Goal: Task Accomplishment & Management: Use online tool/utility

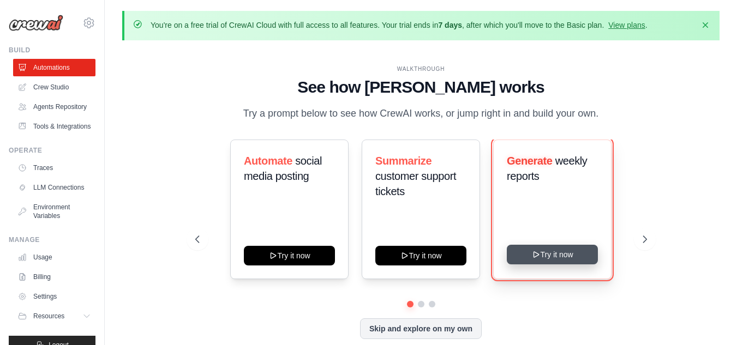
click at [538, 254] on icon at bounding box center [536, 254] width 9 height 9
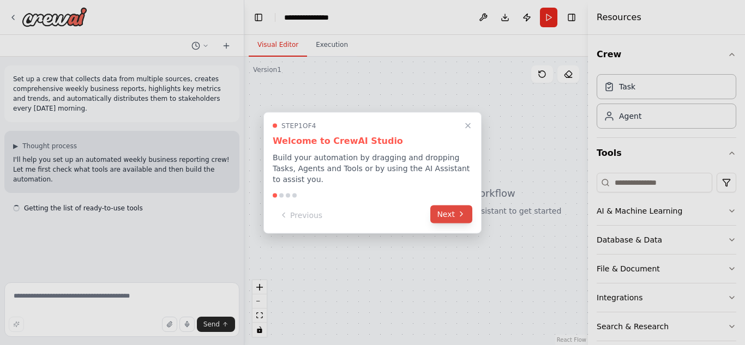
click at [459, 212] on icon at bounding box center [461, 214] width 9 height 9
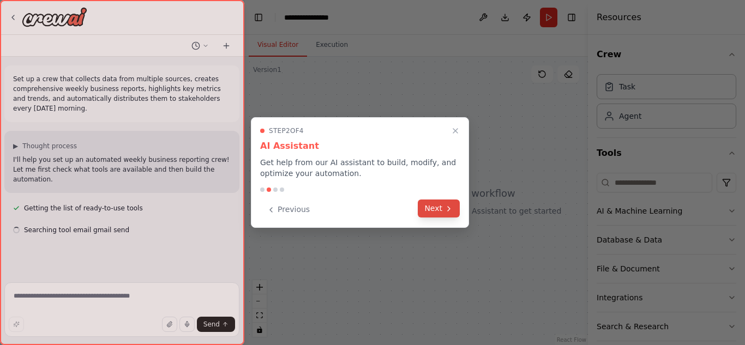
click at [449, 210] on icon at bounding box center [449, 209] width 2 height 4
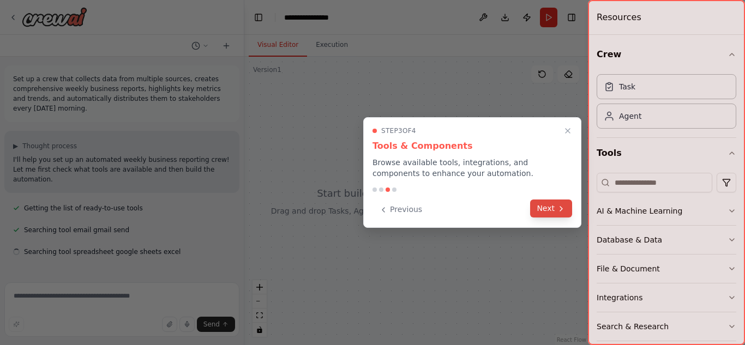
click at [544, 211] on button "Next" at bounding box center [551, 209] width 42 height 18
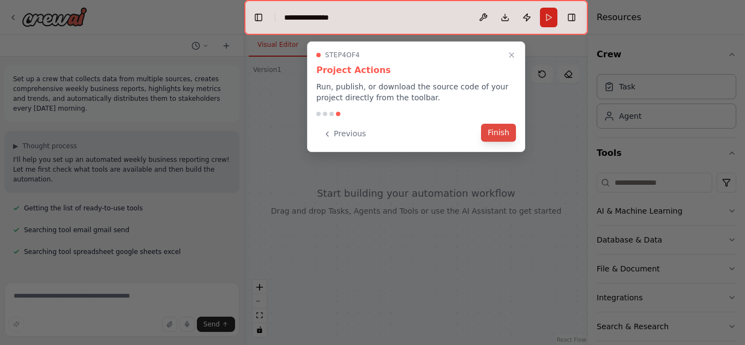
click at [499, 131] on button "Finish" at bounding box center [498, 133] width 35 height 18
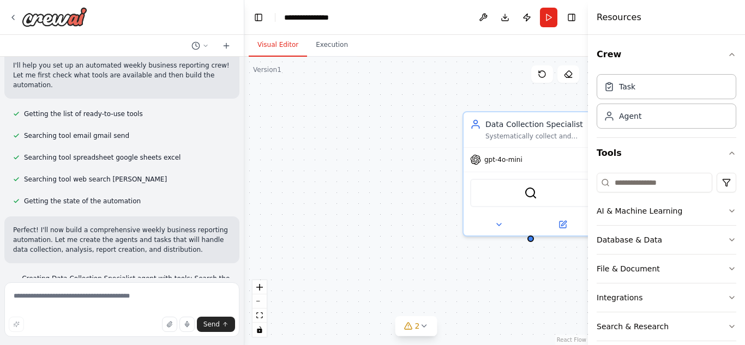
scroll to position [152, 0]
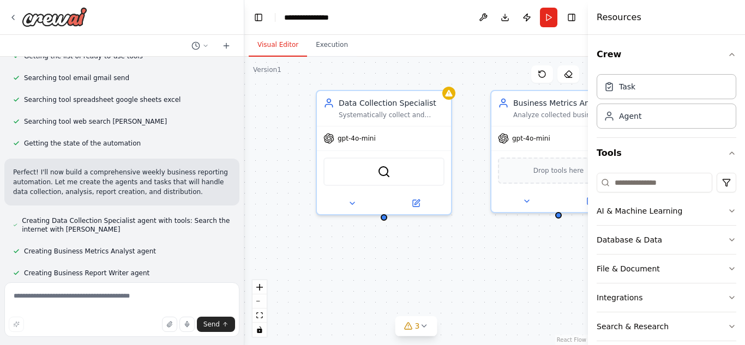
drag, startPoint x: 405, startPoint y: 199, endPoint x: 242, endPoint y: 176, distance: 164.2
click at [242, 176] on div "**********" at bounding box center [372, 172] width 745 height 345
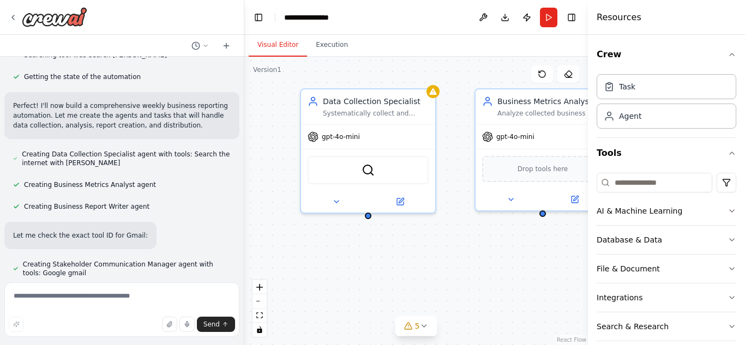
scroll to position [277, 0]
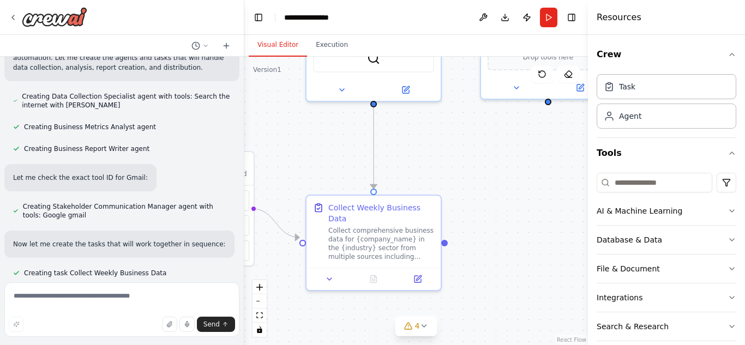
drag, startPoint x: 458, startPoint y: 240, endPoint x: 462, endPoint y: 110, distance: 129.4
click at [462, 110] on div ".deletable-edge-delete-btn { width: 20px; height: 20px; border: 0px solid #ffff…" at bounding box center [416, 201] width 344 height 289
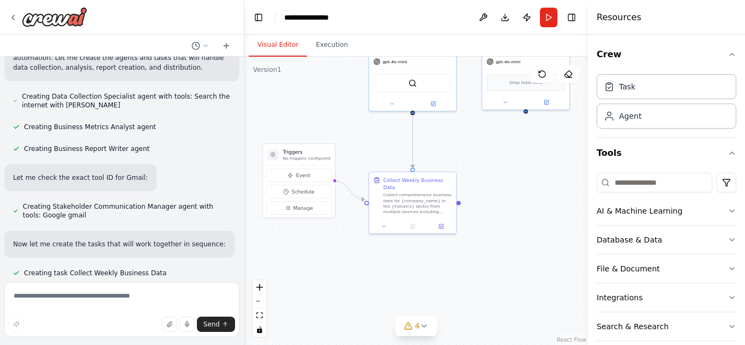
scroll to position [298, 0]
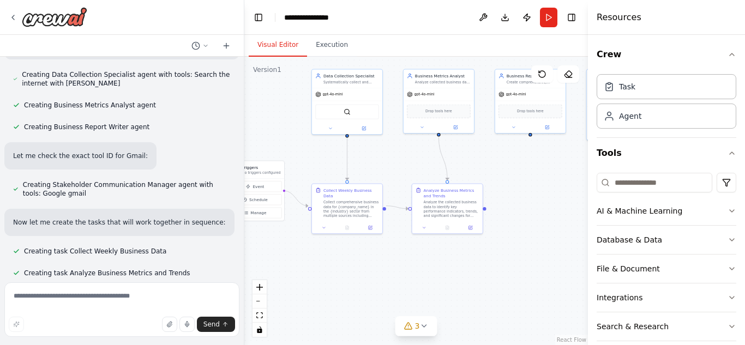
drag, startPoint x: 453, startPoint y: 252, endPoint x: 367, endPoint y: 260, distance: 86.6
click at [367, 260] on div ".deletable-edge-delete-btn { width: 20px; height: 20px; border: 0px solid #ffff…" at bounding box center [416, 201] width 344 height 289
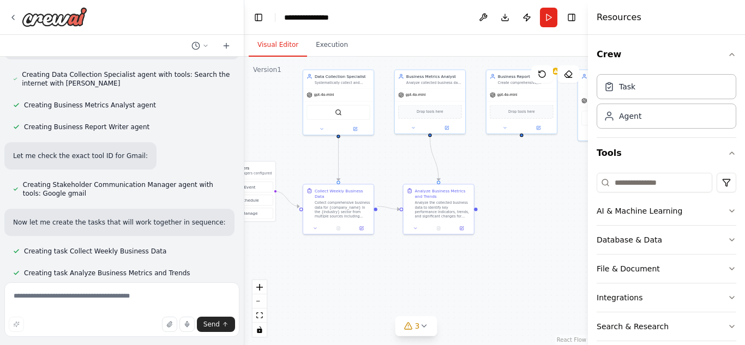
scroll to position [320, 0]
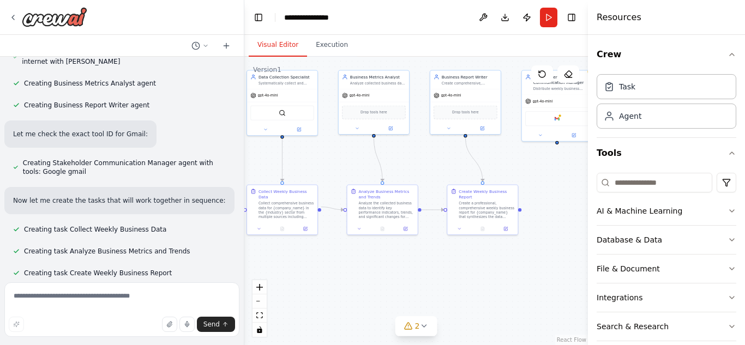
drag, startPoint x: 517, startPoint y: 267, endPoint x: 460, endPoint y: 268, distance: 57.3
click at [460, 268] on div ".deletable-edge-delete-btn { width: 20px; height: 20px; border: 0px solid #ffff…" at bounding box center [416, 201] width 344 height 289
click at [479, 210] on div "Create a professional, comprehensive weekly business report for {company_name} …" at bounding box center [486, 209] width 56 height 19
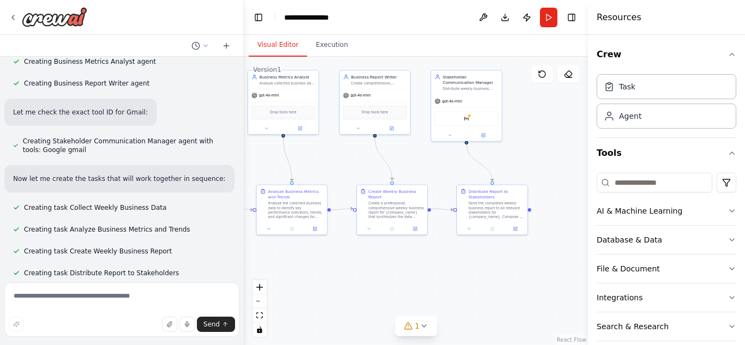
drag, startPoint x: 497, startPoint y: 267, endPoint x: 323, endPoint y: 267, distance: 173.5
click at [323, 267] on div ".deletable-edge-delete-btn { width: 20px; height: 20px; border: 0px solid #ffff…" at bounding box center [416, 201] width 344 height 289
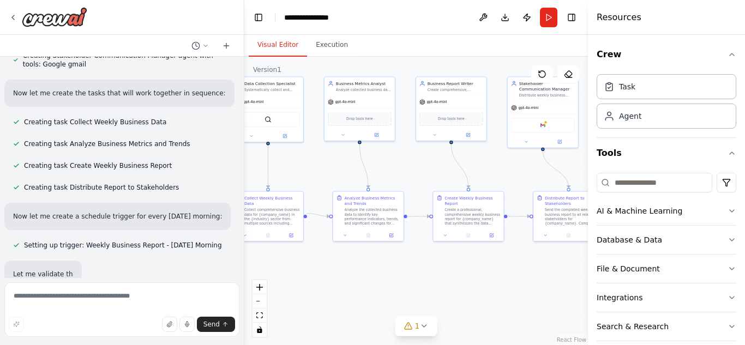
scroll to position [458, 0]
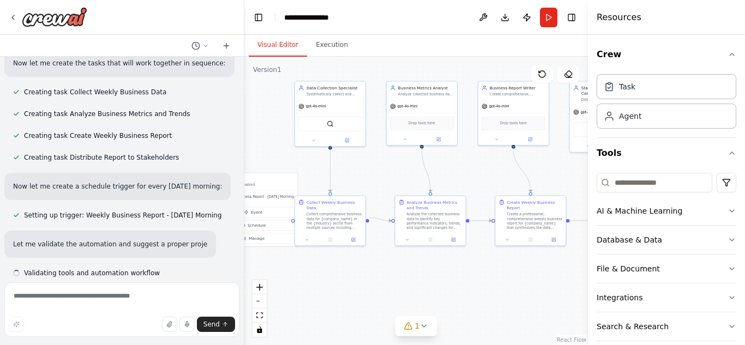
drag, startPoint x: 352, startPoint y: 261, endPoint x: 575, endPoint y: 272, distance: 222.9
click at [575, 272] on div ".deletable-edge-delete-btn { width: 20px; height: 20px; border: 0px solid #ffff…" at bounding box center [416, 201] width 344 height 289
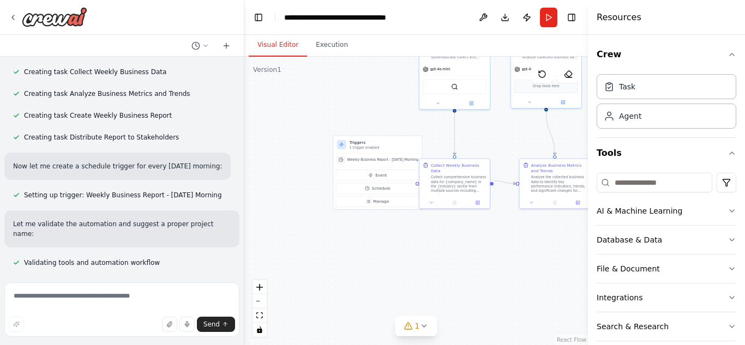
drag, startPoint x: 356, startPoint y: 293, endPoint x: 480, endPoint y: 256, distance: 129.3
click at [480, 256] on div ".deletable-edge-delete-btn { width: 20px; height: 20px; border: 0px solid #ffff…" at bounding box center [416, 201] width 344 height 289
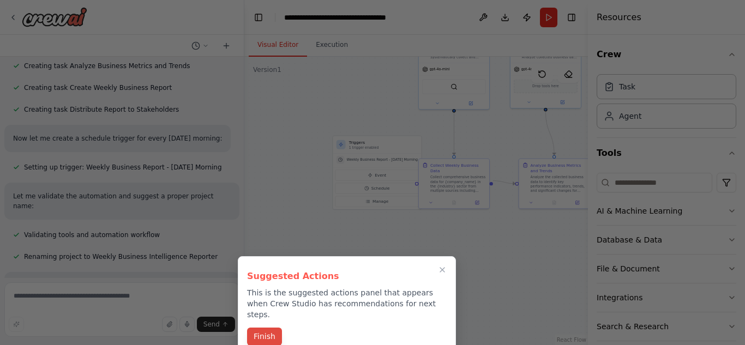
click at [269, 328] on button "Finish" at bounding box center [264, 337] width 35 height 18
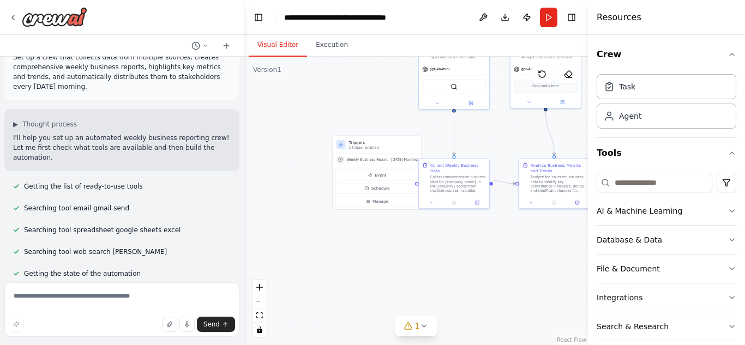
scroll to position [0, 0]
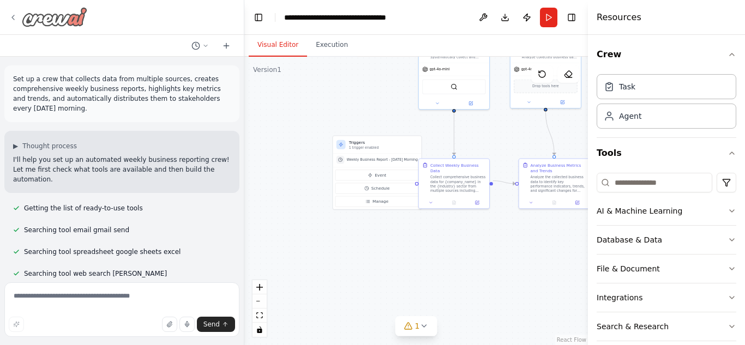
click at [14, 16] on icon at bounding box center [13, 17] width 9 height 9
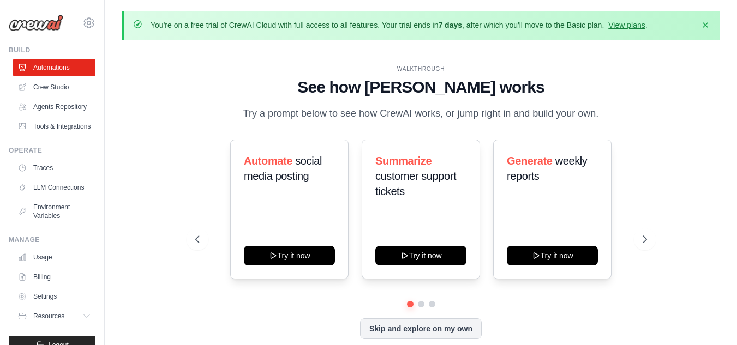
scroll to position [44, 0]
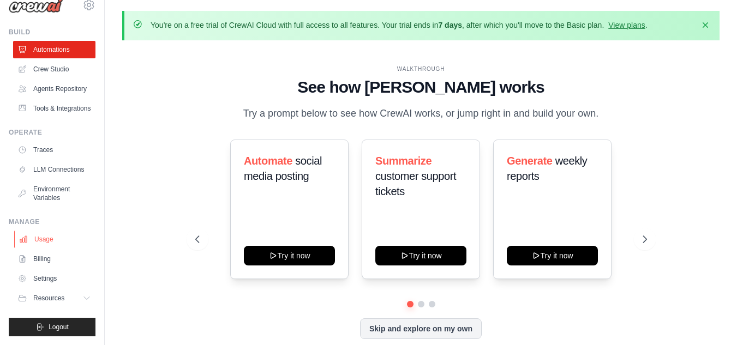
click at [42, 242] on link "Usage" at bounding box center [55, 239] width 82 height 17
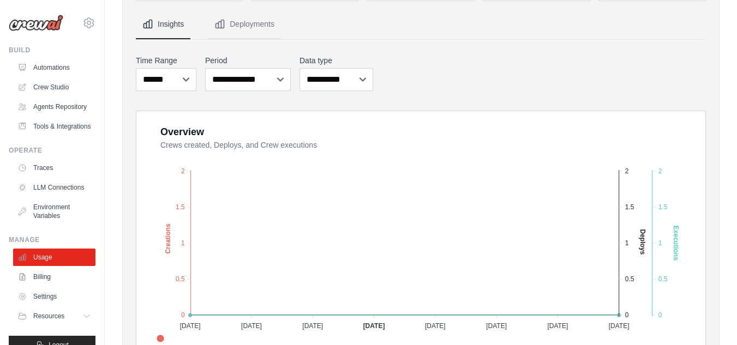
scroll to position [136, 0]
click at [38, 286] on link "Billing" at bounding box center [55, 276] width 82 height 17
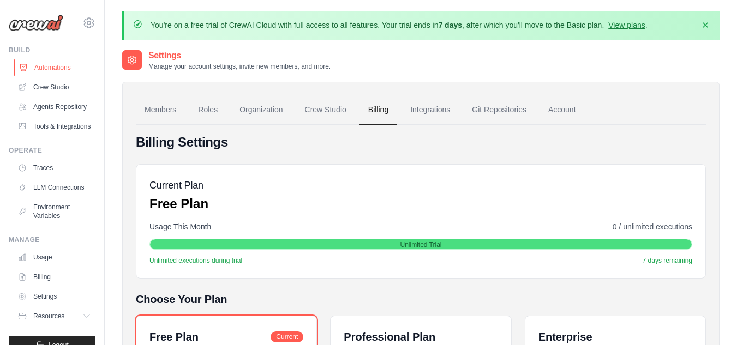
click at [45, 69] on link "Automations" at bounding box center [55, 67] width 82 height 17
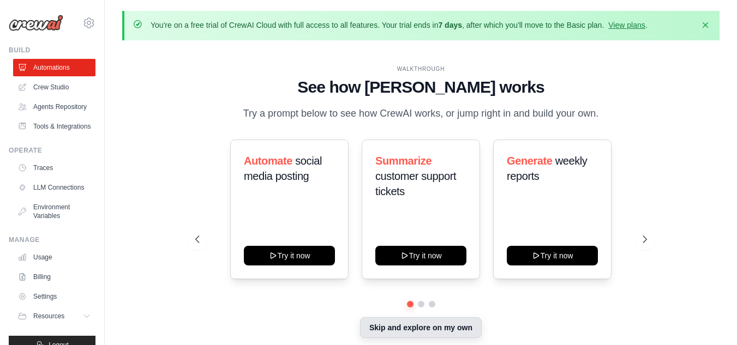
click at [424, 330] on button "Skip and explore on my own" at bounding box center [421, 328] width 122 height 21
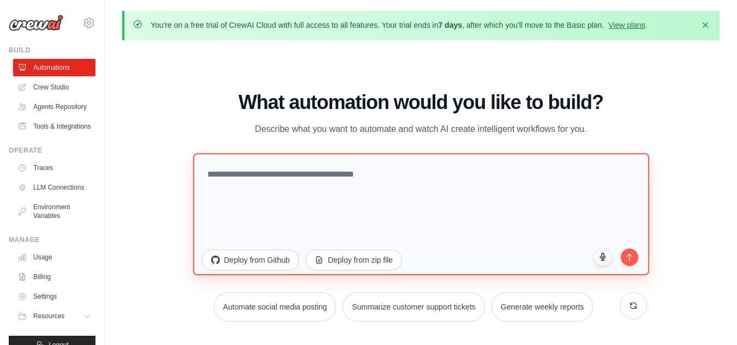
click at [267, 176] on textarea at bounding box center [421, 214] width 456 height 122
paste textarea "**********"
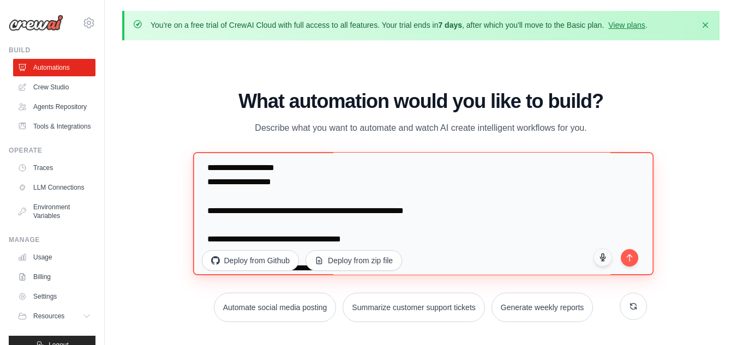
scroll to position [355, 0]
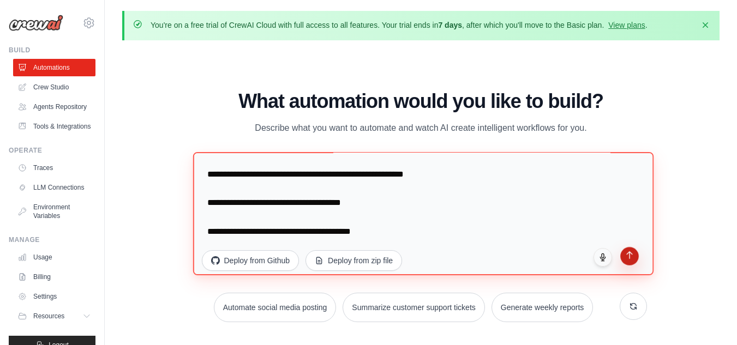
type textarea "**********"
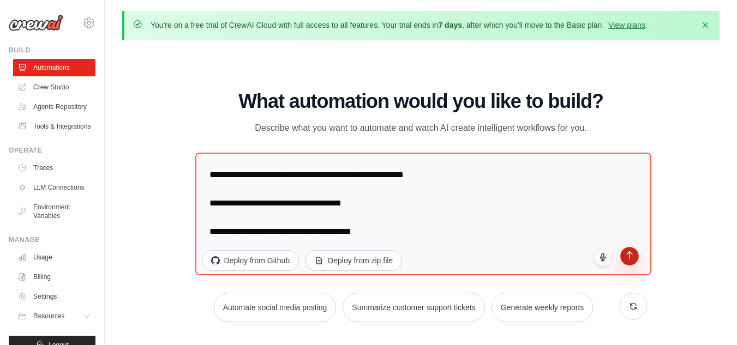
click at [630, 257] on icon "submit" at bounding box center [629, 254] width 9 height 9
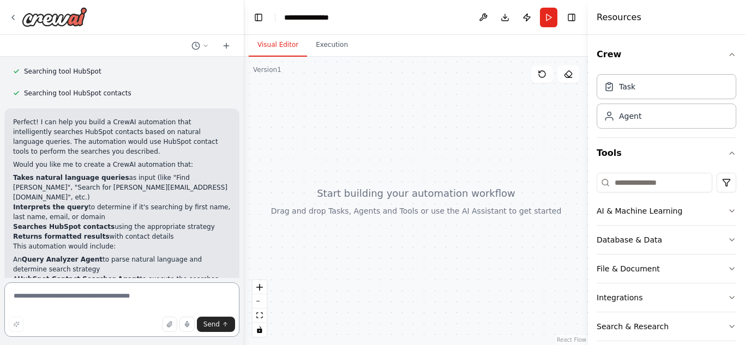
scroll to position [428, 0]
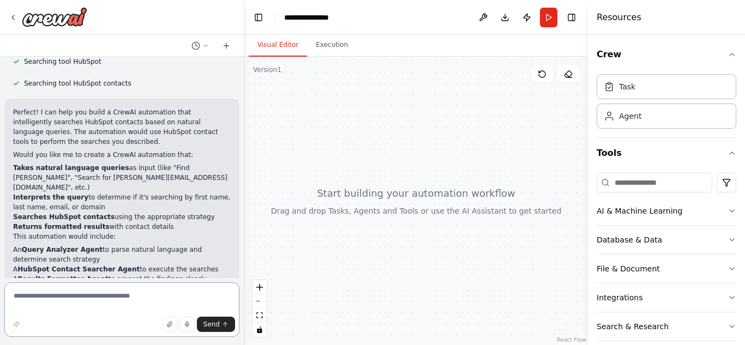
click at [85, 301] on textarea at bounding box center [121, 310] width 235 height 55
type textarea "**********"
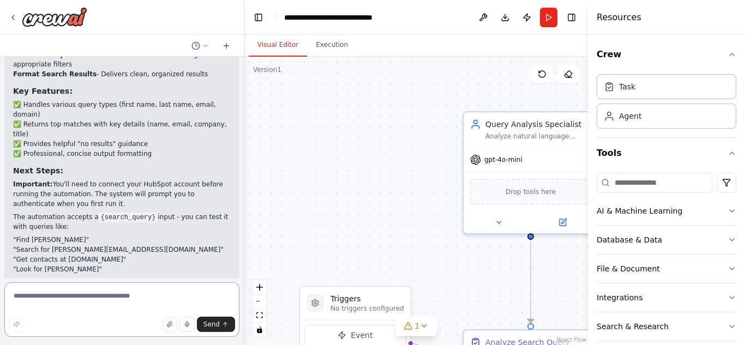
scroll to position [1636, 0]
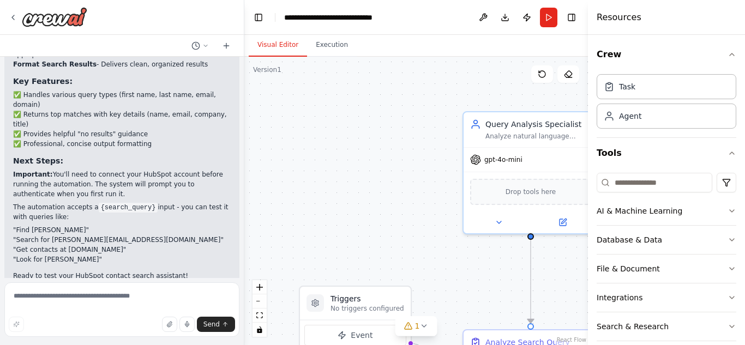
click at [36, 310] on span "Suggestion" at bounding box center [44, 314] width 37 height 9
click at [49, 328] on p "I have some suggestions to help you move forward with your automation." at bounding box center [122, 336] width 218 height 17
click at [81, 328] on p "I have some suggestions to help you move forward with your automation." at bounding box center [122, 336] width 218 height 17
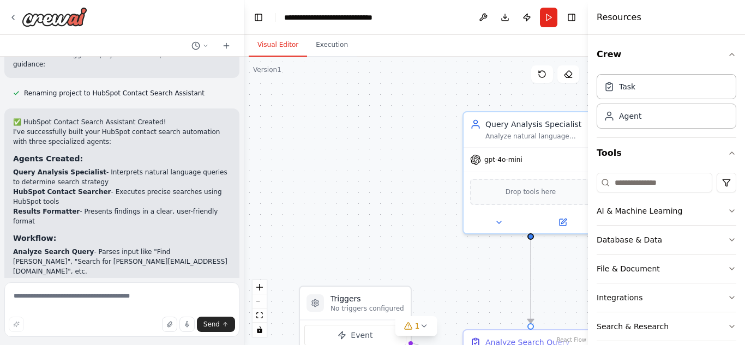
scroll to position [1397, 0]
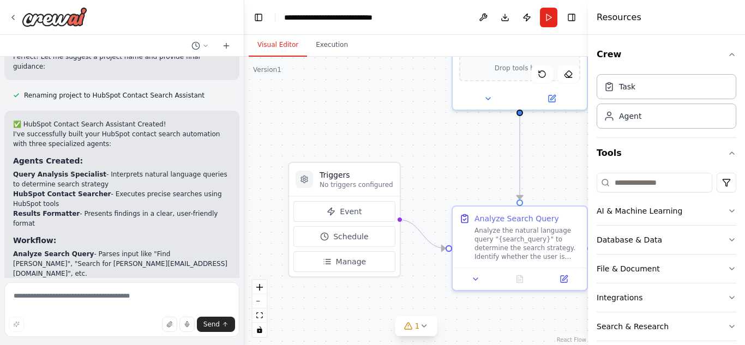
drag, startPoint x: 371, startPoint y: 212, endPoint x: 360, endPoint y: 88, distance: 124.3
click at [360, 88] on div ".deletable-edge-delete-btn { width: 20px; height: 20px; border: 0px solid #ffff…" at bounding box center [416, 201] width 344 height 289
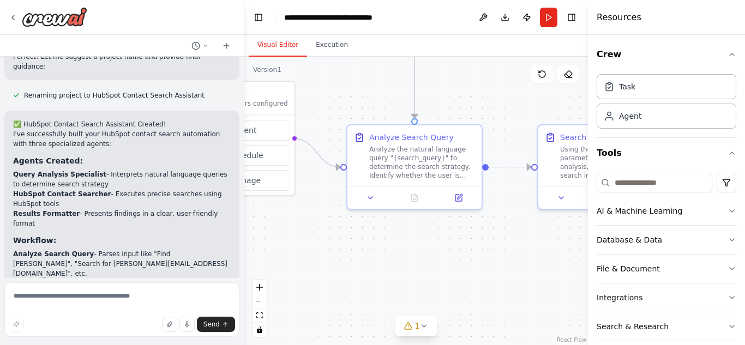
drag, startPoint x: 439, startPoint y: 168, endPoint x: 334, endPoint y: 87, distance: 133.0
click at [334, 87] on div ".deletable-edge-delete-btn { width: 20px; height: 20px; border: 0px solid #ffff…" at bounding box center [416, 201] width 344 height 289
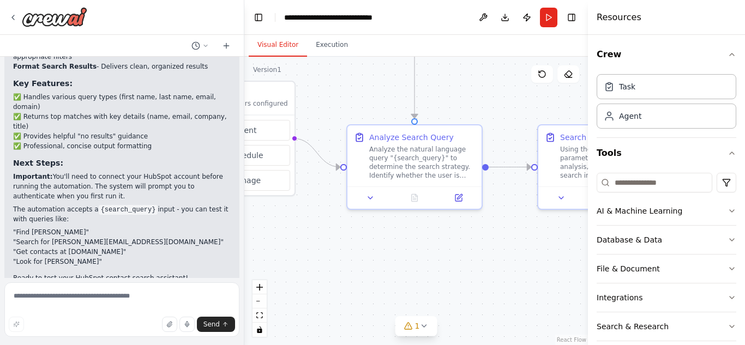
scroll to position [1636, 0]
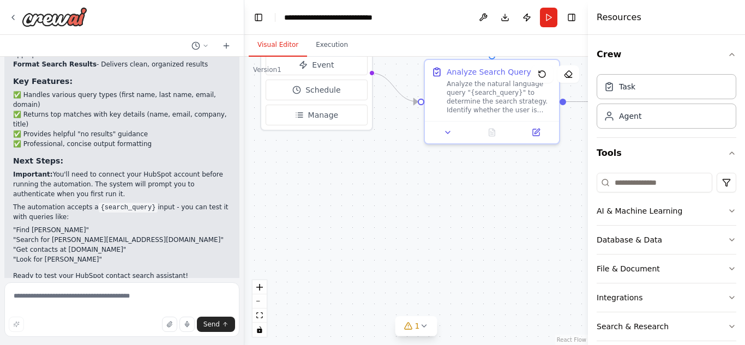
drag, startPoint x: 368, startPoint y: 240, endPoint x: 446, endPoint y: 174, distance: 101.4
click at [446, 174] on div ".deletable-edge-delete-btn { width: 20px; height: 20px; border: 0px solid #ffff…" at bounding box center [416, 201] width 344 height 289
click at [665, 217] on button "AI & Machine Learning" at bounding box center [667, 211] width 140 height 28
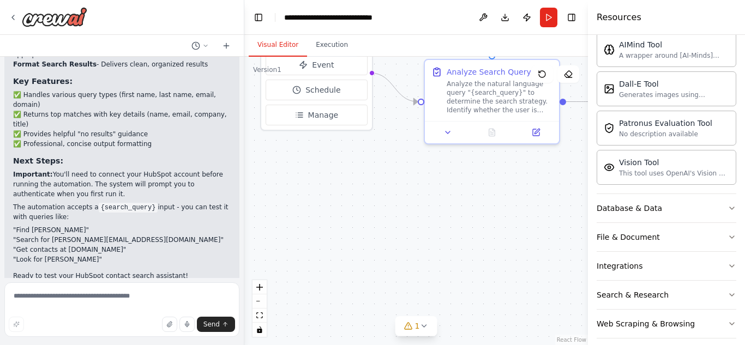
scroll to position [199, 0]
click at [659, 212] on button "Database & Data" at bounding box center [667, 207] width 140 height 28
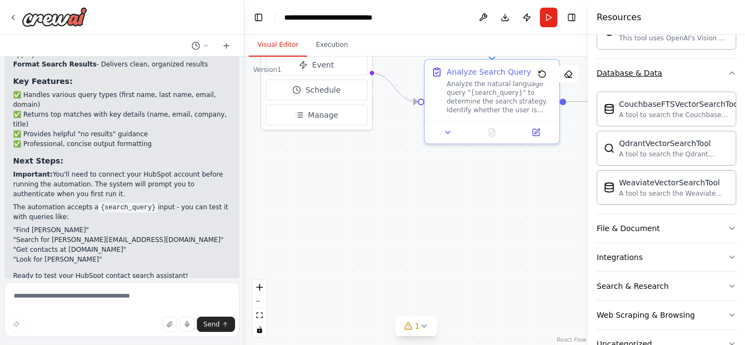
scroll to position [364, 0]
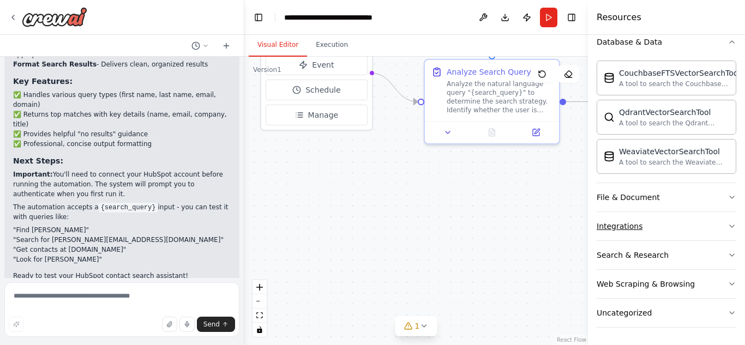
click at [653, 222] on button "Integrations" at bounding box center [667, 226] width 140 height 28
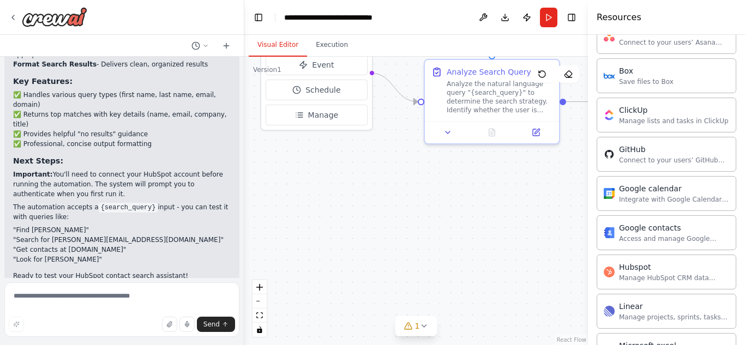
scroll to position [591, 0]
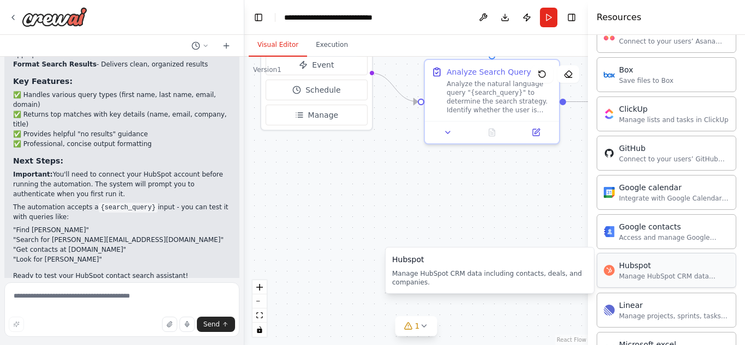
click at [647, 282] on div "Hubspot Manage HubSpot CRM data including contacts, deals, and companies." at bounding box center [667, 270] width 140 height 35
click at [630, 266] on div "Hubspot" at bounding box center [674, 265] width 110 height 11
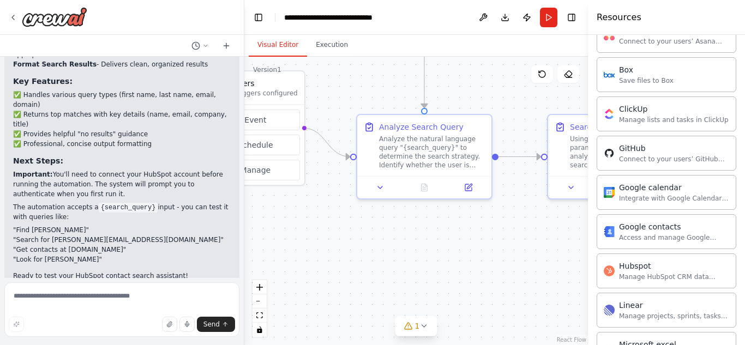
drag, startPoint x: 396, startPoint y: 211, endPoint x: 324, endPoint y: 268, distance: 91.3
click at [324, 268] on div ".deletable-edge-delete-btn { width: 20px; height: 20px; border: 0px solid #ffff…" at bounding box center [416, 201] width 344 height 289
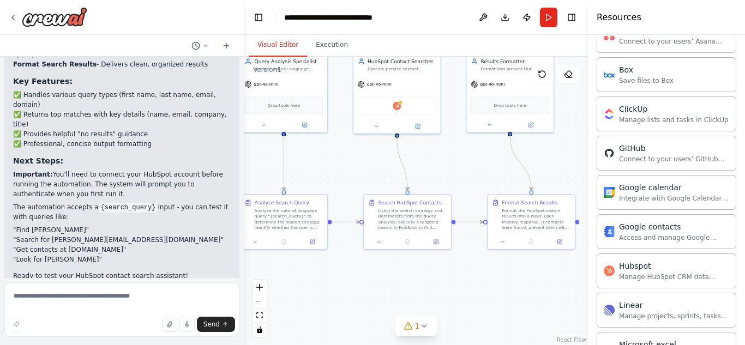
drag, startPoint x: 483, startPoint y: 254, endPoint x: 342, endPoint y: 284, distance: 143.9
click at [342, 284] on div ".deletable-edge-delete-btn { width: 20px; height: 20px; border: 0px solid #ffff…" at bounding box center [416, 201] width 344 height 289
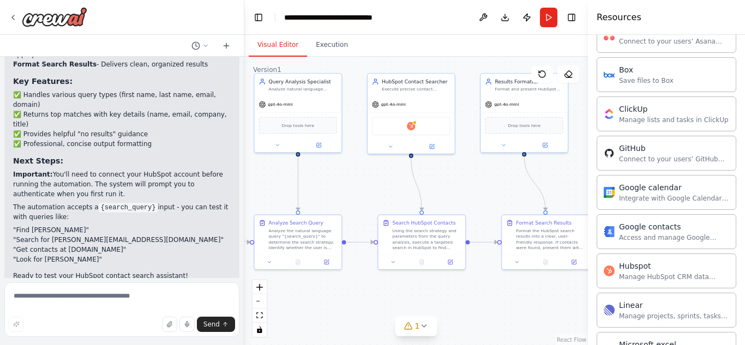
drag, startPoint x: 444, startPoint y: 154, endPoint x: 463, endPoint y: 177, distance: 29.9
click at [463, 177] on div ".deletable-edge-delete-btn { width: 20px; height: 20px; border: 0px solid #ffff…" at bounding box center [416, 201] width 344 height 289
click at [409, 129] on div "Hubspot" at bounding box center [416, 128] width 79 height 19
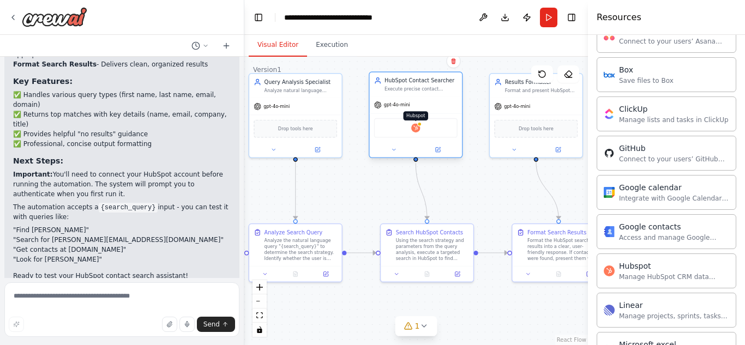
click at [419, 129] on img at bounding box center [415, 127] width 9 height 9
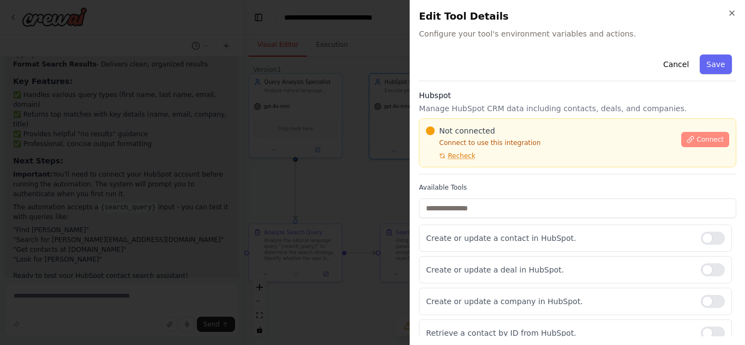
click at [690, 138] on button "Connect" at bounding box center [706, 139] width 48 height 15
click at [456, 157] on span "Recheck" at bounding box center [461, 156] width 27 height 9
click at [687, 140] on icon at bounding box center [691, 139] width 8 height 8
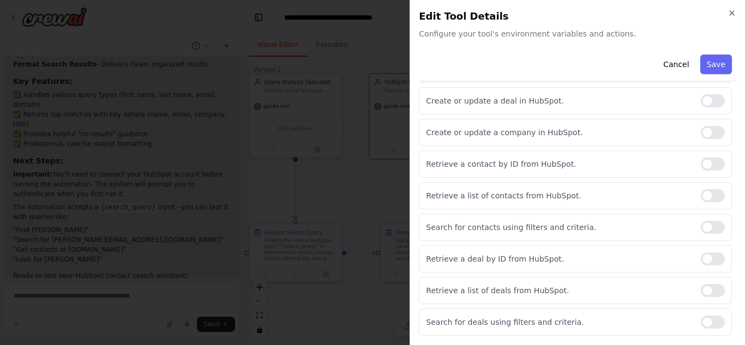
scroll to position [171, 0]
click at [705, 225] on div at bounding box center [713, 225] width 24 height 13
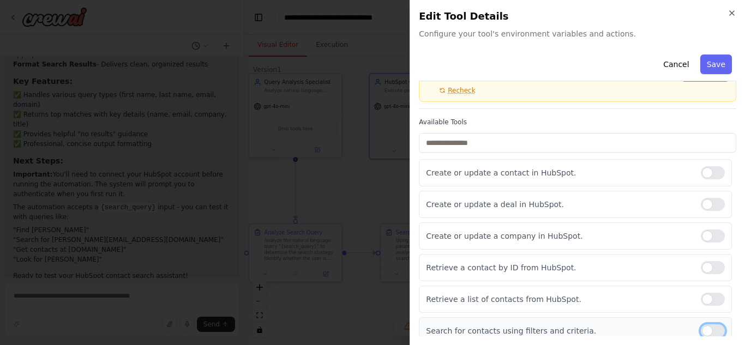
scroll to position [63, 0]
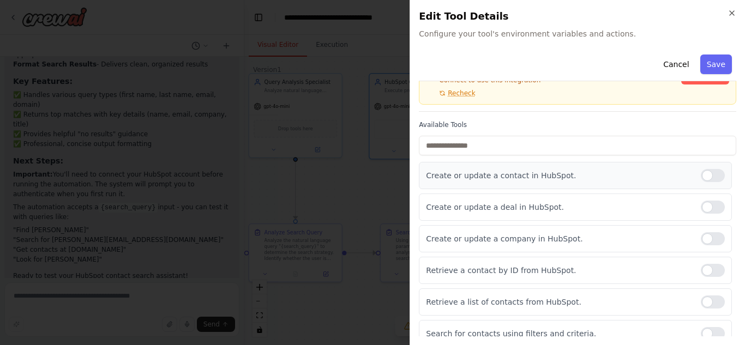
click at [708, 173] on div at bounding box center [713, 175] width 24 height 13
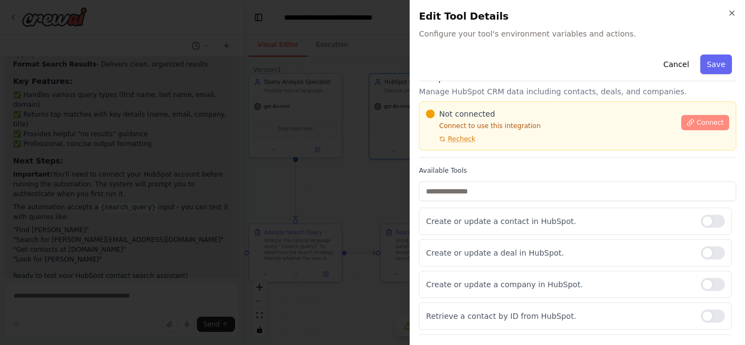
click at [702, 121] on span "Connect" at bounding box center [710, 122] width 27 height 9
click at [701, 220] on div at bounding box center [713, 221] width 24 height 13
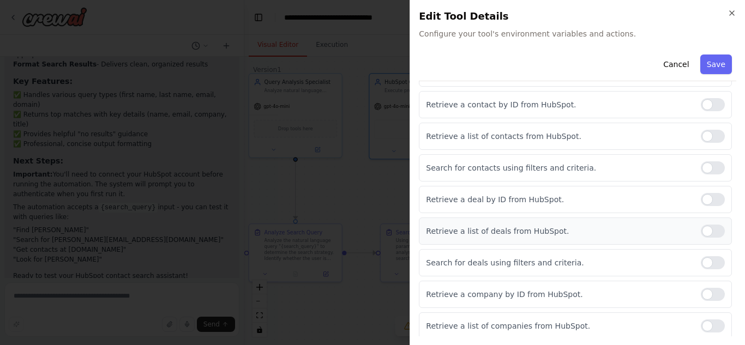
scroll to position [216, 0]
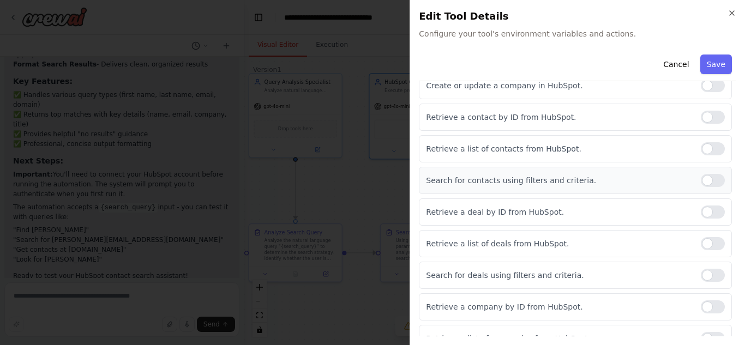
click at [701, 181] on div at bounding box center [713, 180] width 24 height 13
click at [701, 63] on button "Save" at bounding box center [717, 65] width 32 height 20
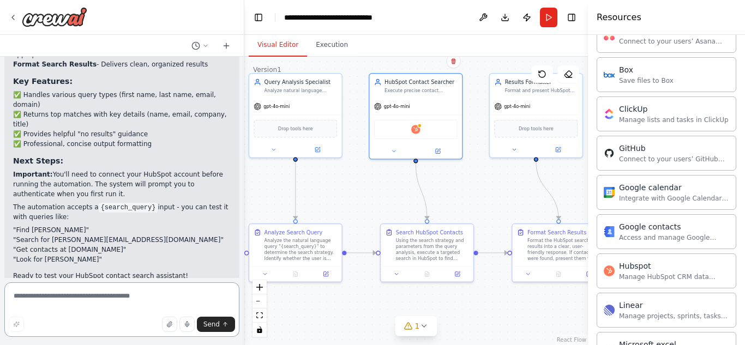
click at [58, 302] on textarea at bounding box center [121, 310] width 235 height 55
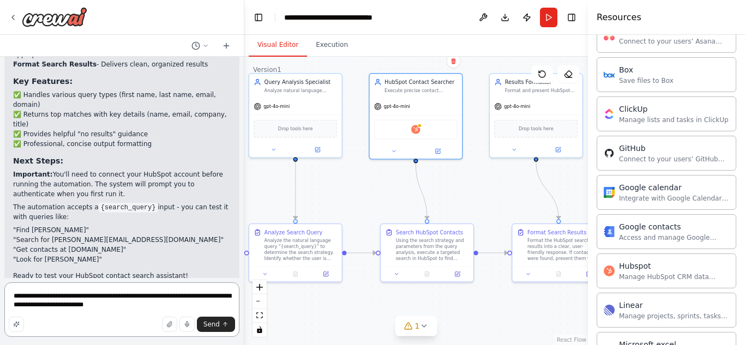
paste textarea "**********"
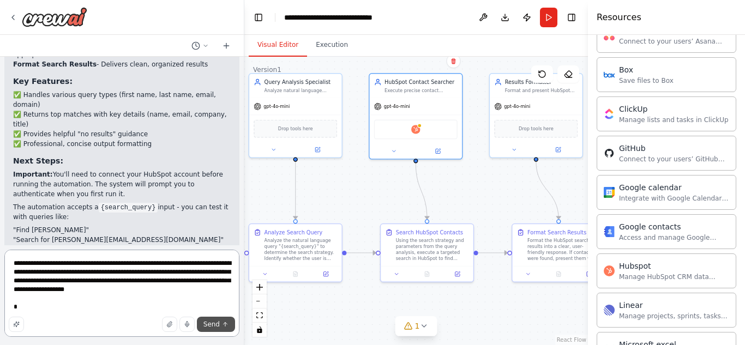
type textarea "**********"
click at [218, 329] on button "Send" at bounding box center [216, 324] width 38 height 15
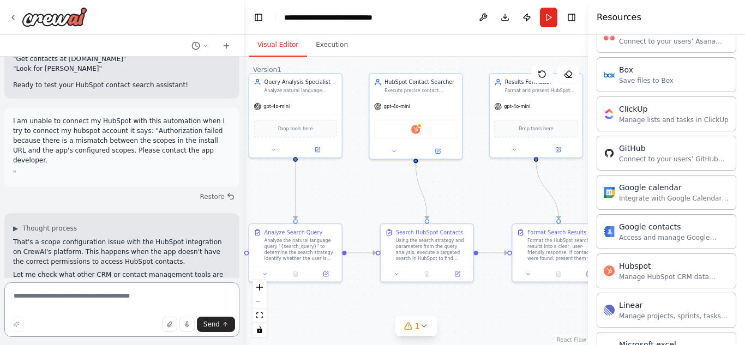
scroll to position [1837, 0]
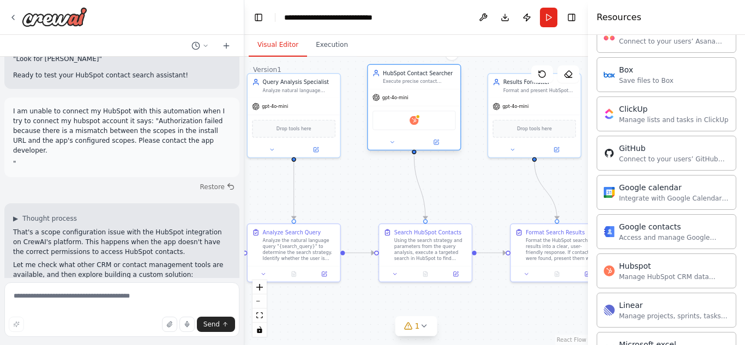
drag, startPoint x: 414, startPoint y: 129, endPoint x: 423, endPoint y: 127, distance: 9.5
click at [423, 127] on div "Hubspot" at bounding box center [414, 121] width 83 height 20
click at [390, 141] on icon at bounding box center [392, 142] width 6 height 6
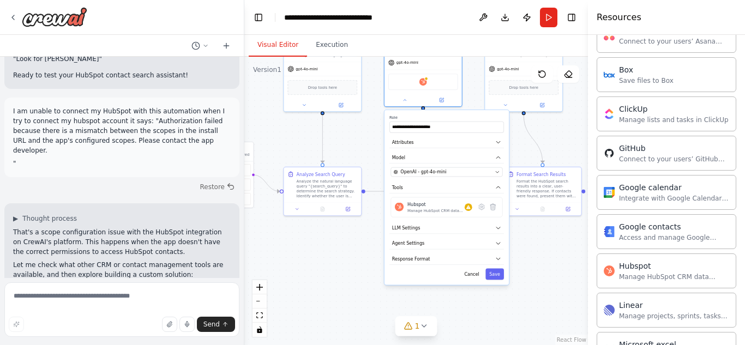
drag, startPoint x: 332, startPoint y: 299, endPoint x: 337, endPoint y: 237, distance: 62.4
click at [337, 237] on div ".deletable-edge-delete-btn { width: 20px; height: 20px; border: 0px solid #ffff…" at bounding box center [416, 201] width 344 height 289
click at [445, 240] on button "Agent Settings" at bounding box center [446, 243] width 115 height 11
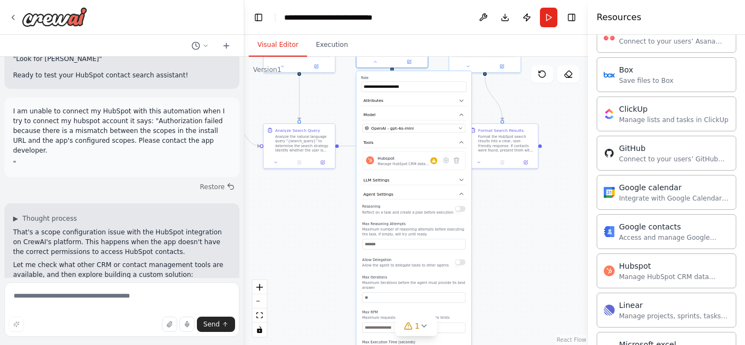
drag, startPoint x: 345, startPoint y: 269, endPoint x: 309, endPoint y: 226, distance: 55.8
click at [309, 226] on div ".deletable-edge-delete-btn { width: 20px; height: 20px; border: 0px solid #ffff…" at bounding box center [416, 201] width 344 height 289
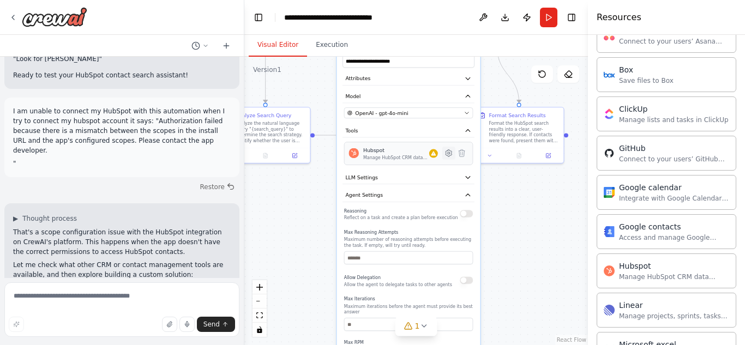
click at [450, 154] on icon at bounding box center [449, 153] width 2 height 2
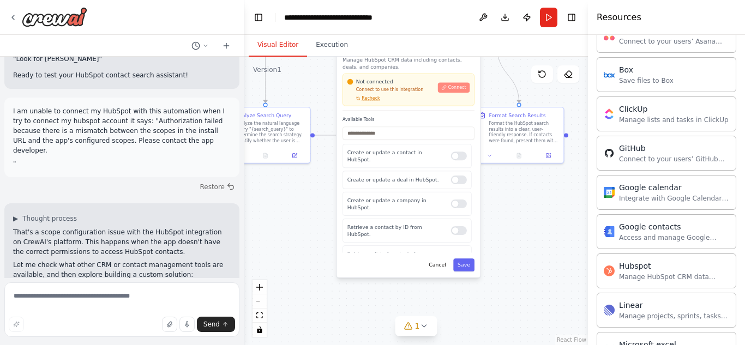
click at [461, 87] on span "Connect" at bounding box center [458, 88] width 18 height 6
click at [62, 310] on textarea at bounding box center [121, 310] width 235 height 55
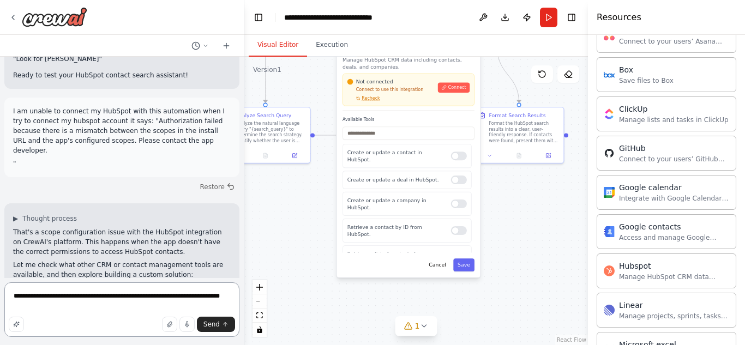
type textarea "**********"
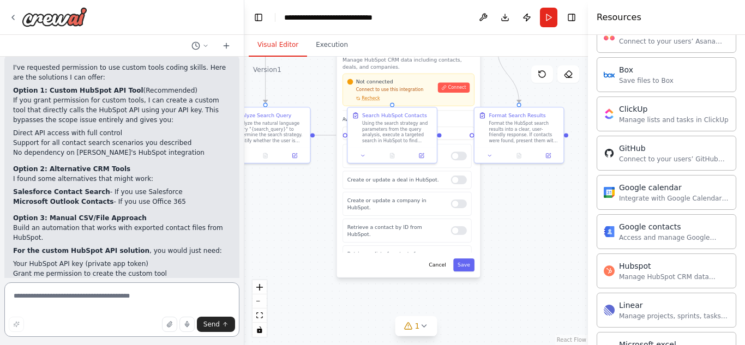
scroll to position [2376, 0]
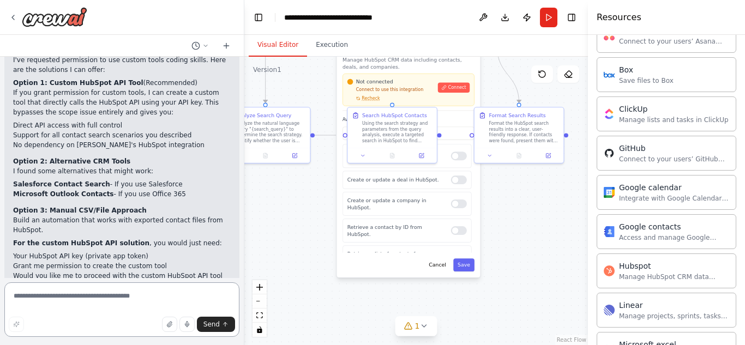
click at [101, 297] on textarea at bounding box center [121, 310] width 235 height 55
click at [99, 296] on textarea "**********" at bounding box center [121, 310] width 235 height 55
click at [84, 296] on textarea "**********" at bounding box center [121, 310] width 235 height 55
type textarea "**********"
click at [214, 326] on span "Send" at bounding box center [212, 324] width 16 height 9
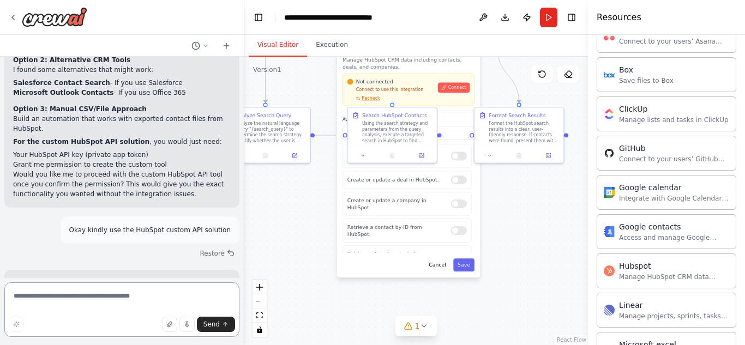
scroll to position [2488, 0]
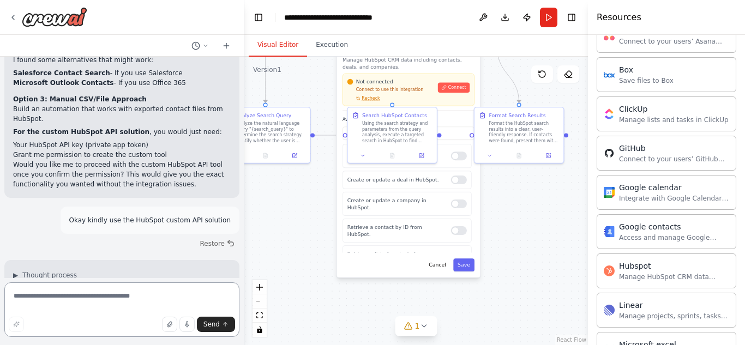
click at [63, 297] on textarea at bounding box center [121, 310] width 235 height 55
type textarea "**********"
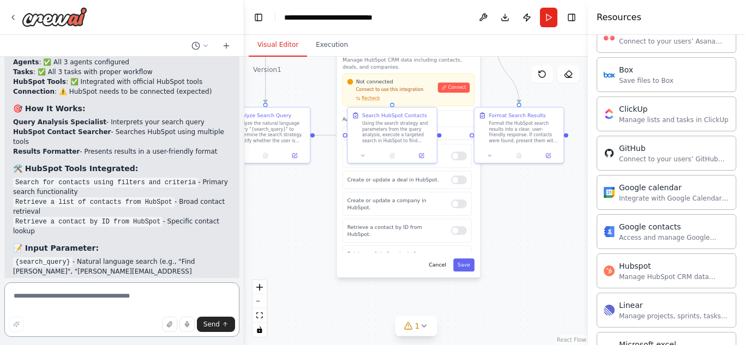
scroll to position [3822, 0]
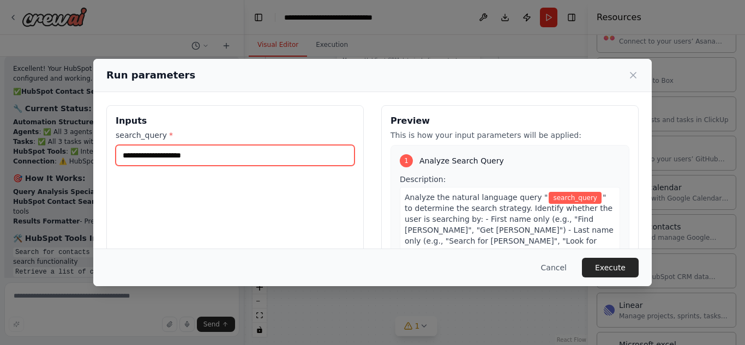
click at [186, 156] on input "search_query *" at bounding box center [235, 155] width 239 height 21
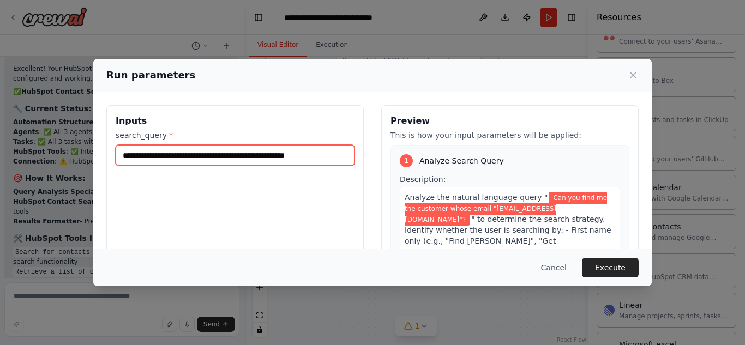
type input "**********"
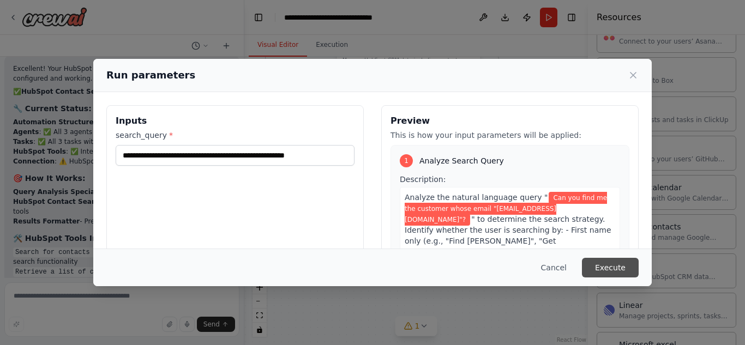
click at [609, 269] on button "Execute" at bounding box center [610, 268] width 57 height 20
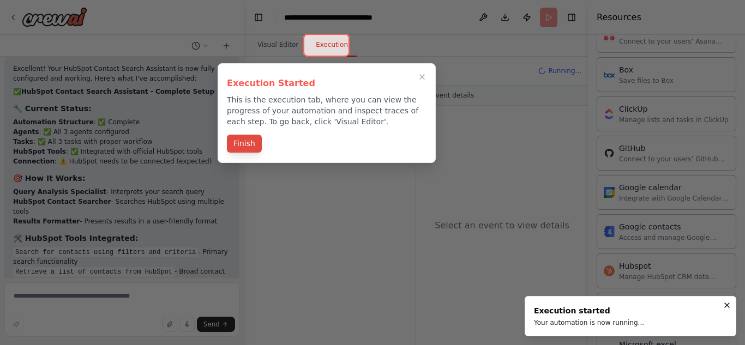
click at [244, 145] on button "Finish" at bounding box center [244, 144] width 35 height 18
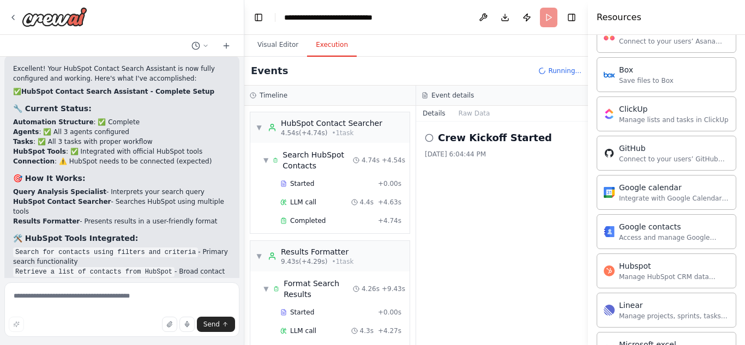
scroll to position [158, 0]
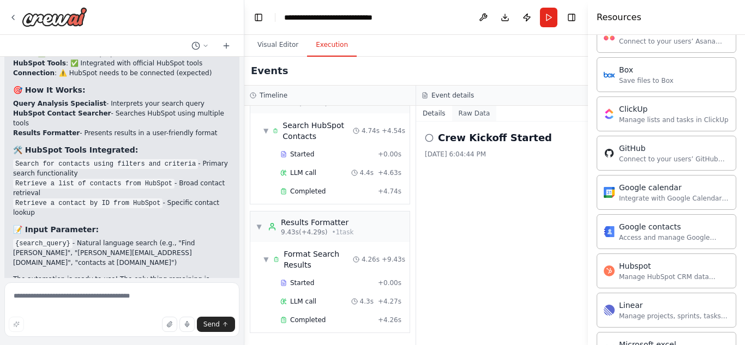
click at [462, 112] on button "Raw Data" at bounding box center [474, 113] width 45 height 15
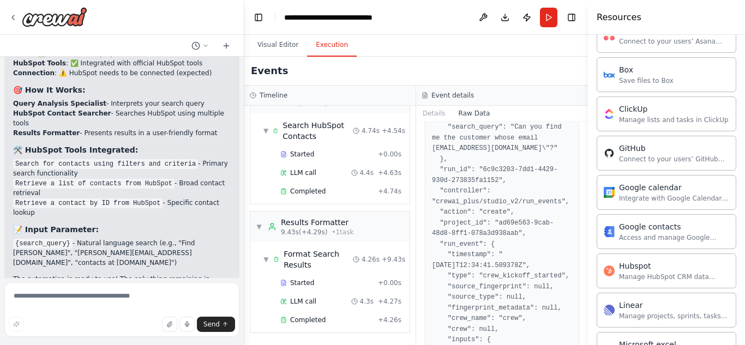
scroll to position [224, 0]
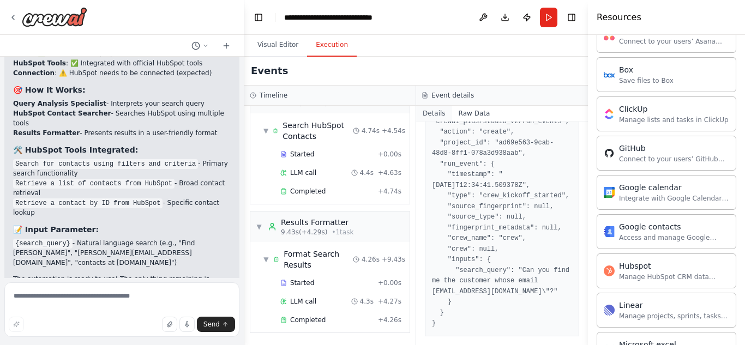
click at [431, 112] on button "Details" at bounding box center [434, 113] width 36 height 15
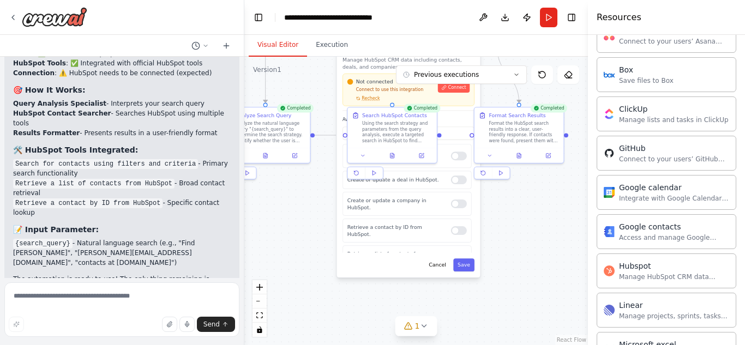
click at [265, 45] on button "Visual Editor" at bounding box center [278, 45] width 58 height 23
click at [547, 241] on div ".deletable-edge-delete-btn { width: 20px; height: 20px; border: 0px solid #ffff…" at bounding box center [416, 201] width 344 height 289
click at [303, 247] on div ".deletable-edge-delete-btn { width: 20px; height: 20px; border: 0px solid #ffff…" at bounding box center [416, 201] width 344 height 289
click at [545, 78] on icon at bounding box center [542, 74] width 9 height 9
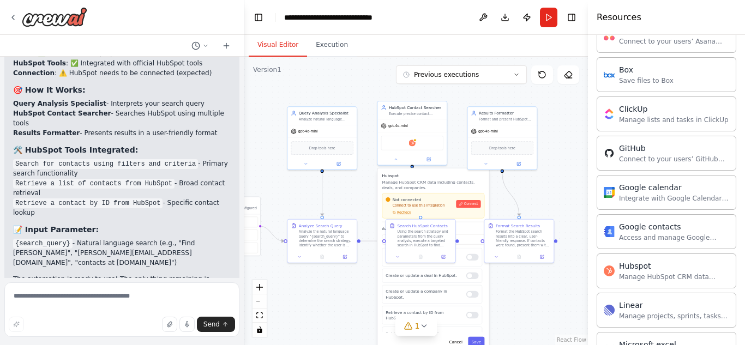
drag, startPoint x: 317, startPoint y: 250, endPoint x: 318, endPoint y: 340, distance: 89.5
click at [318, 340] on div ".deletable-edge-delete-btn { width: 20px; height: 20px; border: 0px solid #ffff…" at bounding box center [416, 201] width 344 height 289
click at [548, 181] on div ".deletable-edge-delete-btn { width: 20px; height: 20px; border: 0px solid #ffff…" at bounding box center [416, 201] width 344 height 289
click at [397, 161] on button at bounding box center [396, 158] width 32 height 7
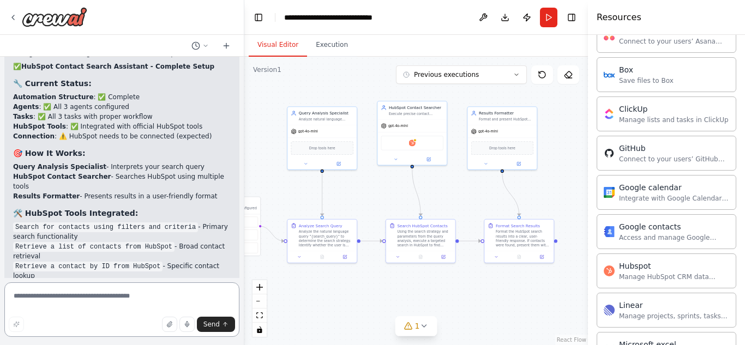
scroll to position [3757, 0]
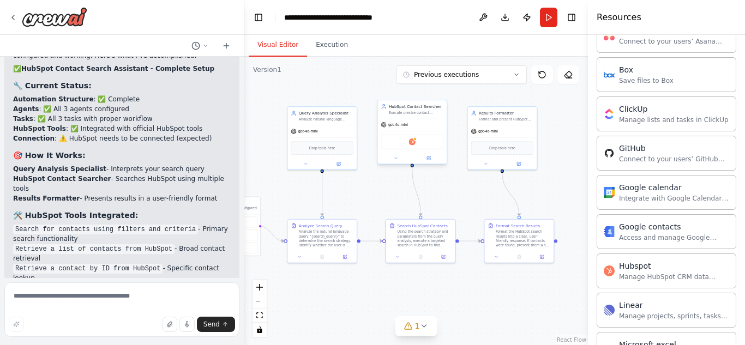
click at [417, 141] on div "Hubspot" at bounding box center [412, 142] width 63 height 15
click at [414, 142] on img at bounding box center [412, 142] width 7 height 7
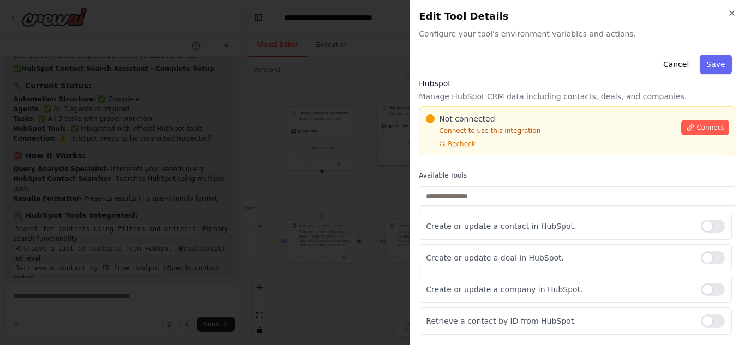
scroll to position [4, 0]
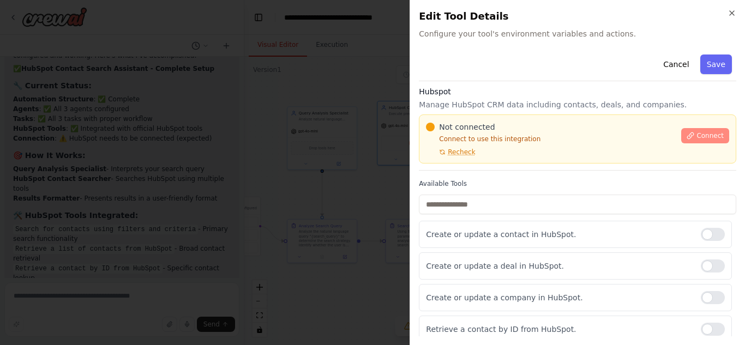
click at [697, 134] on span "Connect" at bounding box center [710, 136] width 27 height 9
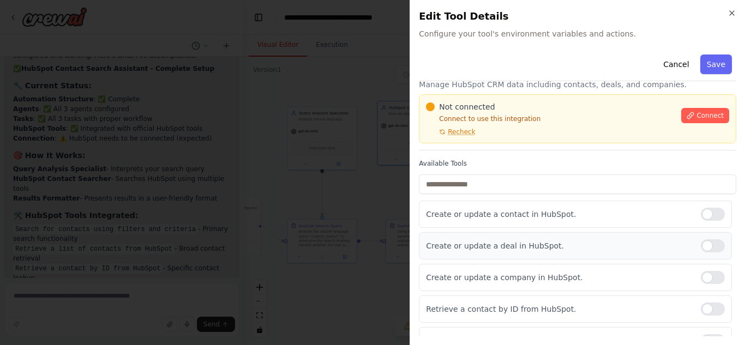
scroll to position [0, 0]
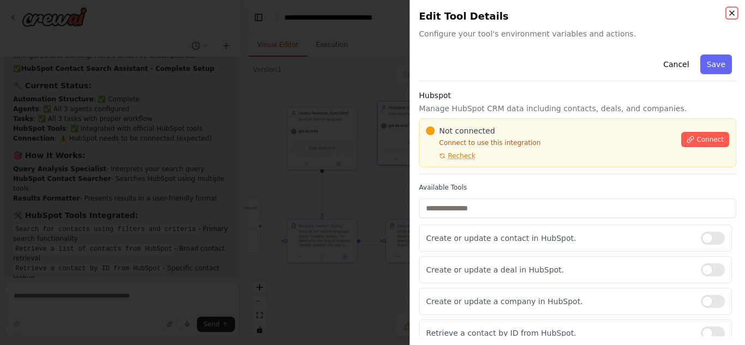
click at [731, 12] on icon "button" at bounding box center [732, 13] width 4 height 4
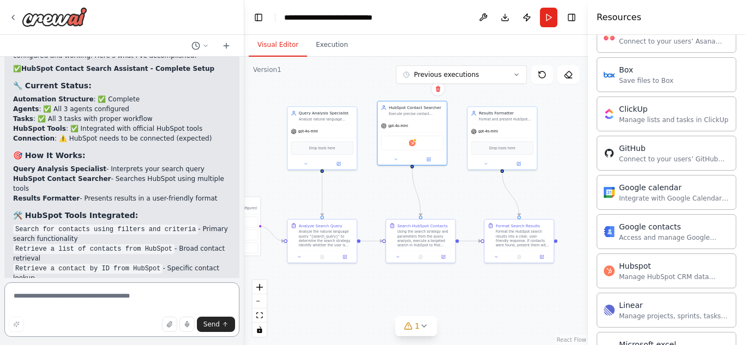
click at [92, 303] on textarea at bounding box center [121, 310] width 235 height 55
type textarea "**********"
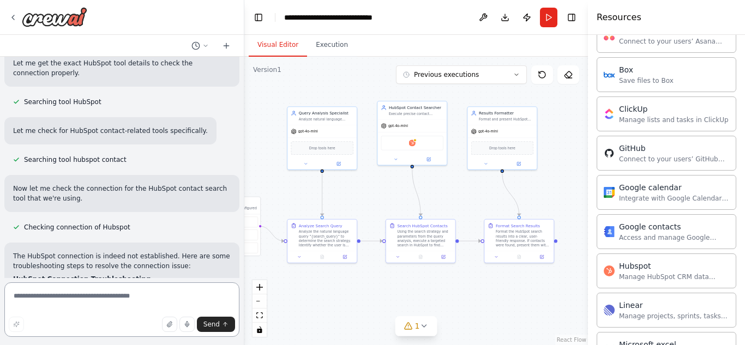
scroll to position [4694, 0]
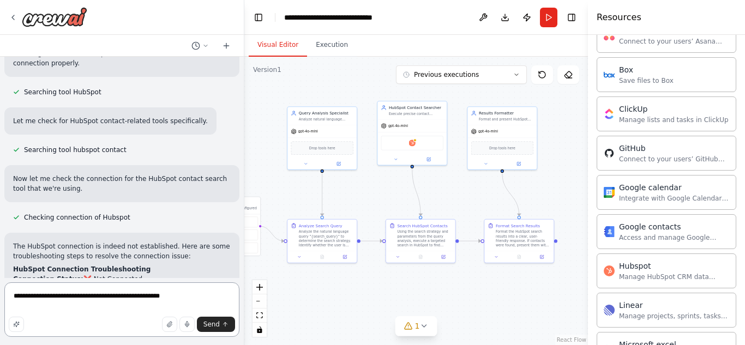
click at [59, 299] on textarea "**********" at bounding box center [121, 310] width 235 height 55
type textarea "**********"
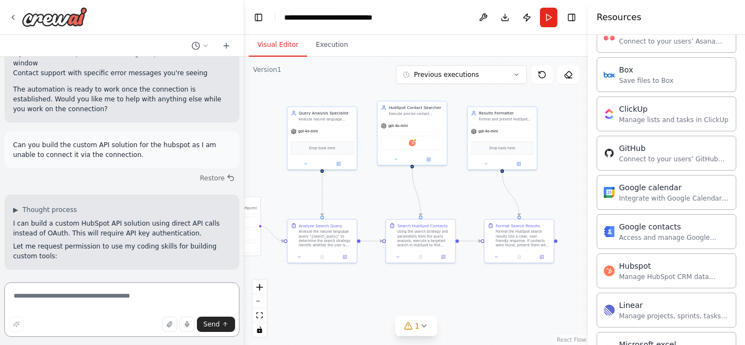
scroll to position [5097, 0]
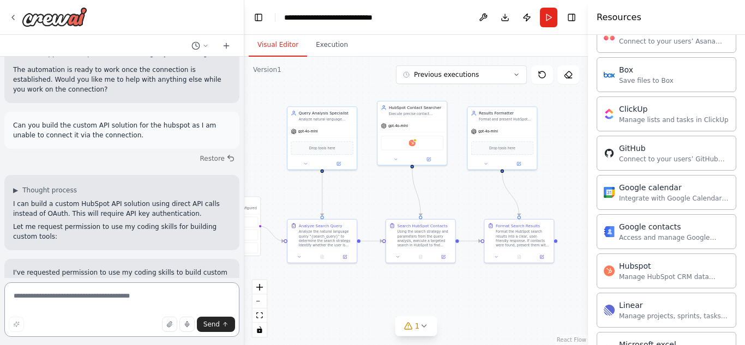
click at [93, 294] on textarea at bounding box center [121, 310] width 235 height 55
type textarea "**********"
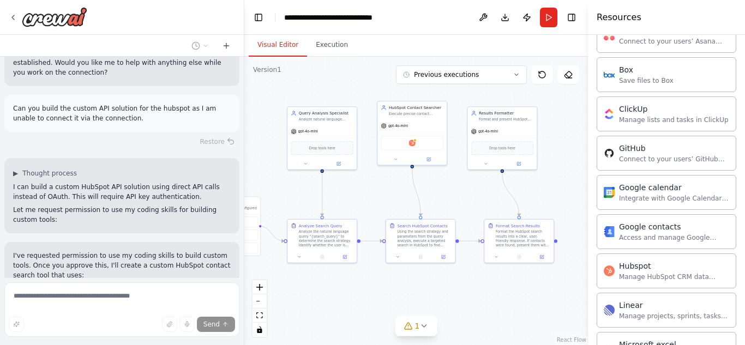
scroll to position [5114, 0]
click at [496, 75] on button "Previous executions" at bounding box center [461, 74] width 131 height 19
click at [351, 75] on div ".deletable-edge-delete-btn { width: 20px; height: 20px; border: 0px solid #ffff…" at bounding box center [416, 201] width 344 height 289
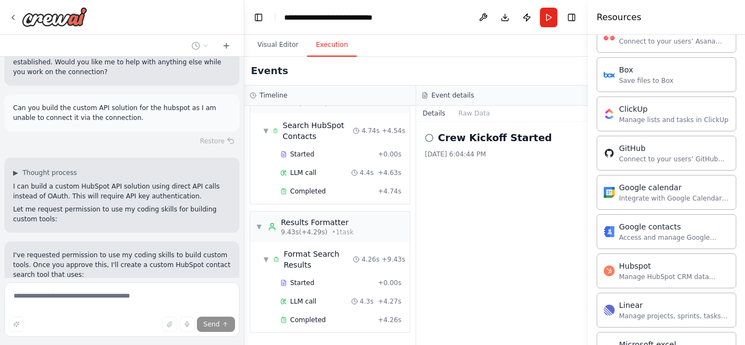
click at [329, 48] on button "Execution" at bounding box center [332, 45] width 50 height 23
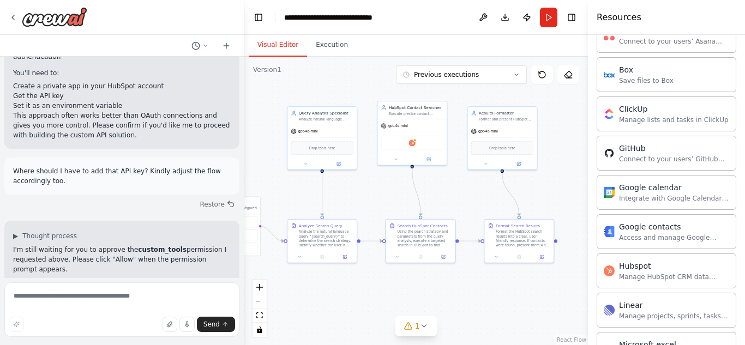
click at [268, 46] on button "Visual Editor" at bounding box center [278, 45] width 58 height 23
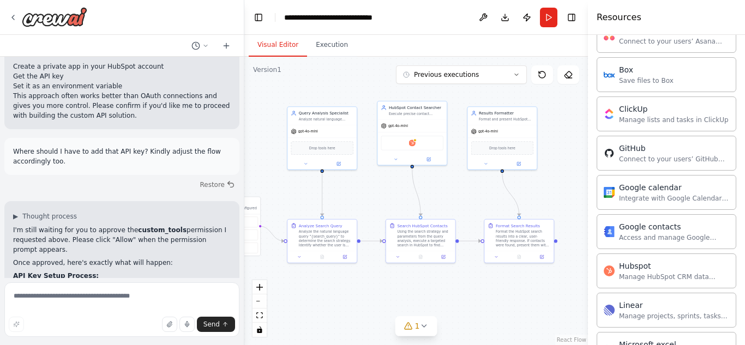
scroll to position [5405, 0]
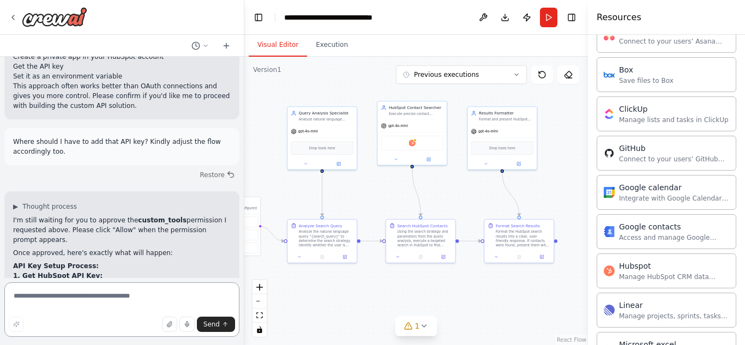
click at [54, 303] on textarea at bounding box center [121, 310] width 235 height 55
type textarea "**********"
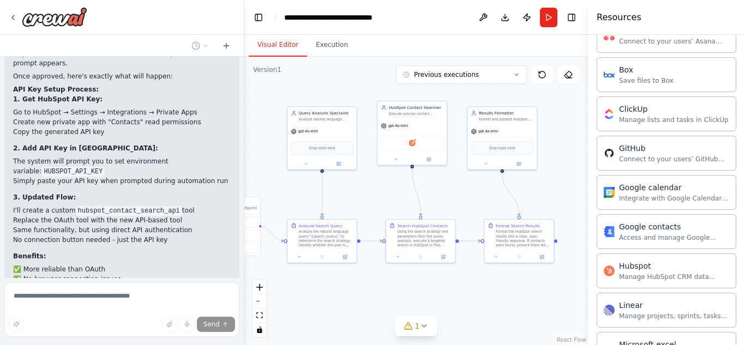
scroll to position [5584, 0]
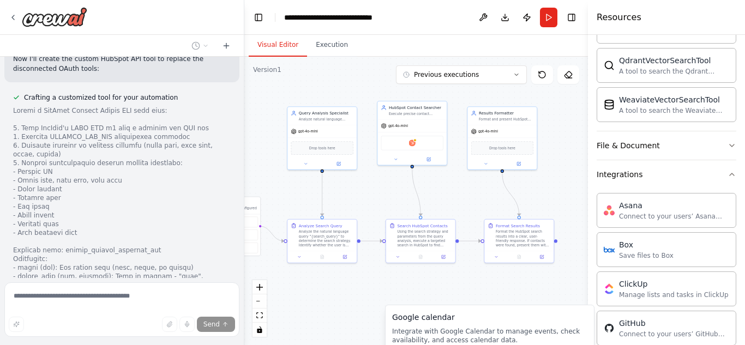
scroll to position [414, 0]
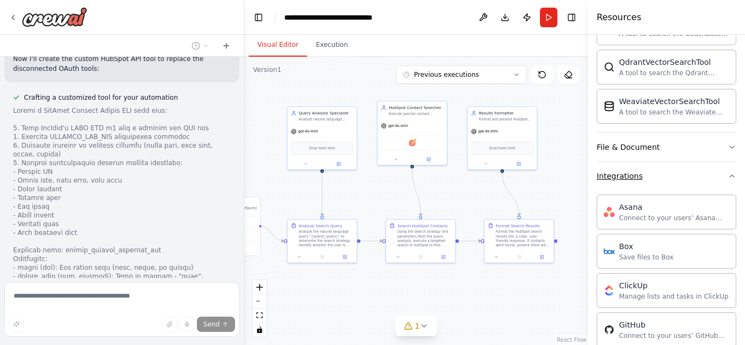
click at [686, 172] on button "Integrations" at bounding box center [667, 176] width 140 height 28
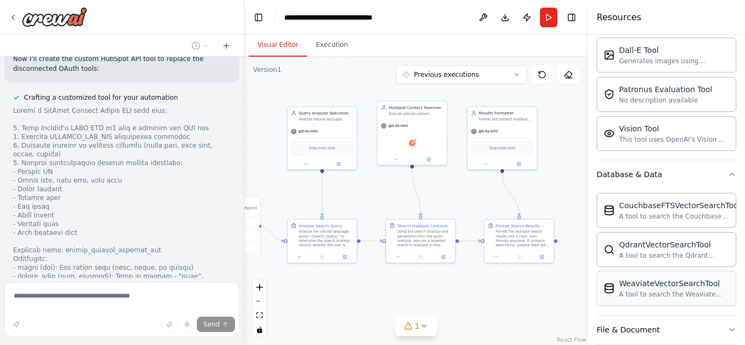
scroll to position [232, 0]
click at [692, 169] on button "Database & Data" at bounding box center [667, 174] width 140 height 28
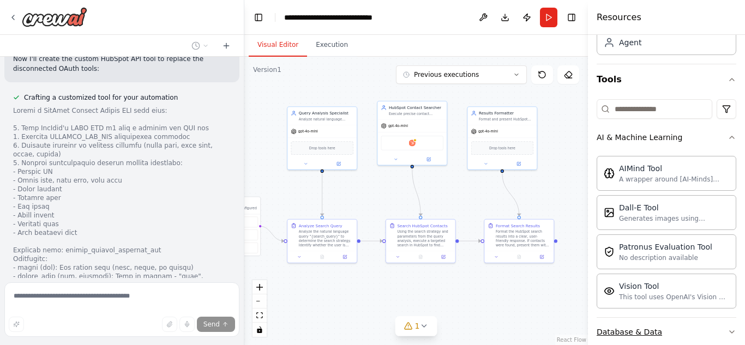
scroll to position [73, 0]
click at [704, 139] on button "AI & Machine Learning" at bounding box center [667, 138] width 140 height 28
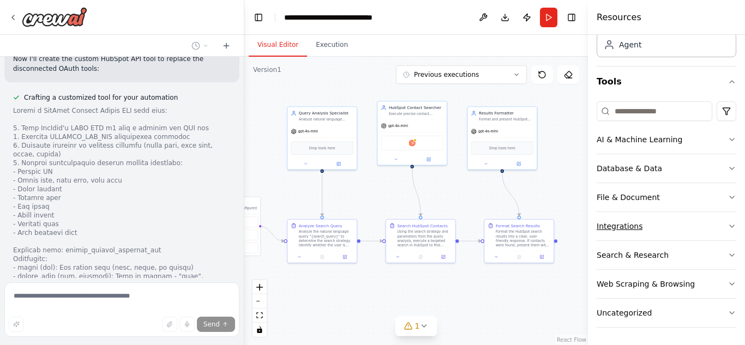
scroll to position [0, 0]
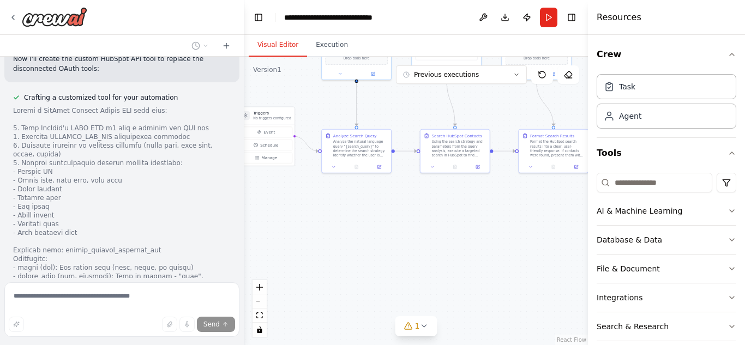
drag, startPoint x: 455, startPoint y: 201, endPoint x: 489, endPoint y: 111, distance: 96.9
click at [489, 111] on div ".deletable-edge-delete-btn { width: 20px; height: 20px; border: 0px solid #ffff…" at bounding box center [416, 201] width 344 height 289
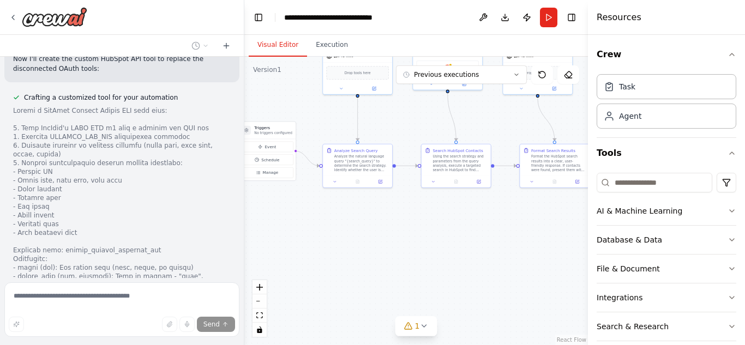
drag, startPoint x: 326, startPoint y: 220, endPoint x: 327, endPoint y: 236, distance: 15.3
click at [327, 236] on div ".deletable-edge-delete-btn { width: 20px; height: 20px; border: 0px solid #ffff…" at bounding box center [416, 201] width 344 height 289
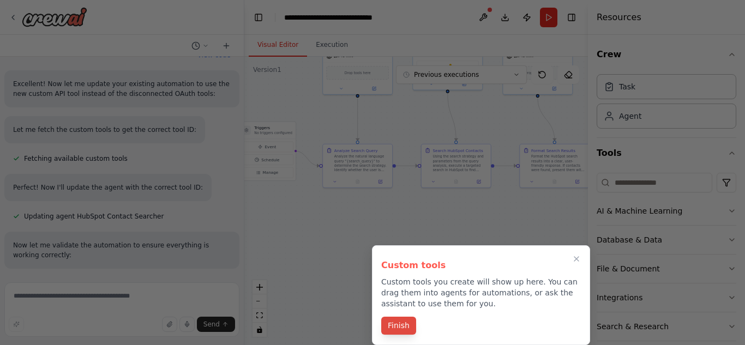
click at [394, 328] on button "Finish" at bounding box center [398, 326] width 35 height 18
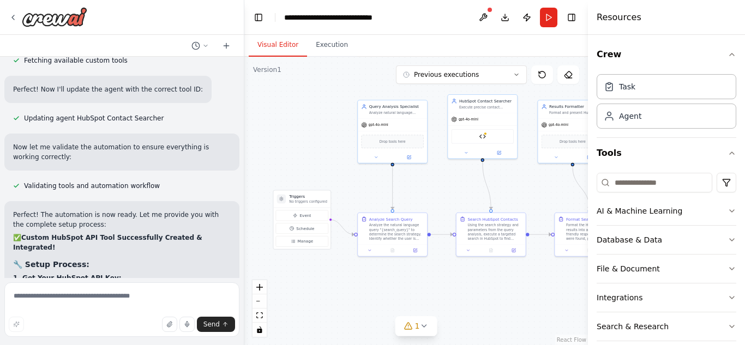
drag, startPoint x: 379, startPoint y: 246, endPoint x: 414, endPoint y: 315, distance: 77.1
click at [414, 315] on div ".deletable-edge-delete-btn { width: 20px; height: 20px; border: 0px solid #ffff…" at bounding box center [416, 201] width 344 height 289
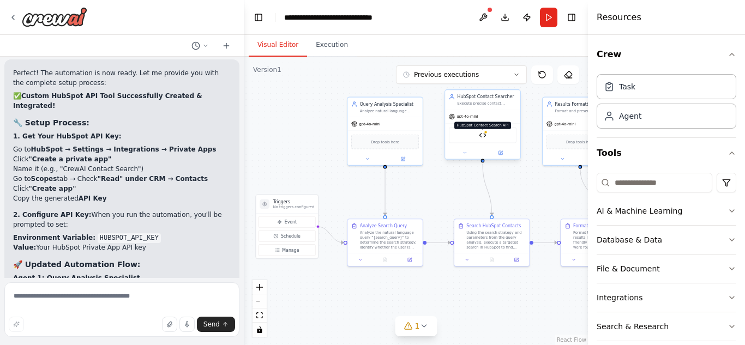
click at [483, 138] on img at bounding box center [482, 135] width 7 height 7
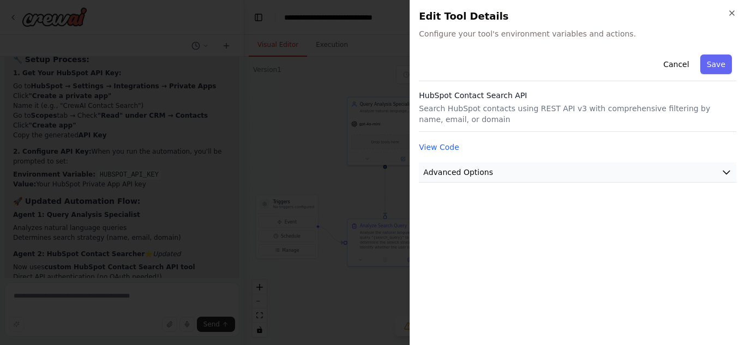
scroll to position [6990, 0]
click at [489, 175] on button "Advanced Options" at bounding box center [578, 173] width 318 height 20
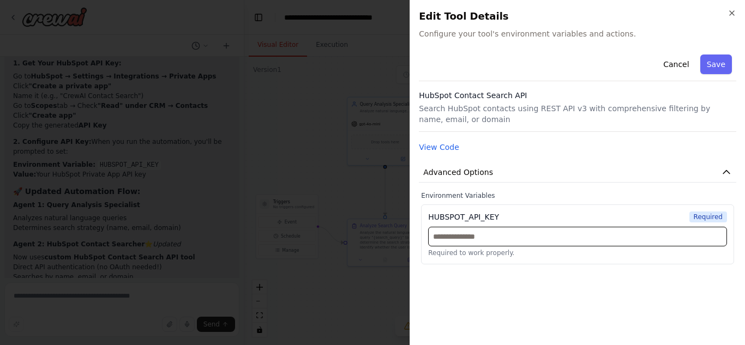
click at [481, 233] on input "text" at bounding box center [577, 237] width 299 height 20
click at [473, 232] on input "text" at bounding box center [577, 237] width 299 height 20
paste input "**********"
type input "**********"
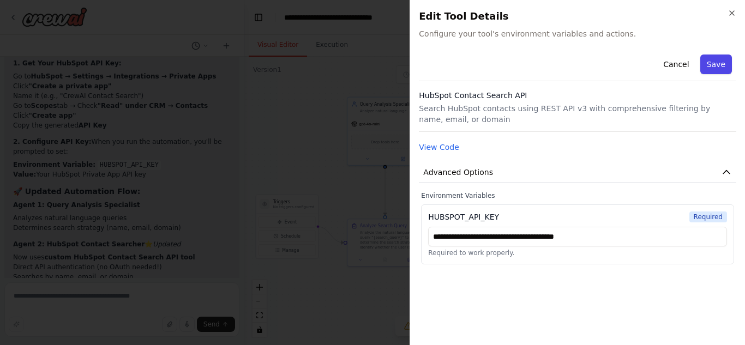
click at [720, 63] on button "Save" at bounding box center [717, 65] width 32 height 20
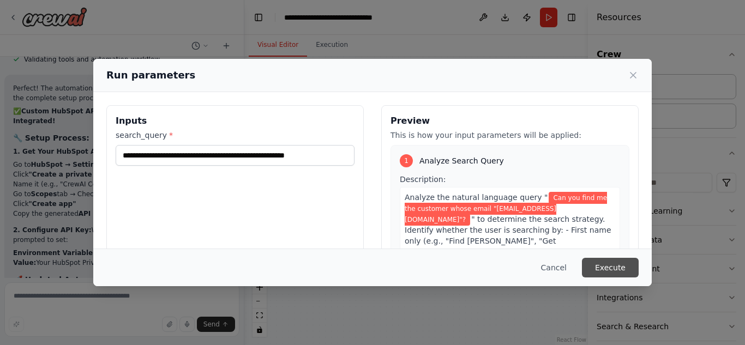
click at [613, 269] on button "Execute" at bounding box center [610, 268] width 57 height 20
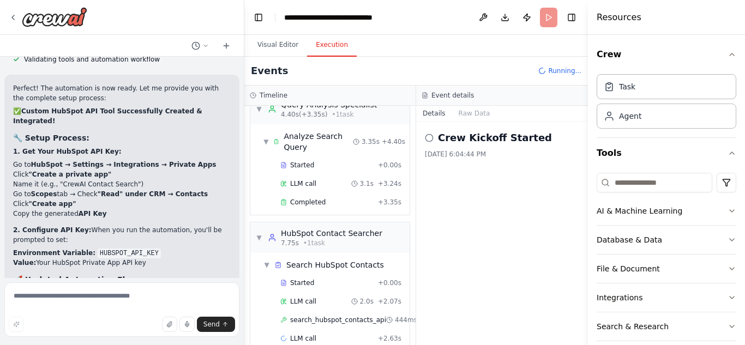
scroll to position [45, 0]
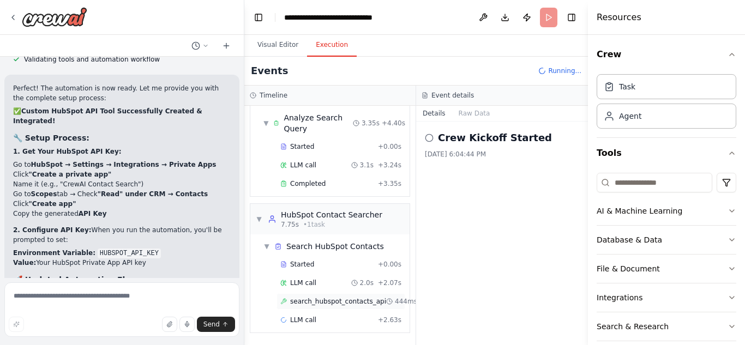
click at [301, 297] on span "search_hubspot_contacts_api" at bounding box center [338, 301] width 96 height 9
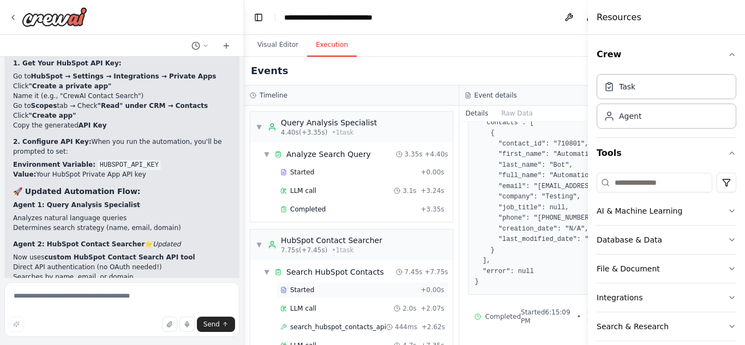
scroll to position [1, 0]
click at [260, 247] on span "▼" at bounding box center [259, 244] width 7 height 9
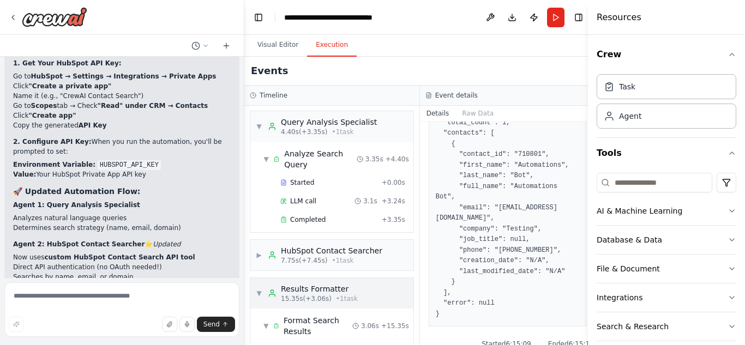
click at [258, 291] on span "▼" at bounding box center [259, 293] width 7 height 9
click at [259, 129] on span "▼" at bounding box center [259, 127] width 7 height 9
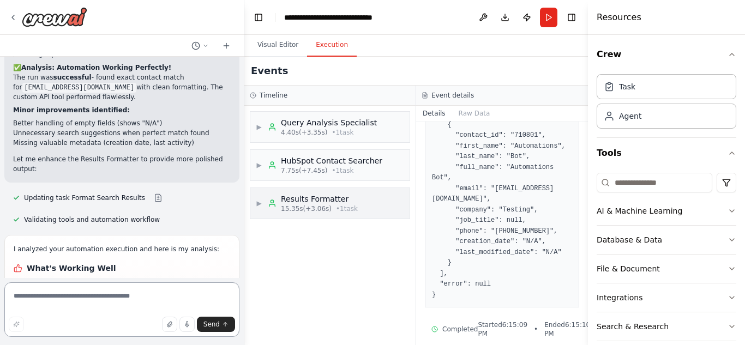
scroll to position [7436, 0]
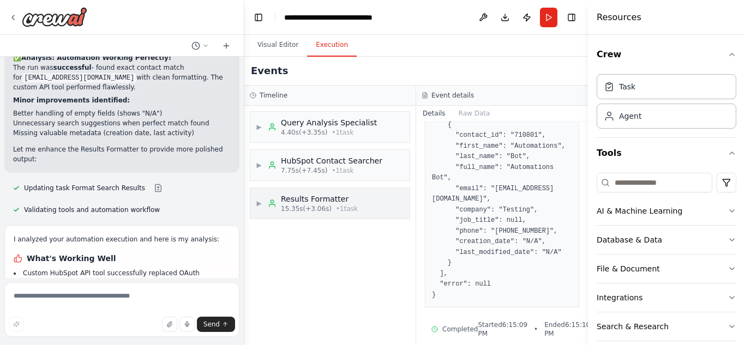
click at [295, 204] on div "Results Formatter" at bounding box center [319, 199] width 77 height 11
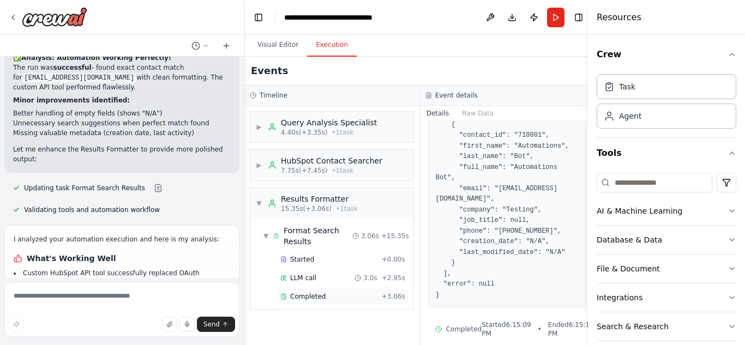
click at [302, 297] on span "Completed" at bounding box center [307, 296] width 35 height 9
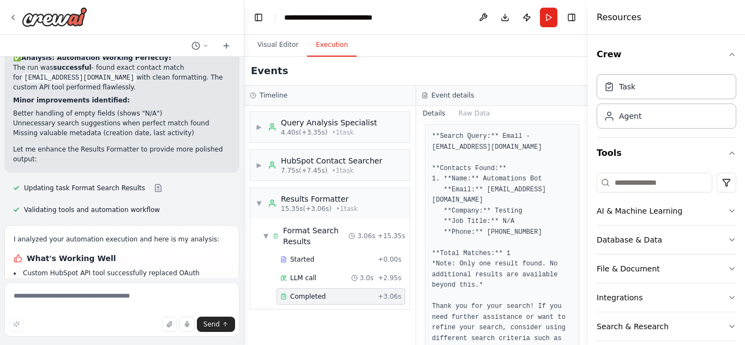
scroll to position [282, 0]
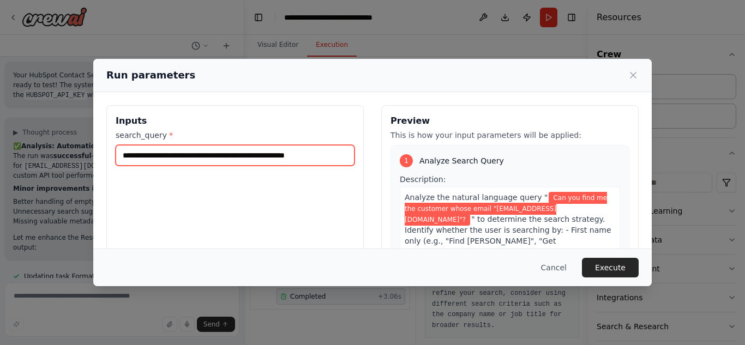
click at [271, 154] on input "**********" at bounding box center [235, 155] width 239 height 21
drag, startPoint x: 302, startPoint y: 155, endPoint x: 289, endPoint y: 154, distance: 13.1
click at [289, 154] on input "**********" at bounding box center [235, 155] width 239 height 21
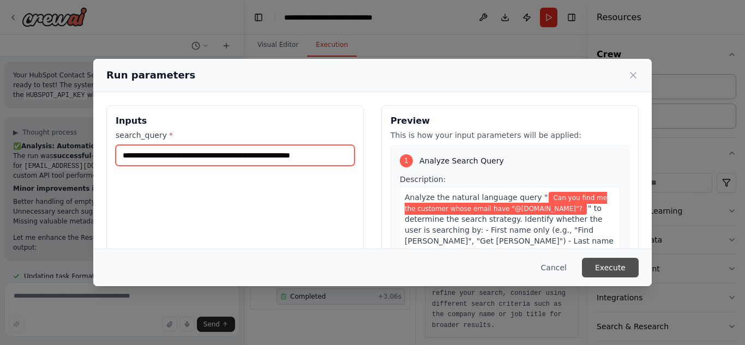
type input "**********"
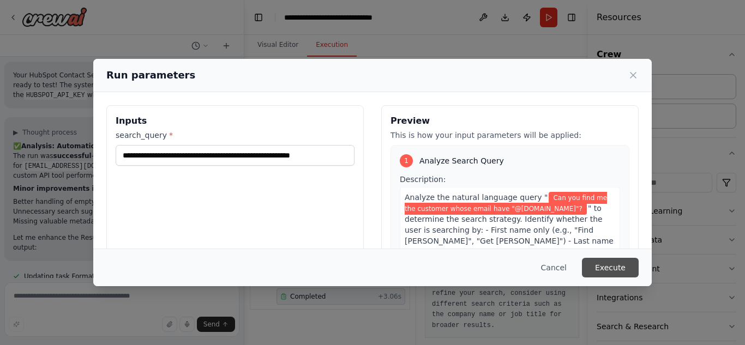
click at [612, 265] on button "Execute" at bounding box center [610, 268] width 57 height 20
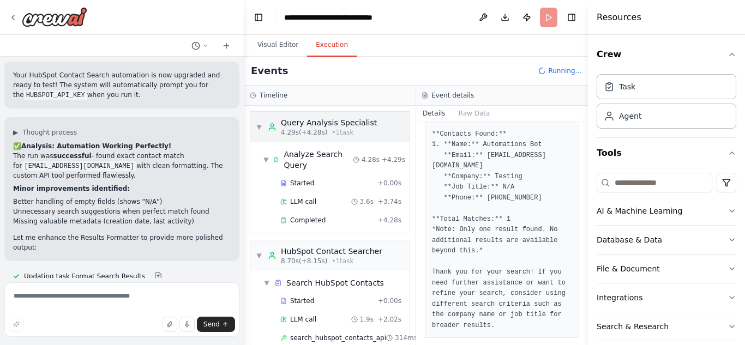
click at [257, 127] on span "▼" at bounding box center [259, 127] width 7 height 9
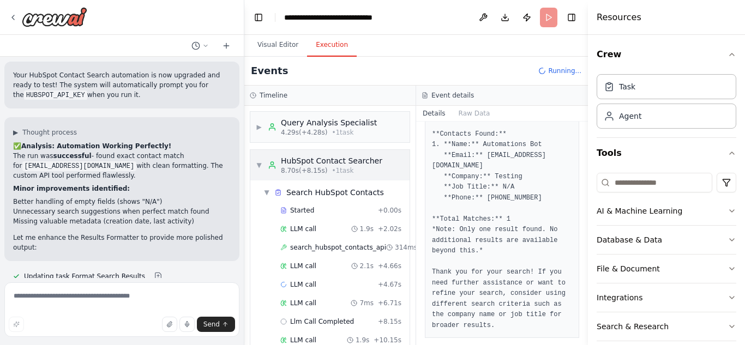
click at [259, 163] on span "▼" at bounding box center [259, 165] width 7 height 9
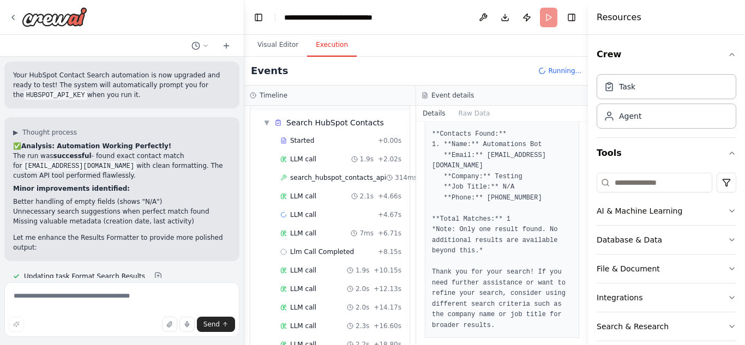
scroll to position [158, 0]
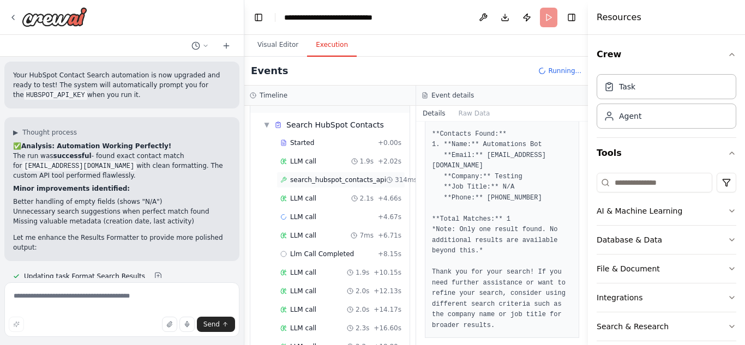
click at [315, 182] on span "search_hubspot_contacts_api" at bounding box center [338, 180] width 96 height 9
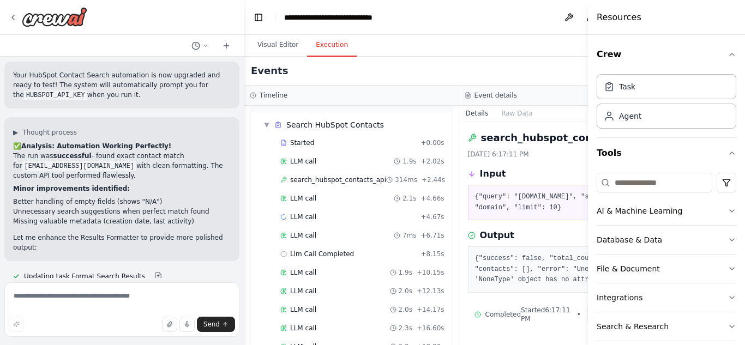
scroll to position [8, 0]
click at [295, 199] on span "LLM call" at bounding box center [303, 198] width 26 height 9
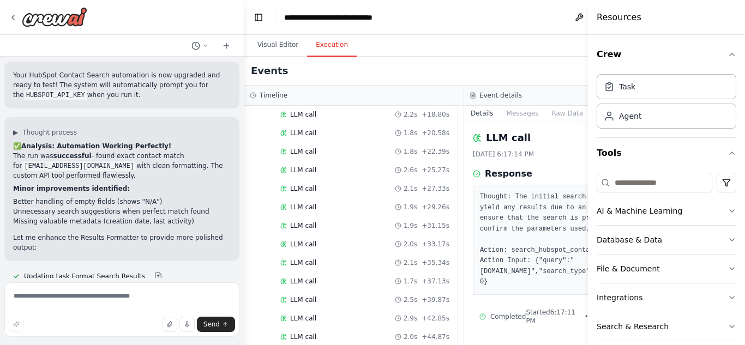
scroll to position [508, 0]
click at [301, 320] on span "LLM call" at bounding box center [303, 320] width 26 height 9
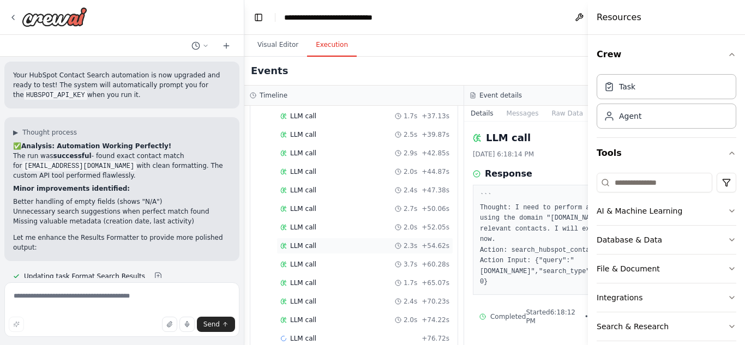
scroll to position [564, 0]
click at [309, 322] on span "LLM call" at bounding box center [303, 320] width 26 height 9
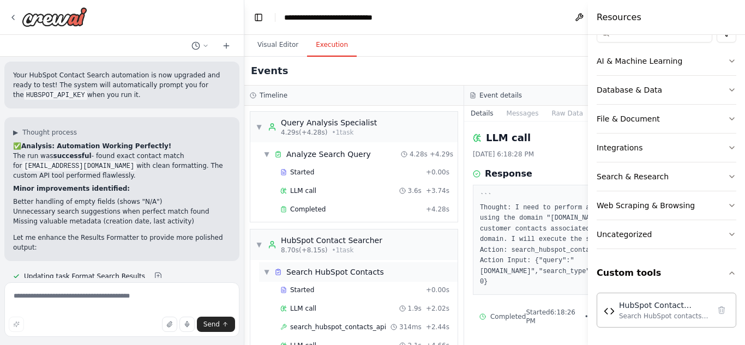
scroll to position [638, 0]
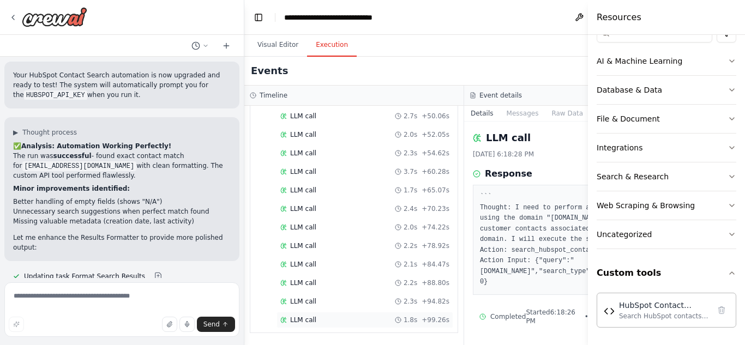
click at [314, 324] on div "LLM call 1.8s + 99.26s" at bounding box center [364, 320] width 169 height 9
click at [281, 322] on icon at bounding box center [283, 320] width 7 height 7
click at [516, 116] on button "Messages" at bounding box center [522, 113] width 45 height 15
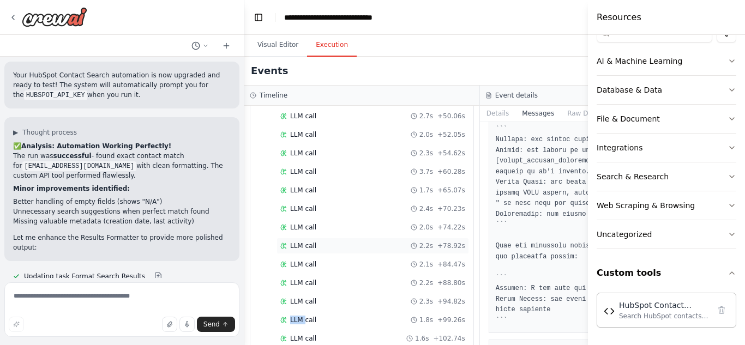
scroll to position [675, 0]
click at [300, 320] on span "LLM call" at bounding box center [303, 320] width 26 height 9
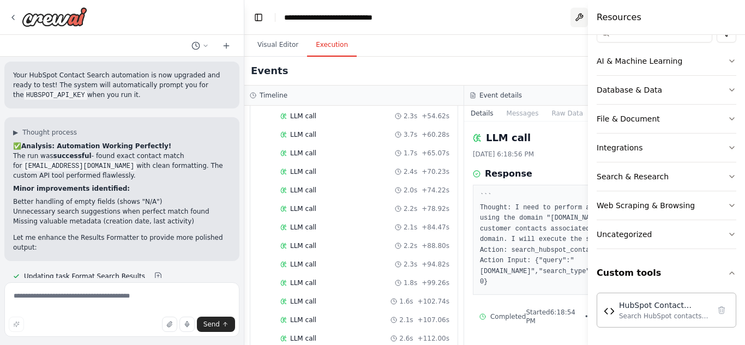
click at [576, 17] on button at bounding box center [579, 18] width 17 height 20
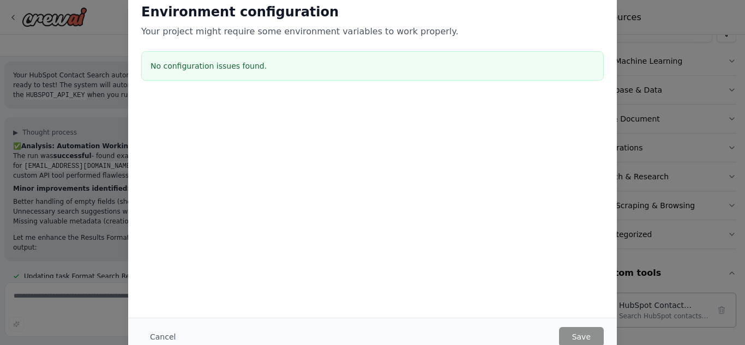
click at [668, 56] on div "Environment configuration Your project might require some environment variables…" at bounding box center [372, 172] width 745 height 345
click at [101, 53] on div "Environment configuration Your project might require some environment variables…" at bounding box center [372, 172] width 745 height 345
click at [153, 339] on button "Cancel" at bounding box center [162, 337] width 43 height 20
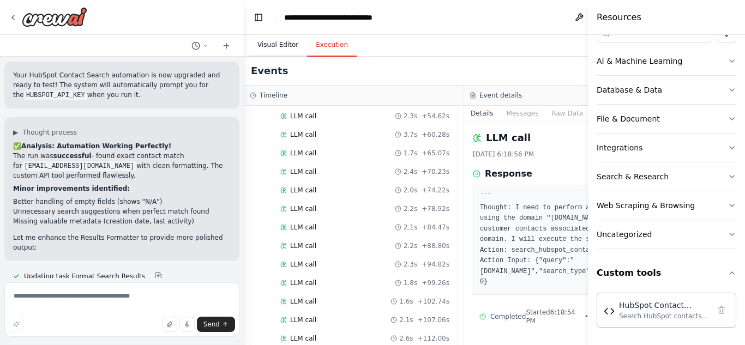
click at [274, 43] on button "Visual Editor" at bounding box center [278, 45] width 58 height 23
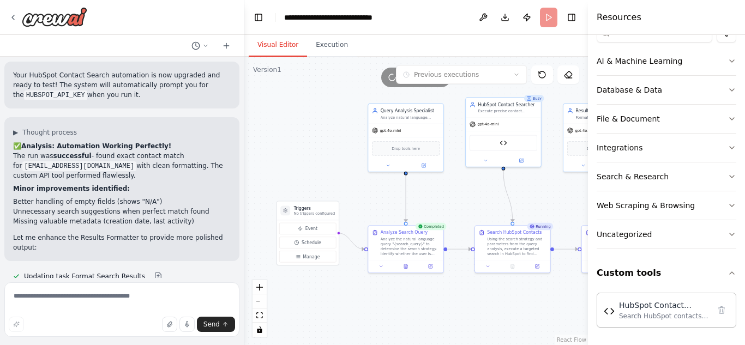
drag, startPoint x: 318, startPoint y: 124, endPoint x: 336, endPoint y: 124, distance: 17.5
click at [336, 124] on div ".deletable-edge-delete-btn { width: 20px; height: 20px; border: 0px solid #ffff…" at bounding box center [416, 201] width 344 height 289
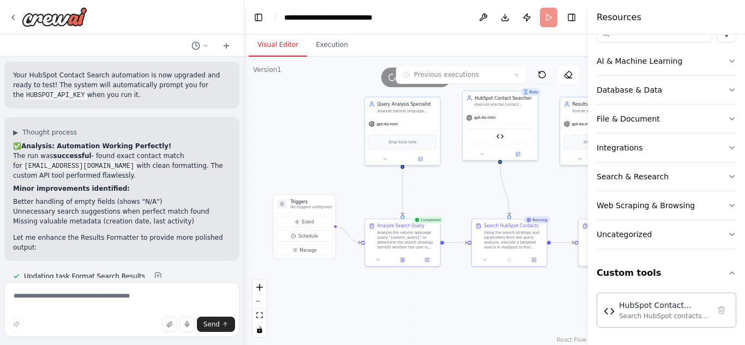
click at [545, 77] on icon at bounding box center [542, 74] width 7 height 7
click at [573, 77] on button at bounding box center [569, 74] width 22 height 19
click at [540, 223] on div "Running" at bounding box center [537, 220] width 26 height 7
click at [508, 246] on div "Using the search strategy and parameters from the query analysis, execute a tar…" at bounding box center [513, 239] width 59 height 20
click at [533, 93] on div "Busy" at bounding box center [531, 91] width 20 height 7
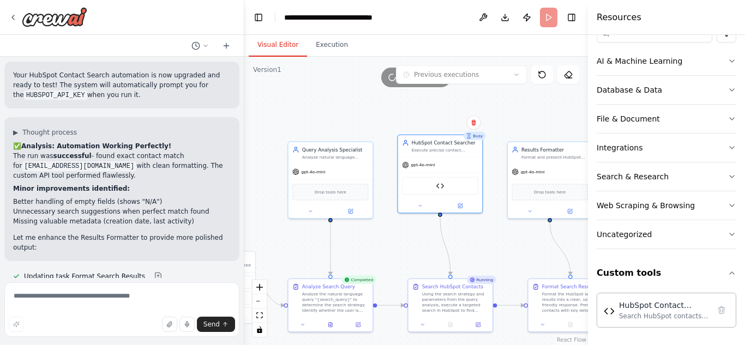
drag, startPoint x: 554, startPoint y: 220, endPoint x: 495, endPoint y: 270, distance: 76.7
click at [495, 270] on div ".deletable-edge-delete-btn { width: 20px; height: 20px; border: 0px solid #ffff…" at bounding box center [416, 201] width 344 height 289
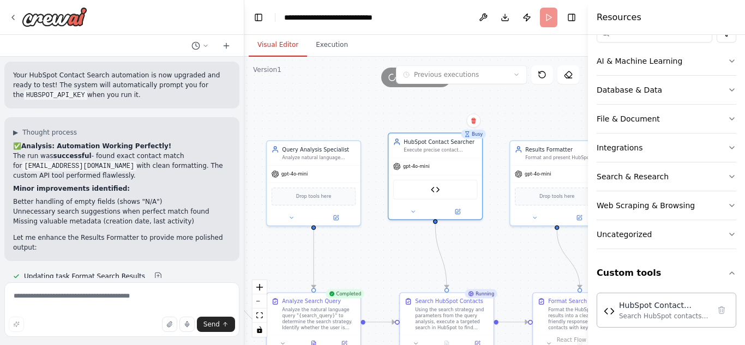
click at [392, 77] on icon at bounding box center [391, 77] width 9 height 9
click at [392, 77] on icon at bounding box center [392, 77] width 7 height 7
click at [362, 79] on div "Running..." at bounding box center [416, 78] width 344 height 20
click at [331, 45] on button "Execution" at bounding box center [332, 45] width 50 height 23
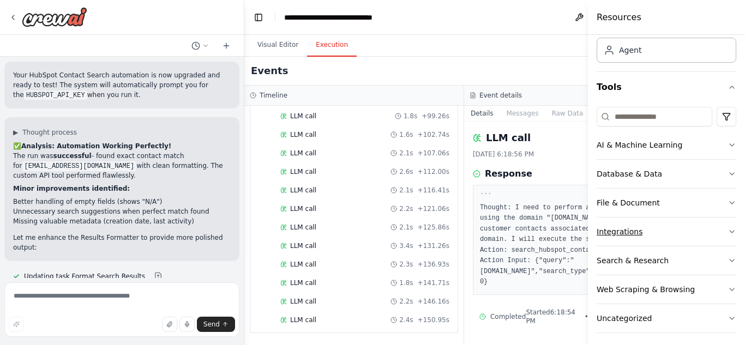
scroll to position [0, 0]
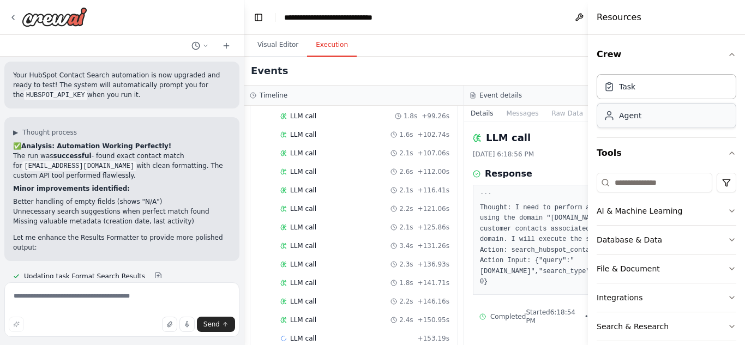
click at [647, 124] on div "Agent" at bounding box center [667, 115] width 140 height 25
click at [639, 89] on div "Task" at bounding box center [667, 86] width 140 height 25
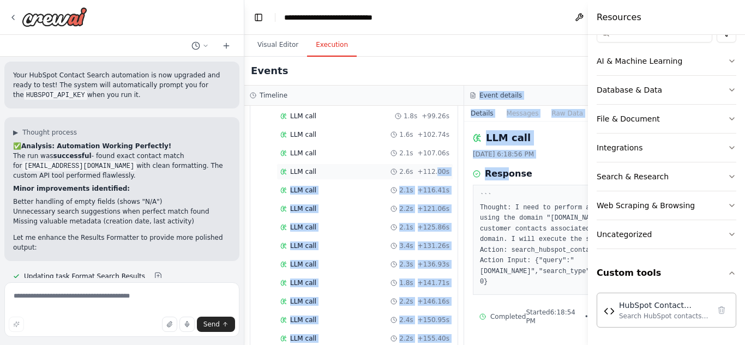
drag, startPoint x: 505, startPoint y: 172, endPoint x: 432, endPoint y: 168, distance: 72.7
click at [432, 168] on div "Timeline ▼ Query Analysis Specialist 4.29s (+4.28s) • 1 task ▼ Analyze Search Q…" at bounding box center [464, 216] width 440 height 260
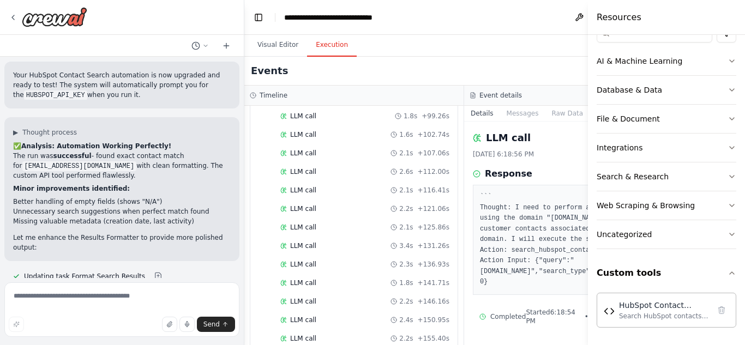
click at [412, 69] on div "Events Running..." at bounding box center [464, 71] width 440 height 29
click at [84, 306] on textarea at bounding box center [121, 310] width 235 height 55
type textarea "**********"
click at [216, 330] on button "Send" at bounding box center [216, 324] width 38 height 15
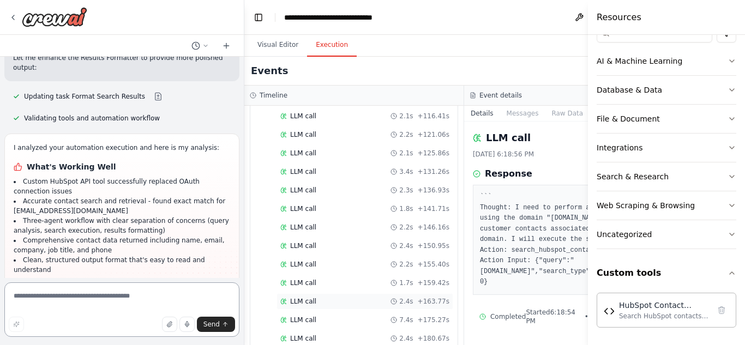
scroll to position [7537, 0]
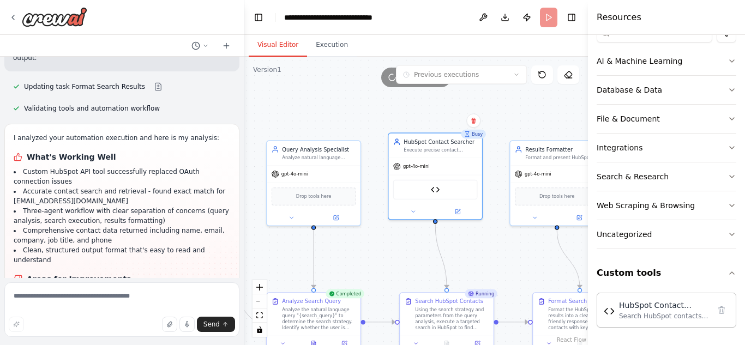
click at [282, 49] on button "Visual Editor" at bounding box center [278, 45] width 58 height 23
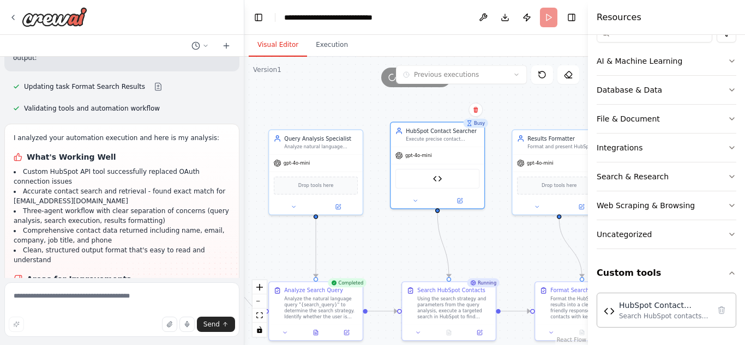
drag, startPoint x: 506, startPoint y: 263, endPoint x: 505, endPoint y: 252, distance: 11.0
click at [505, 252] on div ".deletable-edge-delete-btn { width: 20px; height: 20px; border: 0px solid #ffff…" at bounding box center [416, 201] width 344 height 289
click at [424, 167] on div "HubSpot Contact Search API" at bounding box center [433, 177] width 93 height 29
click at [409, 201] on icon at bounding box center [412, 199] width 6 height 6
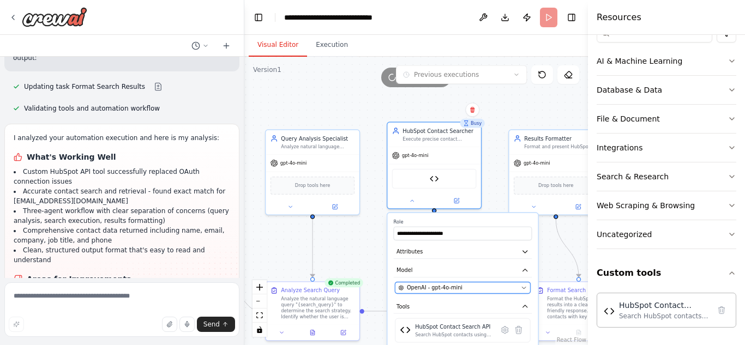
click at [469, 291] on div "OpenAI - gpt-4o-mini" at bounding box center [458, 288] width 119 height 8
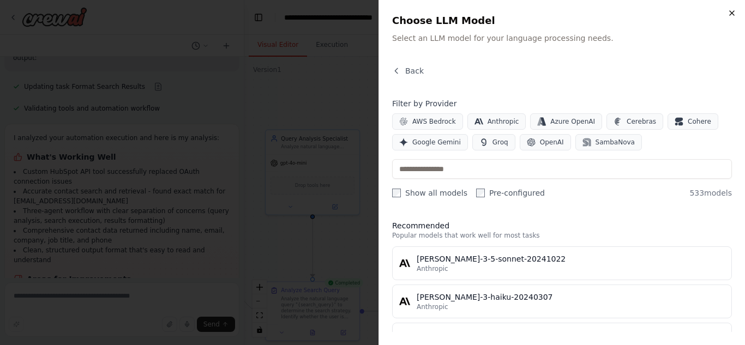
click at [730, 14] on icon "button" at bounding box center [732, 13] width 9 height 9
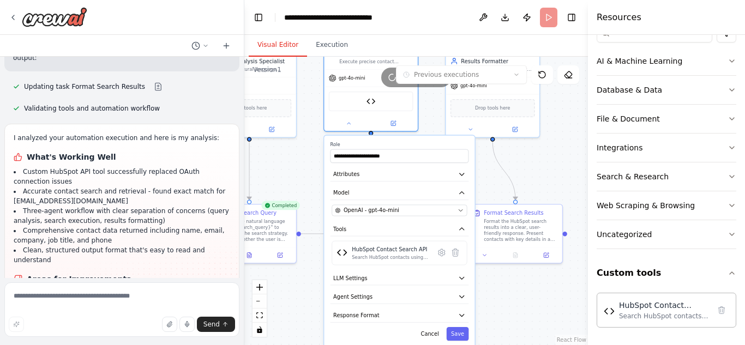
drag, startPoint x: 366, startPoint y: 126, endPoint x: 302, endPoint y: 49, distance: 100.0
click at [302, 49] on div "**********" at bounding box center [416, 190] width 344 height 310
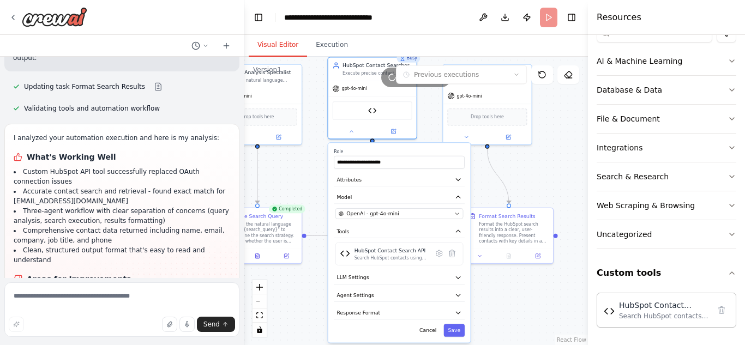
click at [298, 169] on div ".deletable-edge-delete-btn { width: 20px; height: 20px; border: 0px solid #ffff…" at bounding box center [416, 201] width 344 height 289
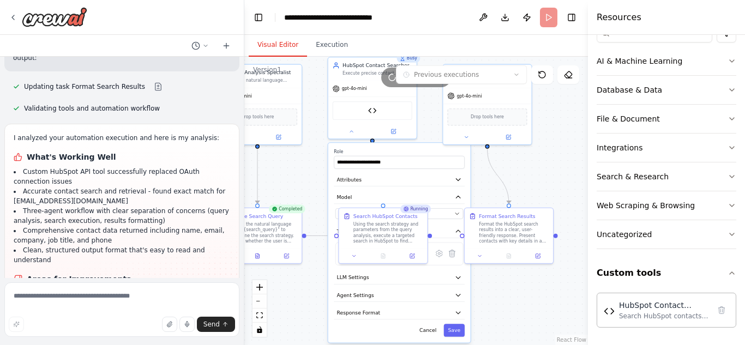
click at [544, 177] on div ".deletable-edge-delete-btn { width: 20px; height: 20px; border: 0px solid #ffff…" at bounding box center [416, 201] width 344 height 289
click at [303, 200] on div ".deletable-edge-delete-btn { width: 20px; height: 20px; border: 0px solid #ffff…" at bounding box center [416, 201] width 344 height 289
click at [326, 49] on button "Execution" at bounding box center [332, 45] width 50 height 23
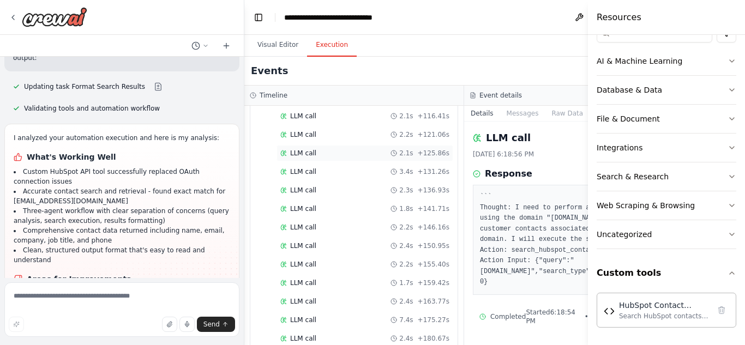
scroll to position [1046, 0]
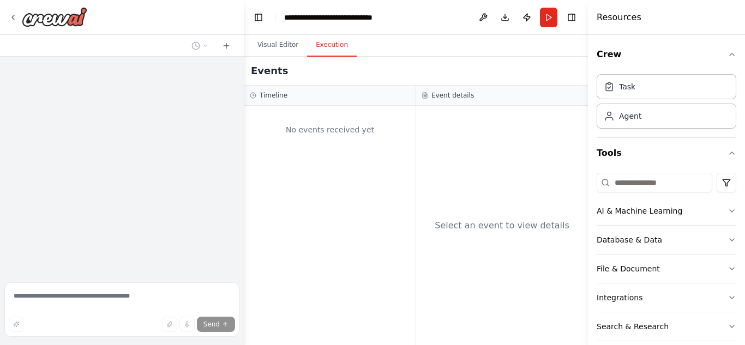
click at [327, 54] on button "Execution" at bounding box center [332, 45] width 50 height 23
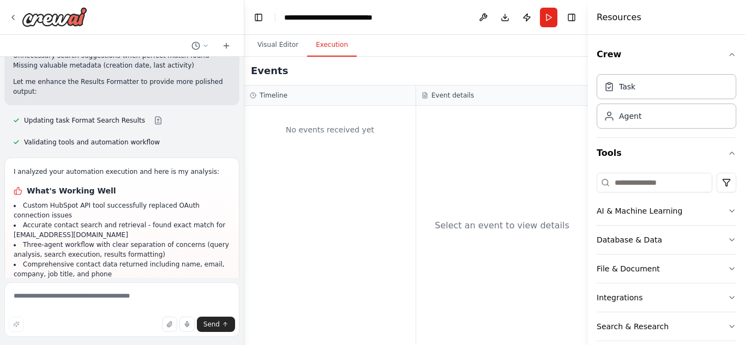
scroll to position [7537, 0]
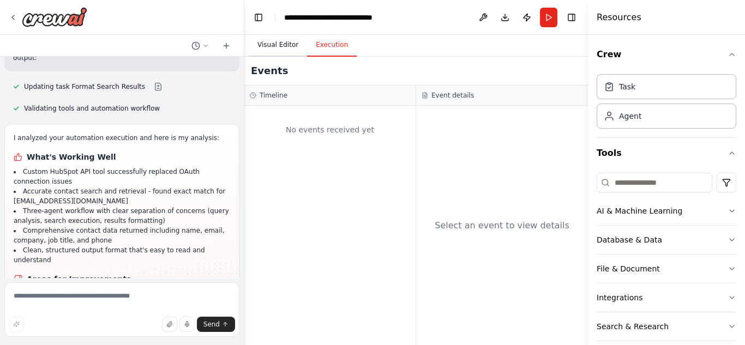
click at [273, 47] on button "Visual Editor" at bounding box center [278, 45] width 58 height 23
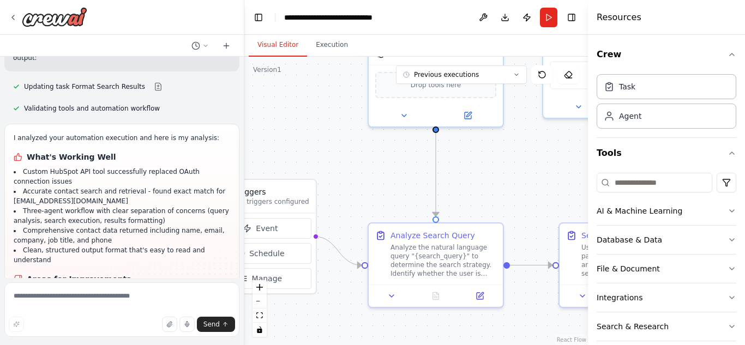
drag, startPoint x: 415, startPoint y: 243, endPoint x: 316, endPoint y: 129, distance: 151.6
click at [316, 129] on div ".deletable-edge-delete-btn { width: 20px; height: 20px; border: 0px solid #ffff…" at bounding box center [416, 201] width 344 height 289
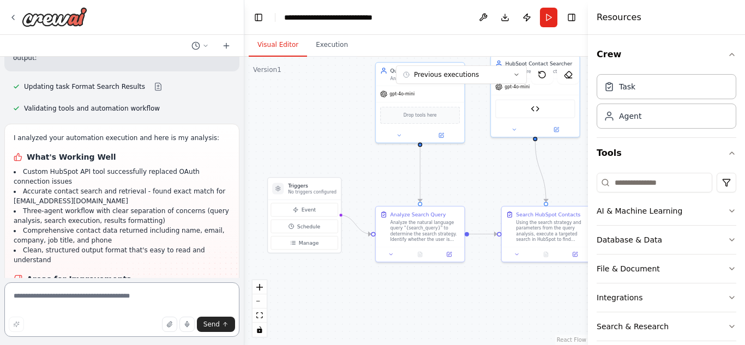
click at [56, 301] on textarea at bounding box center [121, 310] width 235 height 55
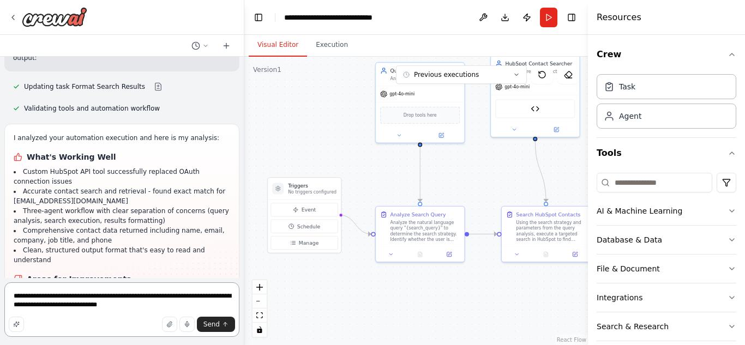
click at [117, 296] on textarea "**********" at bounding box center [121, 310] width 235 height 55
click at [144, 310] on textarea "**********" at bounding box center [121, 310] width 235 height 55
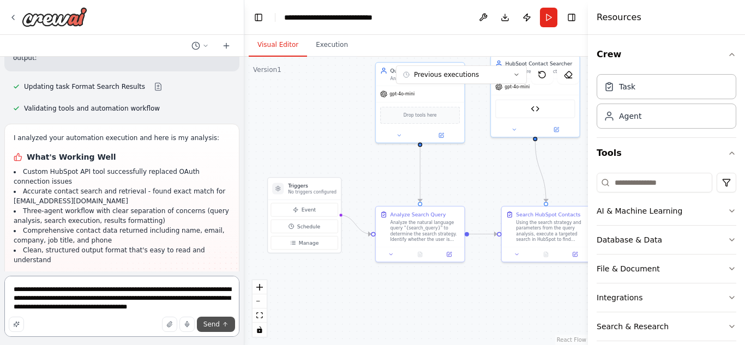
type textarea "**********"
click at [216, 321] on span "Send" at bounding box center [212, 324] width 16 height 9
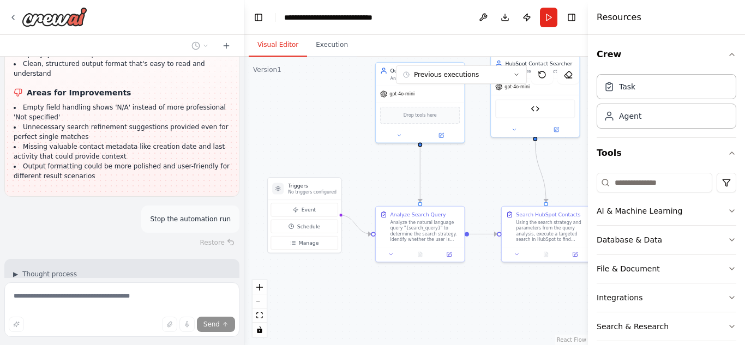
scroll to position [7782, 0]
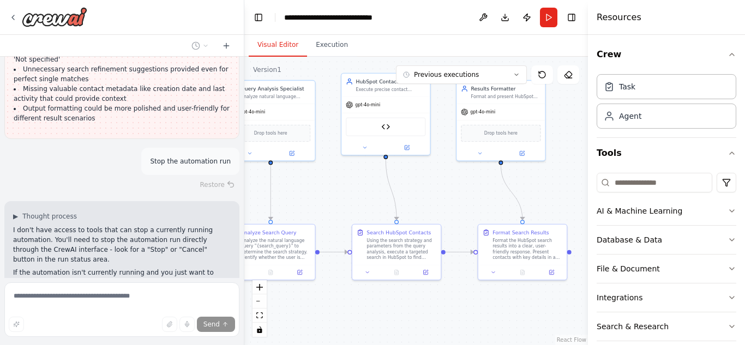
drag, startPoint x: 500, startPoint y: 189, endPoint x: 350, endPoint y: 207, distance: 151.1
click at [350, 207] on div ".deletable-edge-delete-btn { width: 20px; height: 20px; border: 0px solid #ffff…" at bounding box center [416, 201] width 344 height 289
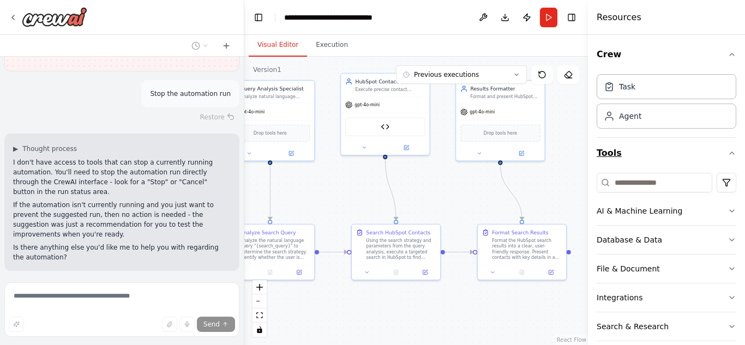
scroll to position [85, 0]
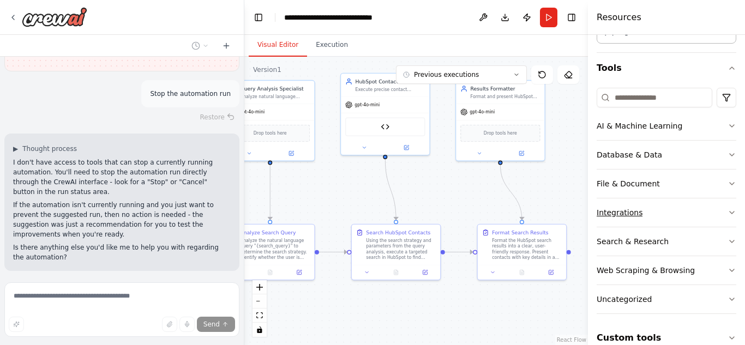
click at [652, 209] on button "Integrations" at bounding box center [667, 213] width 140 height 28
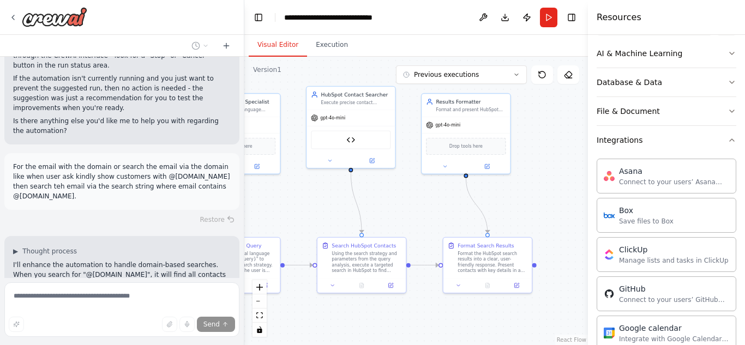
scroll to position [7981, 0]
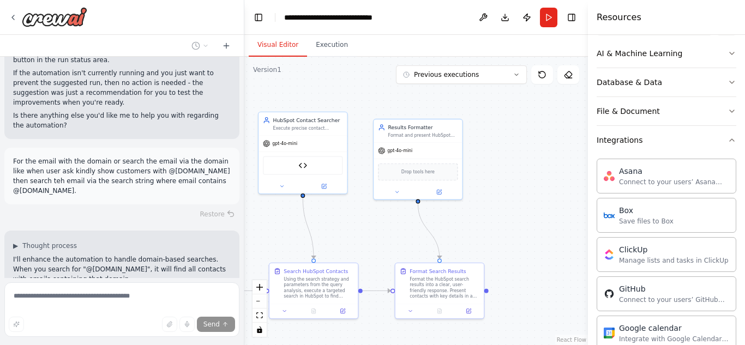
drag, startPoint x: 545, startPoint y: 196, endPoint x: 463, endPoint y: 235, distance: 90.6
click at [463, 235] on div ".deletable-edge-delete-btn { width: 20px; height: 20px; border: 0px solid #ffff…" at bounding box center [416, 201] width 344 height 289
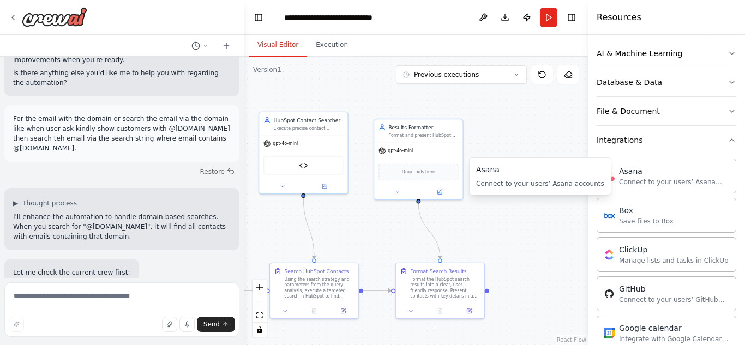
click at [528, 140] on div ".deletable-edge-delete-btn { width: 20px; height: 20px; border: 0px solid #ffff…" at bounding box center [416, 201] width 344 height 289
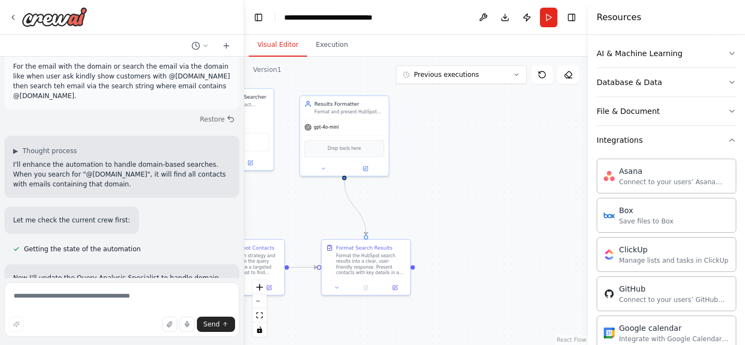
drag, startPoint x: 538, startPoint y: 214, endPoint x: 462, endPoint y: 190, distance: 79.4
click at [462, 190] on div ".deletable-edge-delete-btn { width: 20px; height: 20px; border: 0px solid #ffff…" at bounding box center [416, 201] width 344 height 289
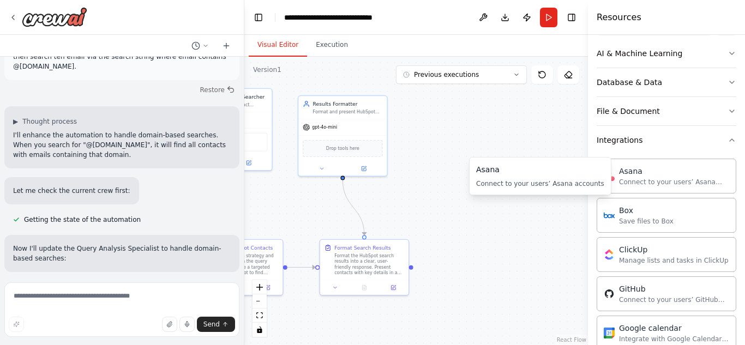
scroll to position [8116, 0]
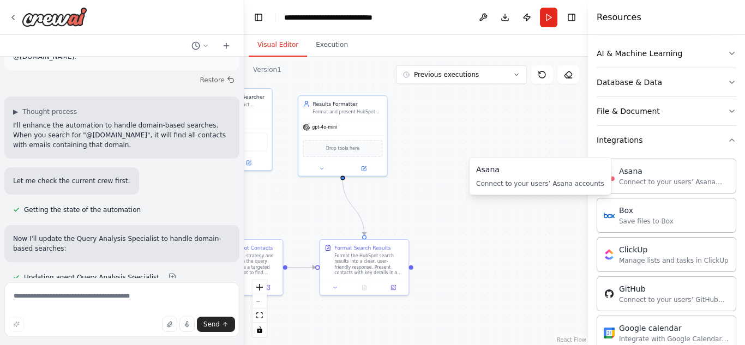
click at [527, 190] on div "Asana Connect to your users’ Asana accounts Asana Connect to your users’ Asana …" at bounding box center [540, 176] width 142 height 38
click at [620, 177] on div "Connect to your users’ Asana accounts" at bounding box center [674, 181] width 110 height 9
click at [632, 177] on div "Connect to your users’ Asana accounts" at bounding box center [674, 181] width 110 height 9
drag, startPoint x: 632, startPoint y: 177, endPoint x: 349, endPoint y: 152, distance: 284.4
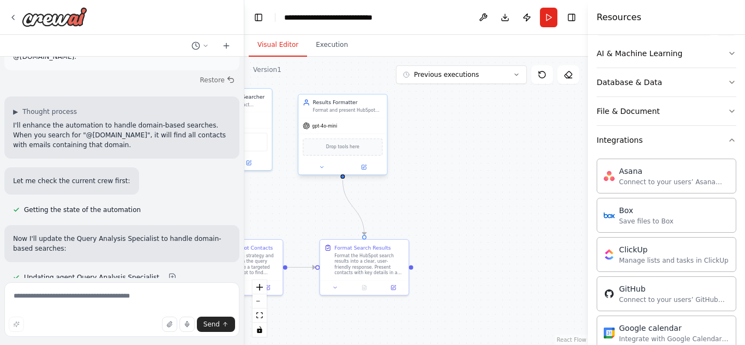
click at [349, 152] on div "You are an AI agent that helps find contacts in HubSpot based on a user’s natur…" at bounding box center [372, 172] width 745 height 345
click at [342, 148] on img at bounding box center [342, 148] width 9 height 9
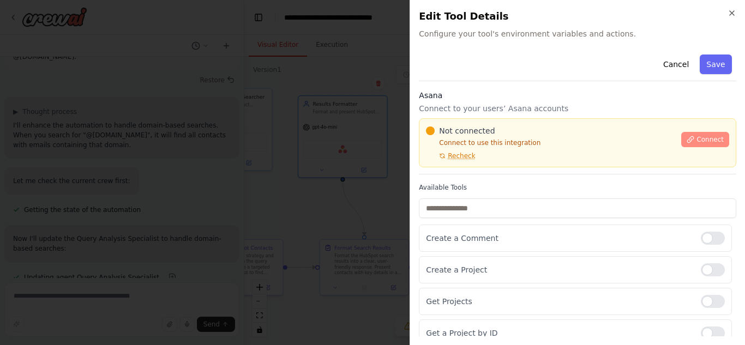
click at [706, 139] on span "Connect" at bounding box center [710, 139] width 27 height 9
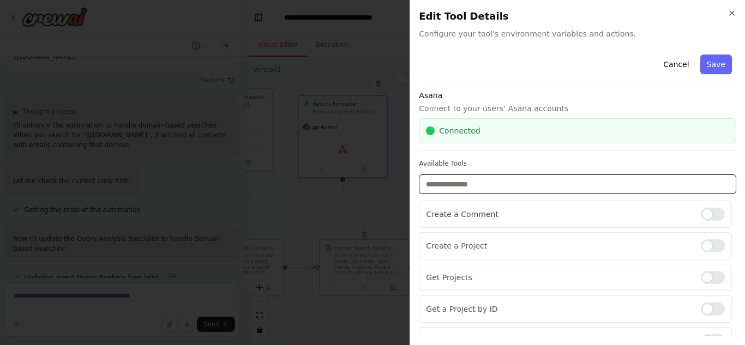
click at [505, 188] on input "text" at bounding box center [578, 185] width 318 height 20
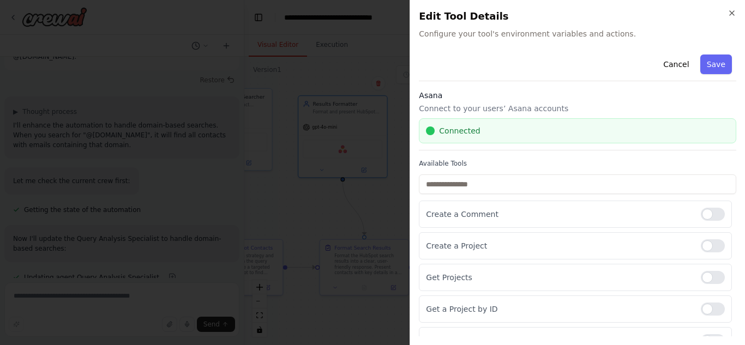
click at [599, 141] on div "Connected" at bounding box center [578, 130] width 318 height 25
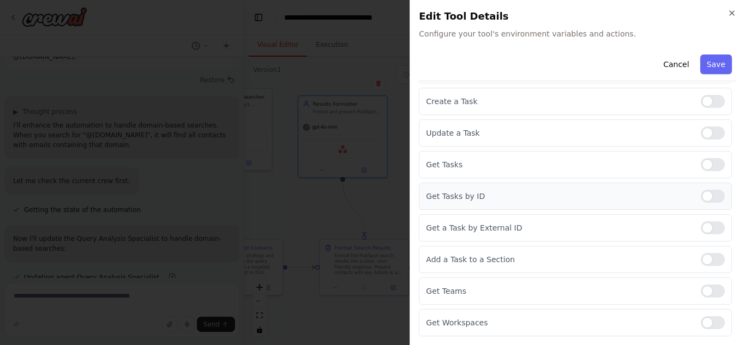
scroll to position [0, 0]
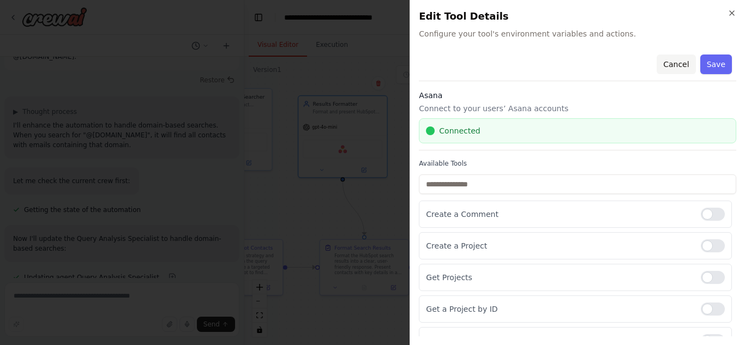
click at [667, 65] on button "Cancel" at bounding box center [676, 65] width 39 height 20
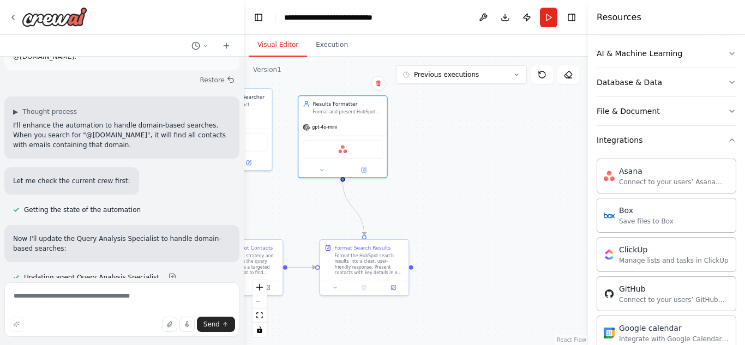
click at [459, 183] on div ".deletable-edge-delete-btn { width: 20px; height: 20px; border: 0px solid #ffff…" at bounding box center [416, 201] width 344 height 289
click at [343, 149] on img at bounding box center [342, 148] width 9 height 9
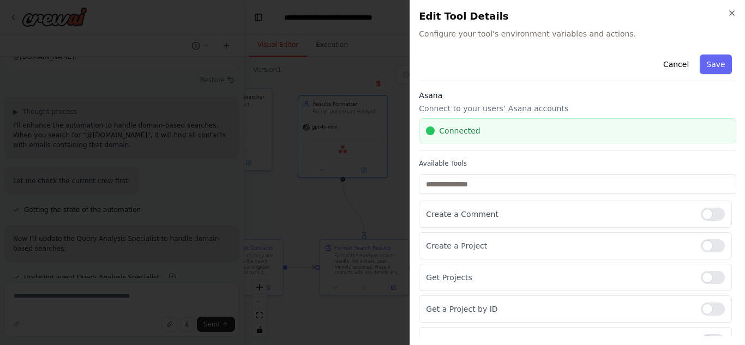
click at [549, 133] on div "Connected" at bounding box center [577, 131] width 303 height 11
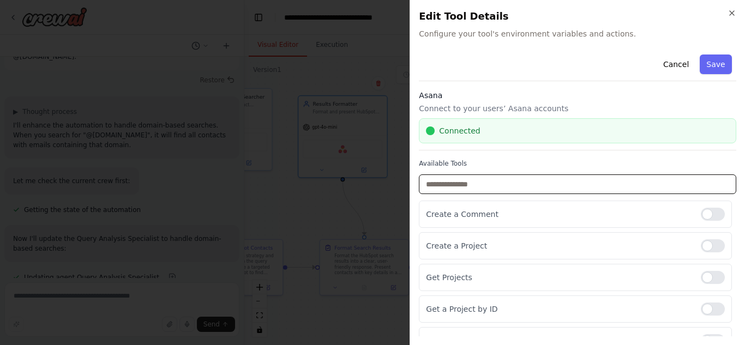
drag, startPoint x: 486, startPoint y: 177, endPoint x: 524, endPoint y: 158, distance: 42.5
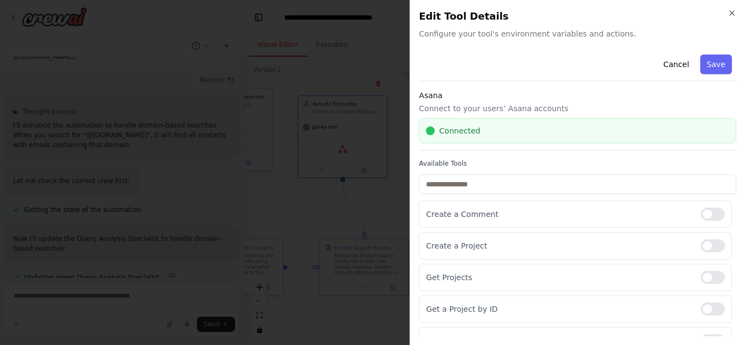
click at [432, 106] on p "Connect to your users’ Asana accounts" at bounding box center [578, 108] width 318 height 11
click at [672, 64] on button "Cancel" at bounding box center [676, 65] width 39 height 20
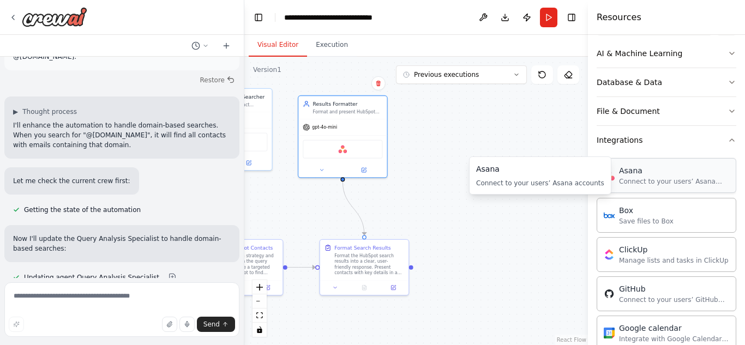
click at [646, 182] on div "Connect to your users’ Asana accounts" at bounding box center [674, 181] width 110 height 9
click at [506, 170] on div ".deletable-edge-delete-btn { width: 20px; height: 20px; border: 0px solid #ffff…" at bounding box center [416, 201] width 344 height 289
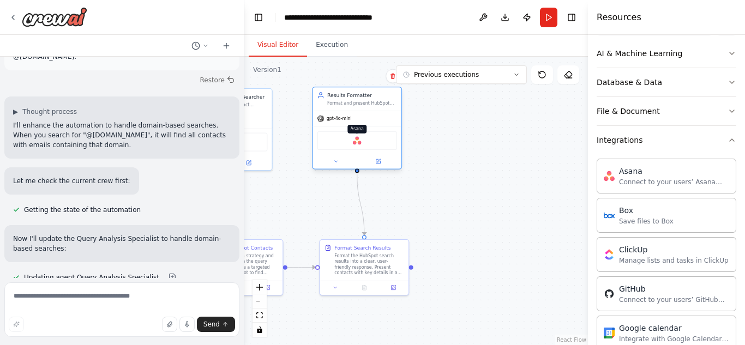
drag, startPoint x: 341, startPoint y: 147, endPoint x: 354, endPoint y: 137, distance: 16.3
click at [354, 137] on img at bounding box center [357, 140] width 9 height 9
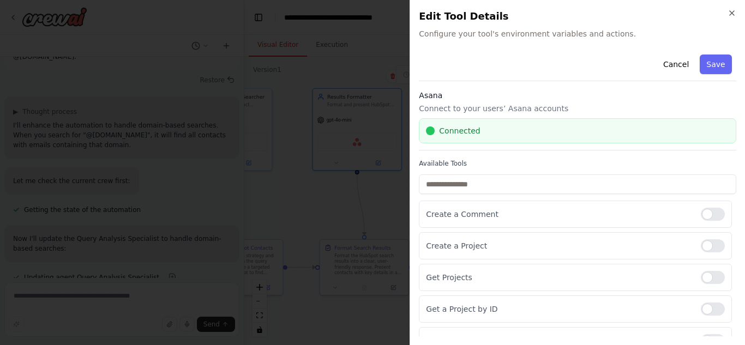
click at [737, 12] on div "Close Edit Tool Details Configure your tool's environment variables and actions…" at bounding box center [578, 172] width 336 height 345
click at [733, 12] on icon "button" at bounding box center [732, 13] width 9 height 9
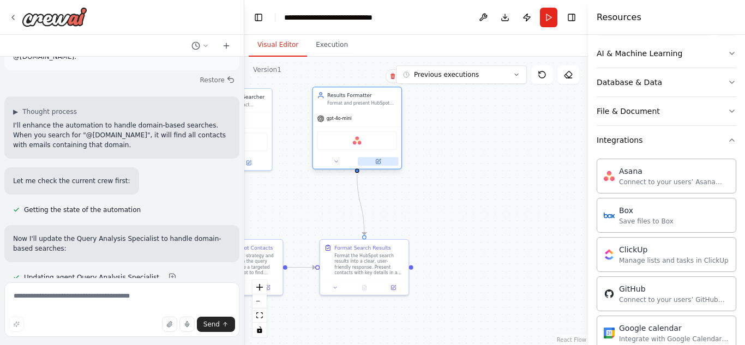
click at [378, 164] on icon at bounding box center [378, 162] width 6 height 6
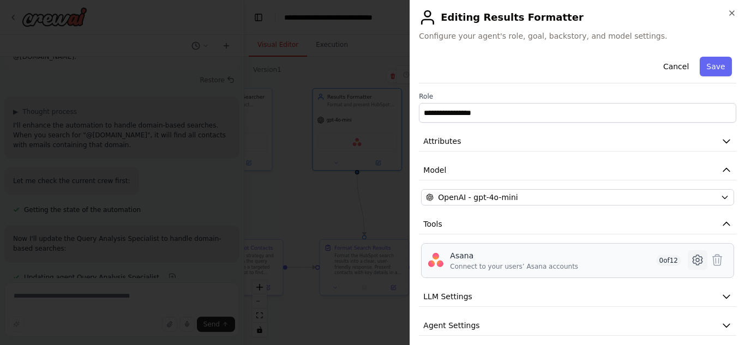
click at [695, 262] on icon at bounding box center [697, 260] width 13 height 13
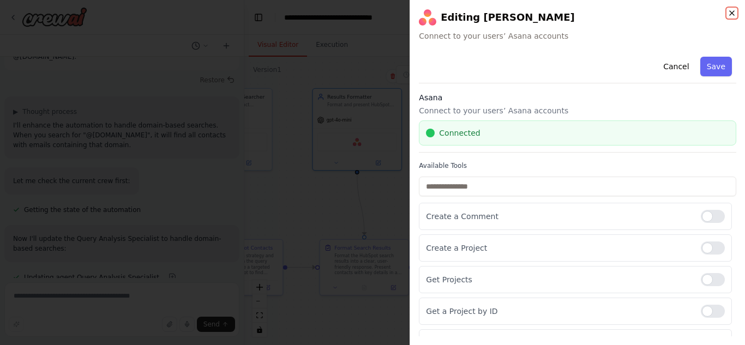
click at [730, 12] on icon "button" at bounding box center [732, 13] width 9 height 9
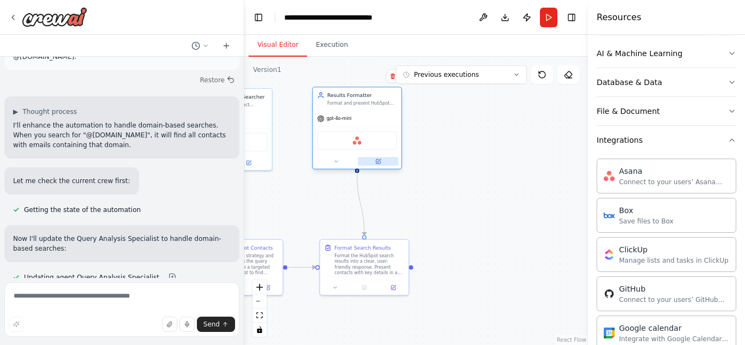
click at [378, 166] on button at bounding box center [378, 161] width 41 height 9
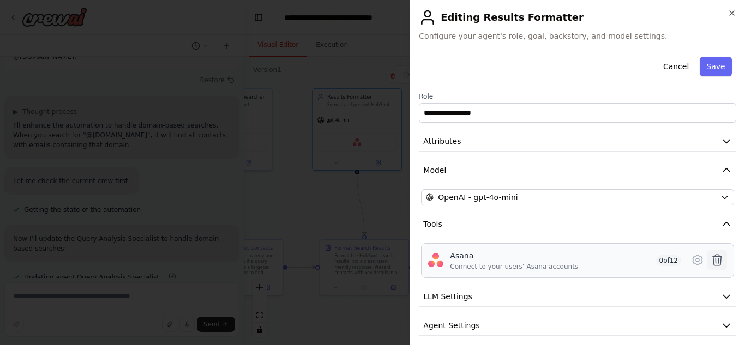
click at [711, 262] on icon at bounding box center [717, 260] width 13 height 13
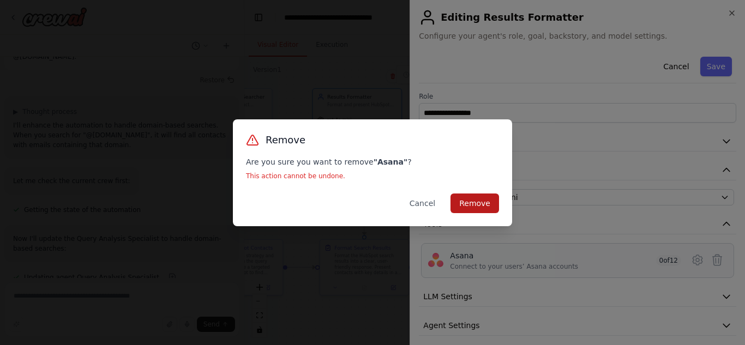
click at [468, 202] on button "Remove" at bounding box center [475, 204] width 49 height 20
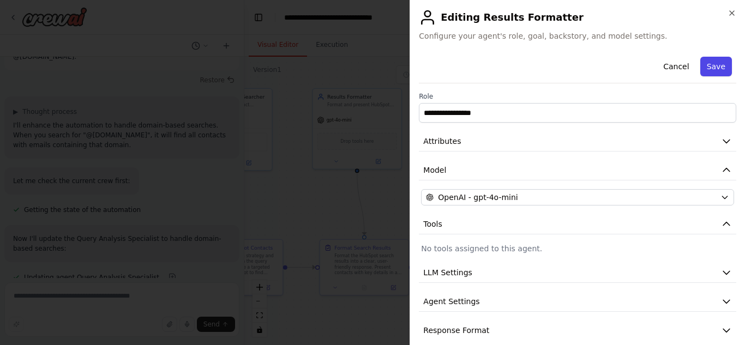
click at [707, 63] on button "Save" at bounding box center [717, 67] width 32 height 20
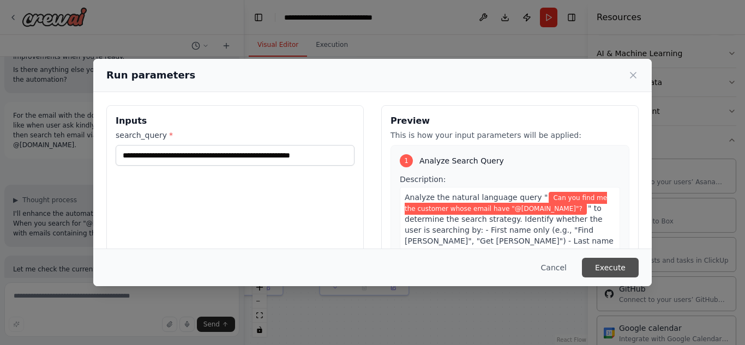
click at [616, 267] on button "Execute" at bounding box center [610, 268] width 57 height 20
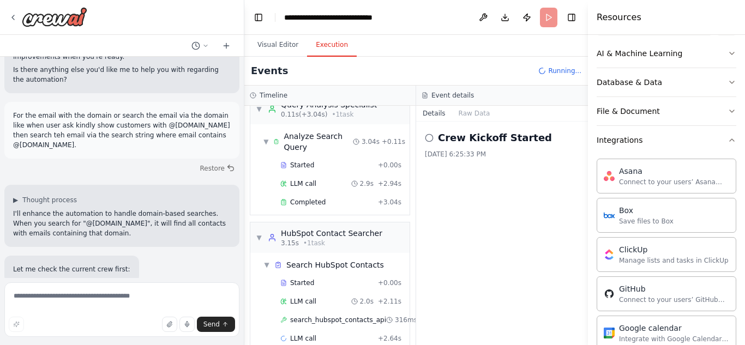
scroll to position [45, 0]
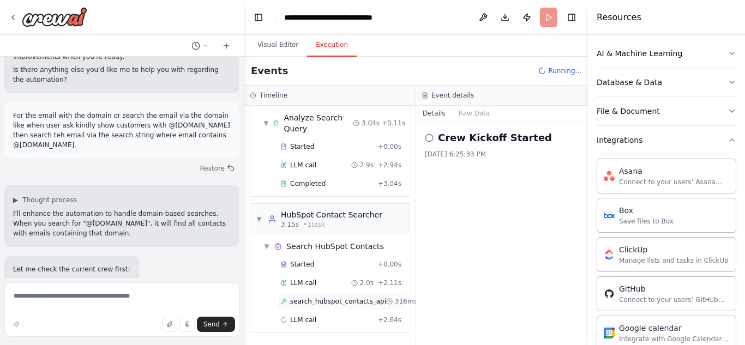
click at [330, 297] on span "search_hubspot_contacts_api" at bounding box center [338, 301] width 96 height 9
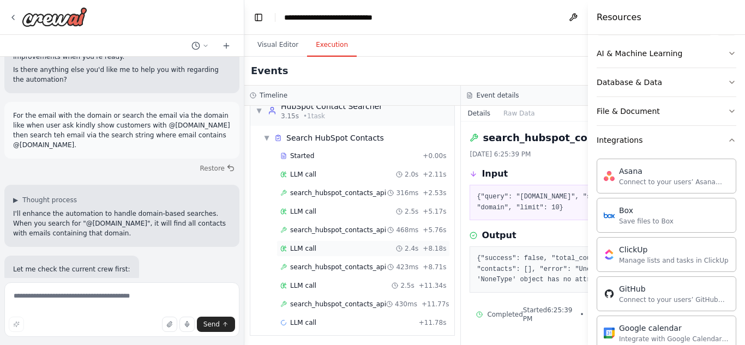
scroll to position [145, 0]
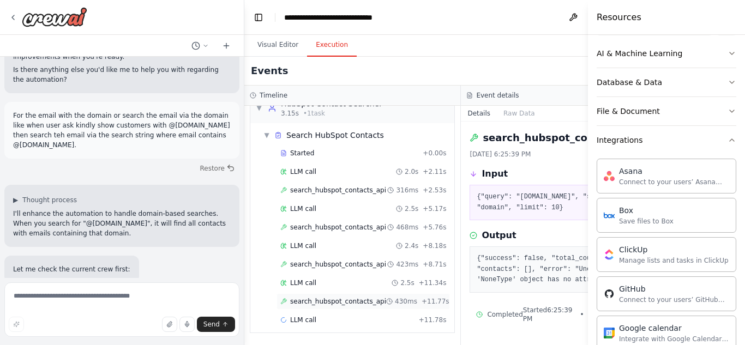
click at [334, 297] on span "search_hubspot_contacts_api" at bounding box center [338, 301] width 96 height 9
click at [497, 112] on button "Raw Data" at bounding box center [519, 113] width 45 height 15
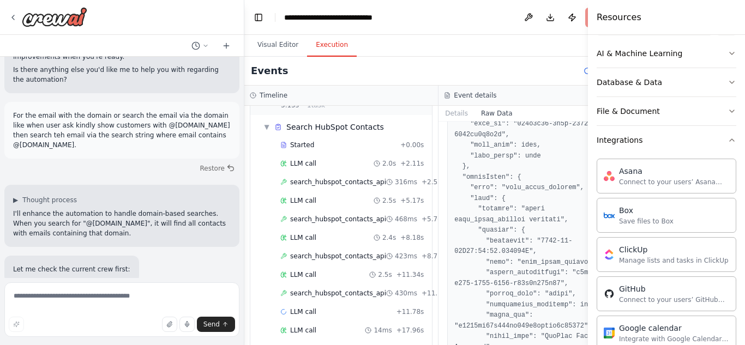
scroll to position [657, 0]
click at [584, 69] on icon at bounding box center [587, 70] width 7 height 7
click at [578, 15] on header "**********" at bounding box center [438, 17] width 389 height 35
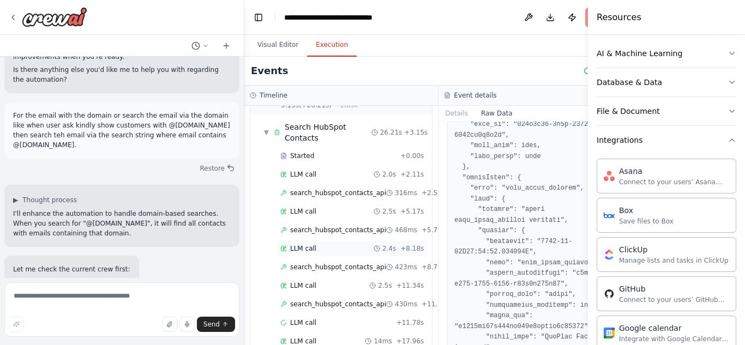
scroll to position [330, 0]
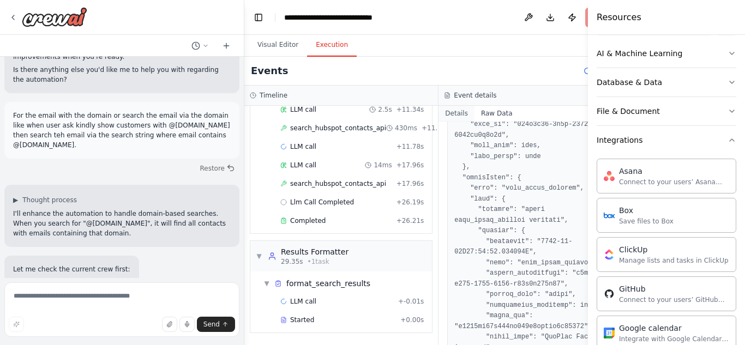
click at [446, 117] on button "Details" at bounding box center [457, 113] width 36 height 15
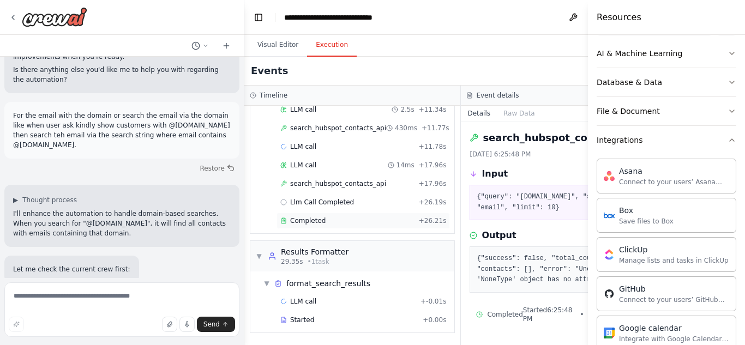
click at [307, 217] on span "Completed" at bounding box center [307, 221] width 35 height 9
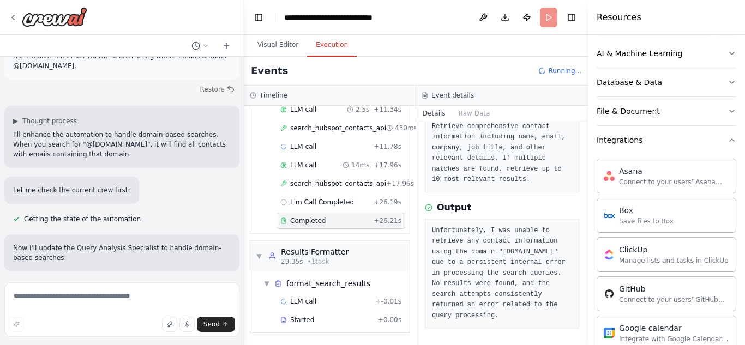
scroll to position [8116, 0]
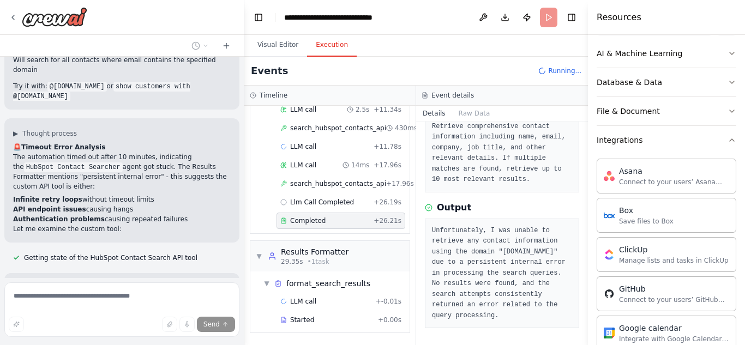
scroll to position [8552, 0]
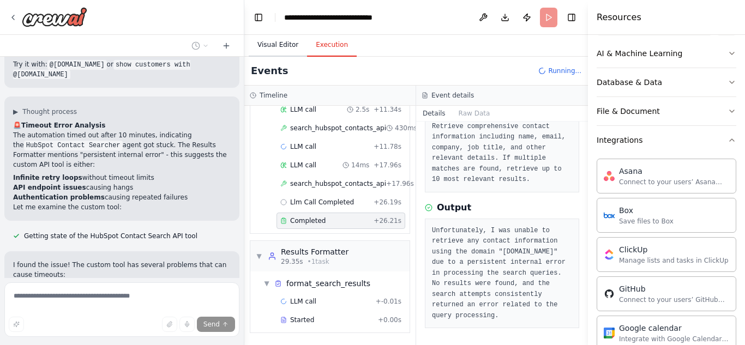
click at [269, 44] on button "Visual Editor" at bounding box center [278, 45] width 58 height 23
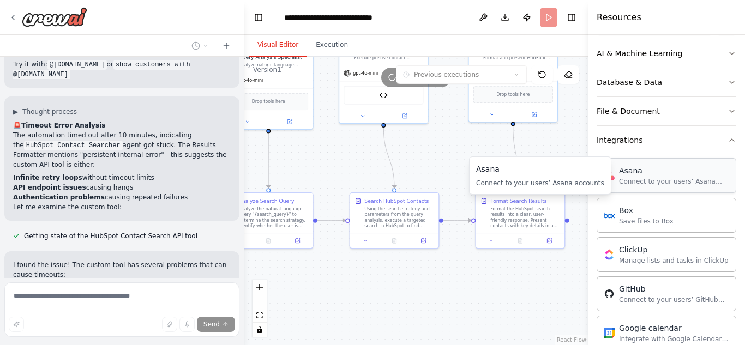
drag, startPoint x: 457, startPoint y: 219, endPoint x: 613, endPoint y: 172, distance: 163.0
click at [613, 172] on div "You are an AI agent that helps find contacts in HubSpot based on a user’s natur…" at bounding box center [372, 172] width 745 height 345
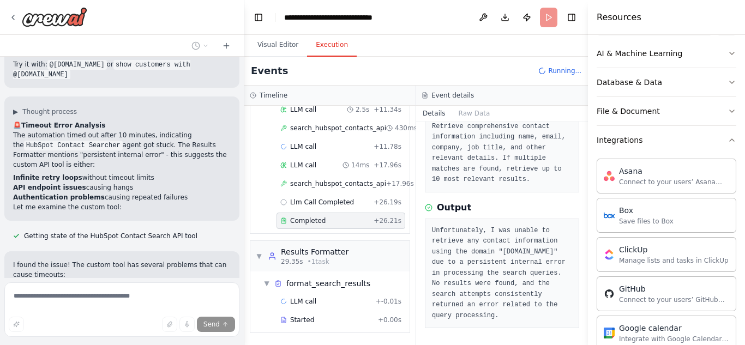
click at [330, 46] on button "Execution" at bounding box center [332, 45] width 50 height 23
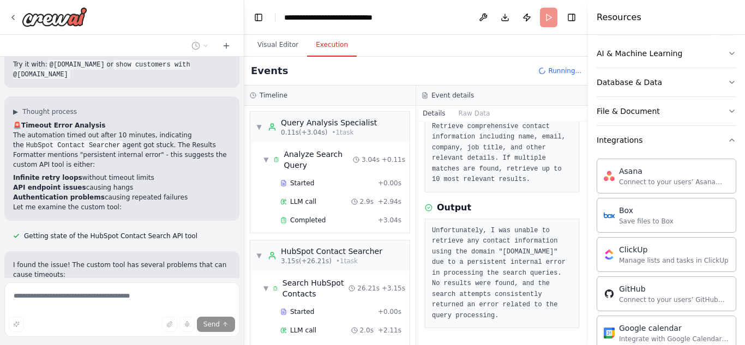
scroll to position [340, 0]
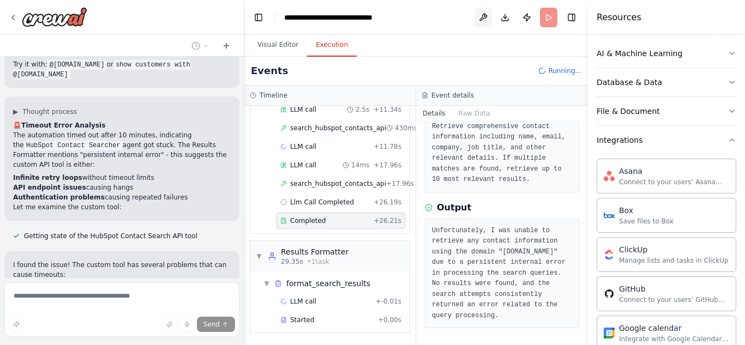
click at [485, 14] on button at bounding box center [483, 18] width 17 height 20
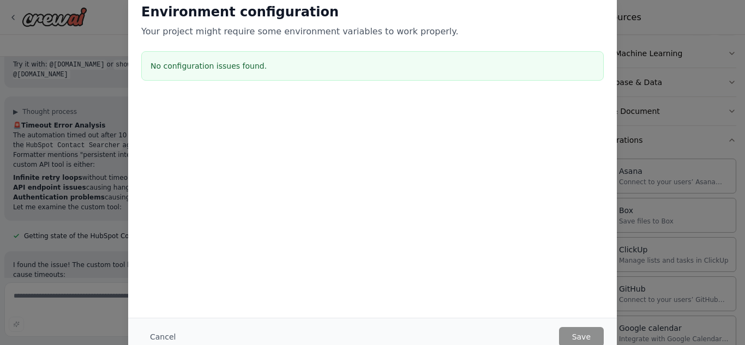
scroll to position [8587, 0]
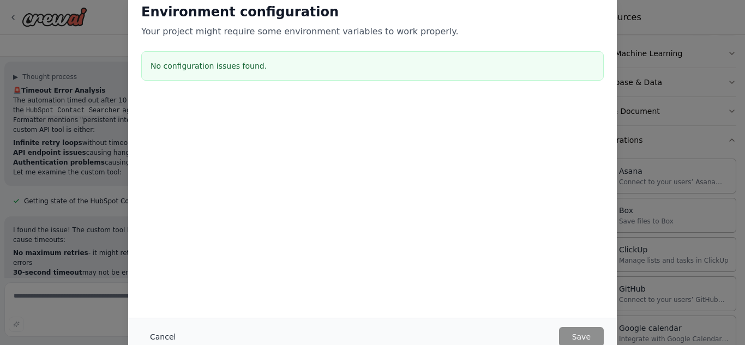
click at [157, 334] on button "Cancel" at bounding box center [162, 337] width 43 height 20
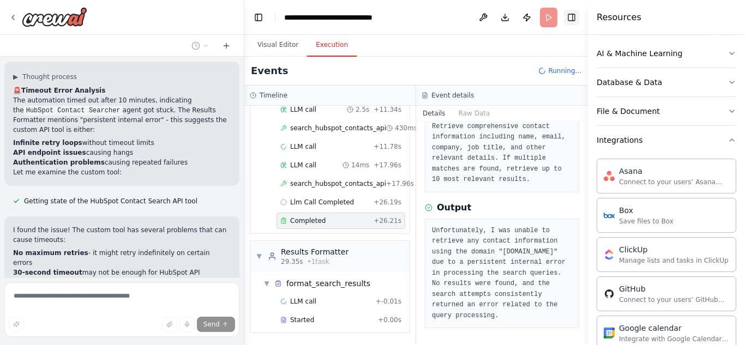
click at [572, 17] on button "Toggle Right Sidebar" at bounding box center [571, 17] width 15 height 15
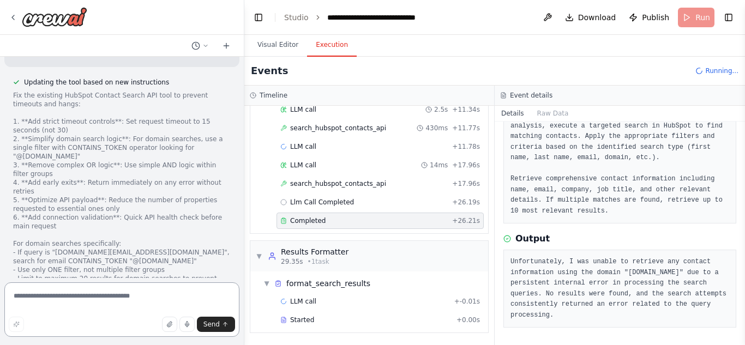
scroll to position [8836, 0]
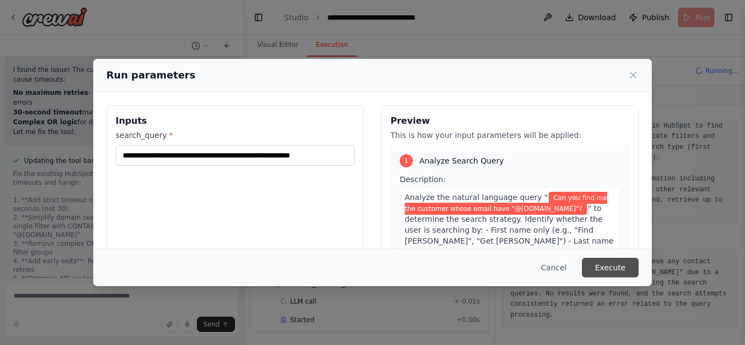
click at [609, 265] on button "Execute" at bounding box center [610, 268] width 57 height 20
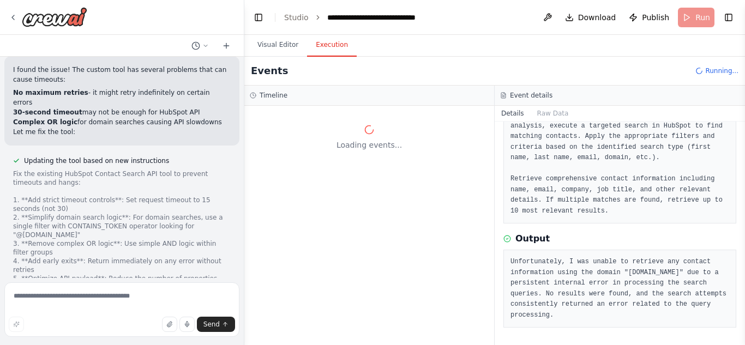
scroll to position [8836, 0]
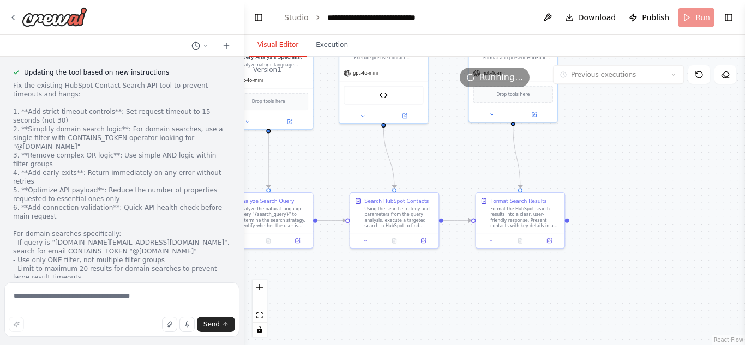
click at [276, 45] on button "Visual Editor" at bounding box center [278, 45] width 58 height 23
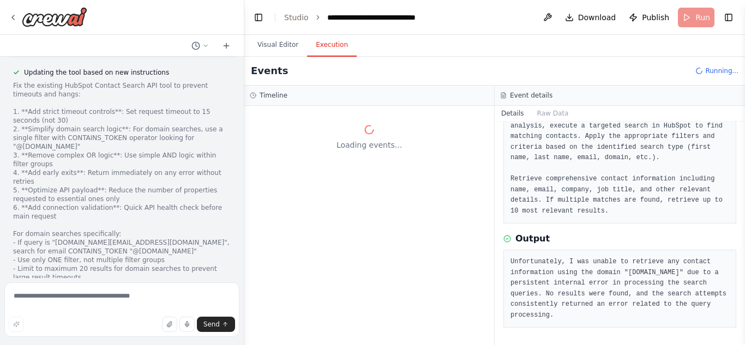
click at [332, 45] on button "Execution" at bounding box center [332, 45] width 50 height 23
click at [272, 47] on button "Visual Editor" at bounding box center [278, 45] width 58 height 23
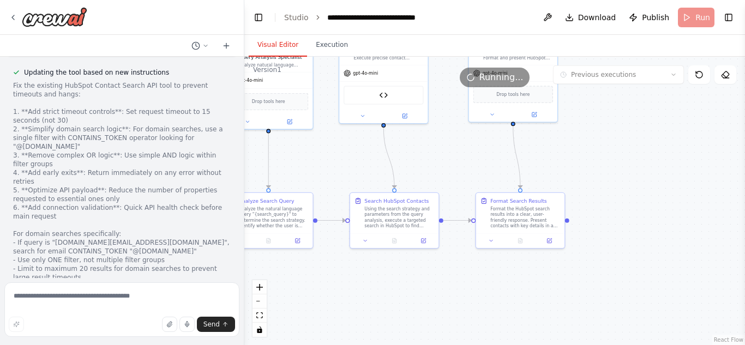
click at [497, 77] on span "Running..." at bounding box center [502, 77] width 44 height 13
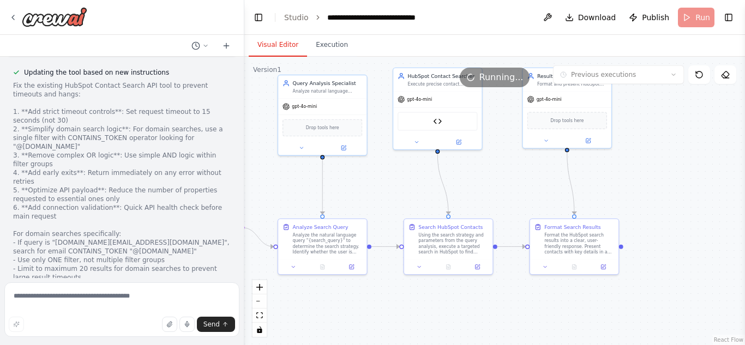
drag, startPoint x: 604, startPoint y: 169, endPoint x: 658, endPoint y: 195, distance: 60.0
click at [658, 195] on div ".deletable-edge-delete-btn { width: 20px; height: 20px; border: 0px solid #ffff…" at bounding box center [494, 201] width 501 height 289
click at [698, 17] on header "**********" at bounding box center [494, 17] width 501 height 35
click at [593, 14] on span "Download" at bounding box center [597, 17] width 38 height 11
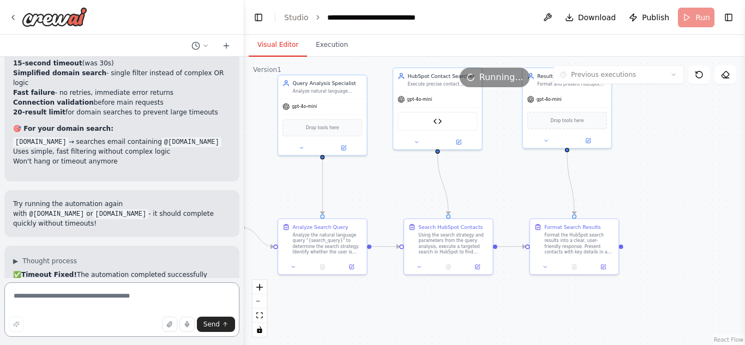
scroll to position [9198, 0]
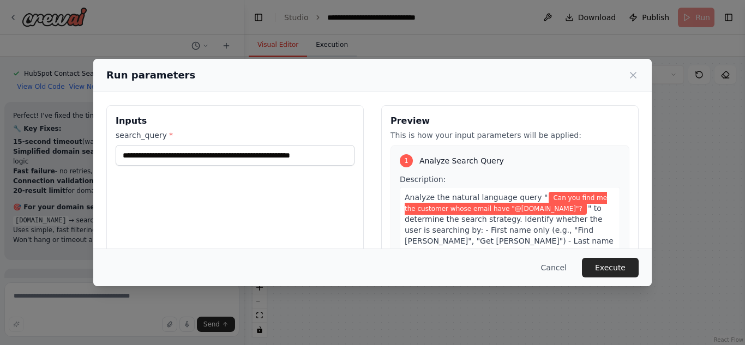
click at [325, 47] on div "**********" at bounding box center [372, 172] width 745 height 345
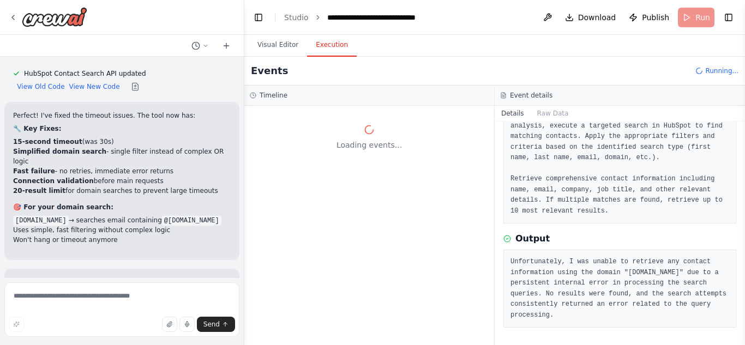
click at [331, 52] on button "Execution" at bounding box center [332, 45] width 50 height 23
click at [695, 15] on header "**********" at bounding box center [494, 17] width 501 height 35
click at [717, 71] on span "Running..." at bounding box center [722, 71] width 33 height 9
click at [729, 17] on button "Toggle Right Sidebar" at bounding box center [728, 17] width 15 height 15
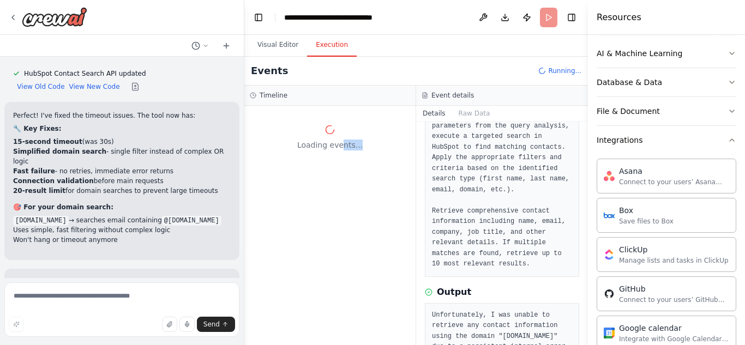
drag, startPoint x: 344, startPoint y: 157, endPoint x: 384, endPoint y: 169, distance: 41.6
click at [384, 169] on div "Loading events..." at bounding box center [329, 226] width 171 height 240
click at [262, 45] on button "Visual Editor" at bounding box center [278, 45] width 58 height 23
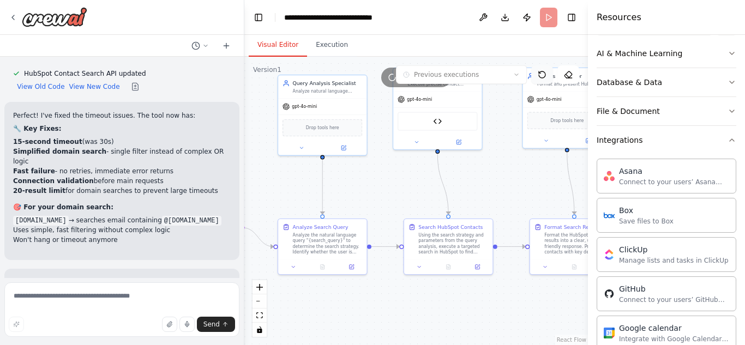
click at [543, 75] on icon at bounding box center [542, 74] width 9 height 9
click at [565, 74] on icon at bounding box center [568, 74] width 9 height 9
click at [505, 210] on div ".deletable-edge-delete-btn { width: 20px; height: 20px; border: 0px solid #ffff…" at bounding box center [416, 201] width 344 height 289
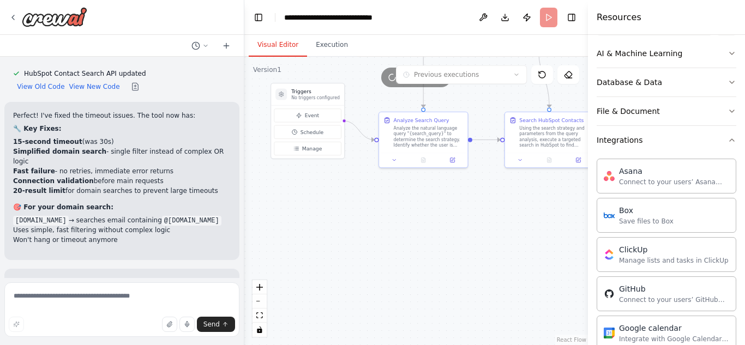
drag, startPoint x: 402, startPoint y: 317, endPoint x: 503, endPoint y: 210, distance: 147.1
click at [503, 210] on div ".deletable-edge-delete-btn { width: 20px; height: 20px; border: 0px solid #ffff…" at bounding box center [416, 201] width 344 height 289
drag, startPoint x: 456, startPoint y: 256, endPoint x: 429, endPoint y: 258, distance: 26.2
click at [429, 258] on div ".deletable-edge-delete-btn { width: 20px; height: 20px; border: 0px solid #ffff…" at bounding box center [416, 201] width 344 height 289
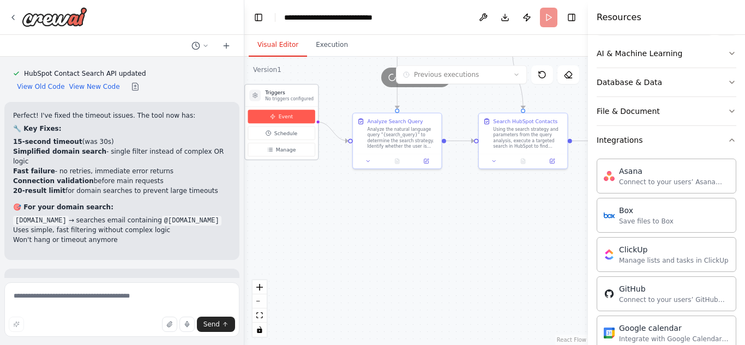
click at [274, 115] on icon at bounding box center [273, 117] width 6 height 6
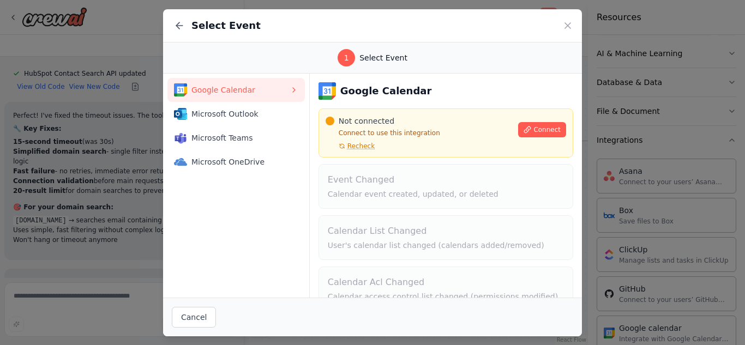
scroll to position [74, 0]
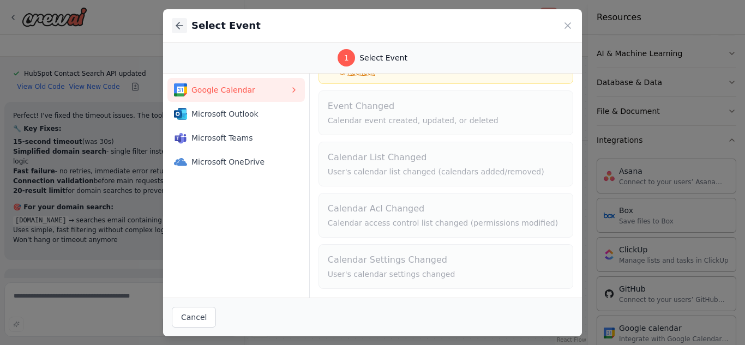
click at [176, 27] on icon at bounding box center [179, 25] width 11 height 11
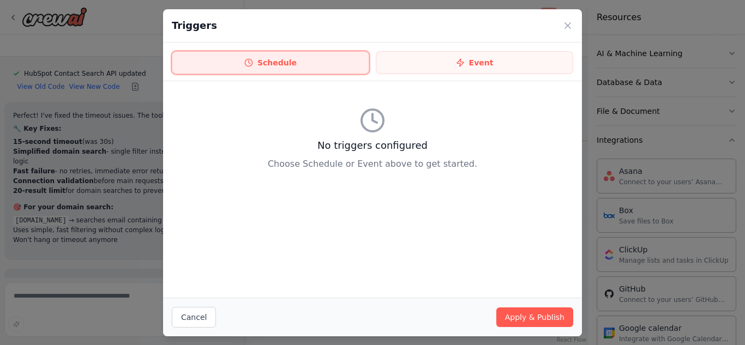
click at [279, 68] on button "Schedule" at bounding box center [271, 62] width 198 height 23
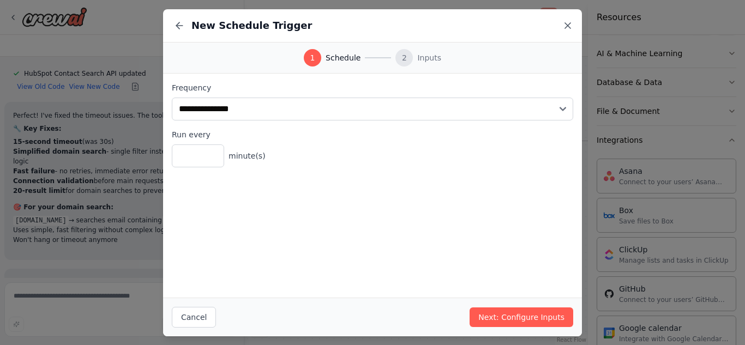
click at [567, 25] on icon at bounding box center [567, 25] width 5 height 5
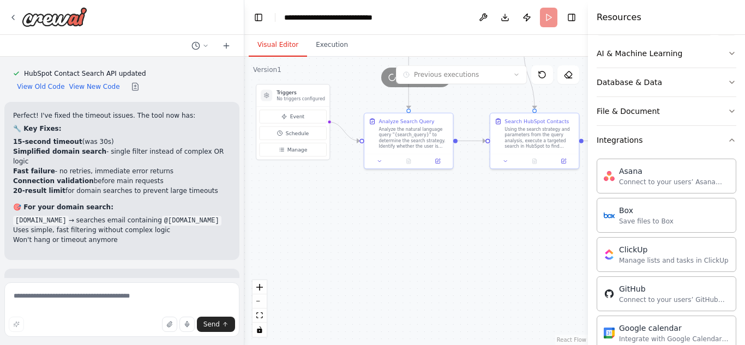
drag, startPoint x: 343, startPoint y: 248, endPoint x: 366, endPoint y: 249, distance: 23.5
click at [366, 249] on div ".deletable-edge-delete-btn { width: 20px; height: 20px; border: 0px solid #ffff…" at bounding box center [416, 201] width 344 height 289
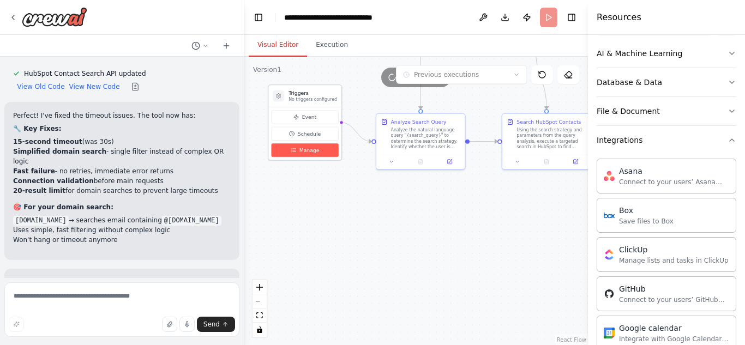
click at [298, 150] on button "Manage" at bounding box center [305, 151] width 67 height 14
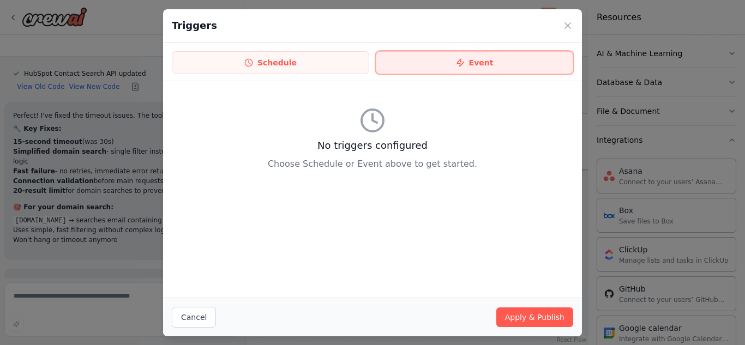
click at [462, 56] on button "Event" at bounding box center [475, 62] width 198 height 23
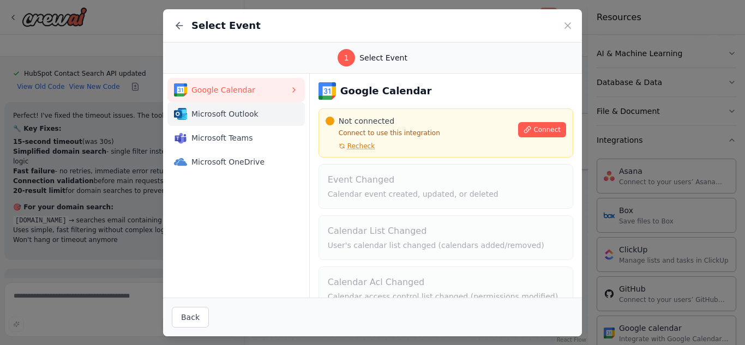
click at [222, 115] on span "Microsoft Outlook" at bounding box center [241, 114] width 98 height 11
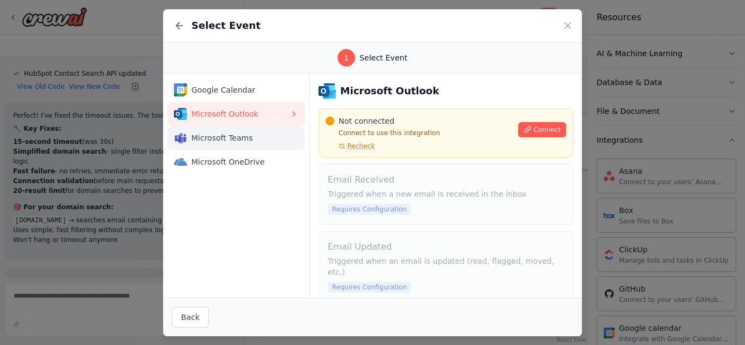
click at [217, 142] on span "Microsoft Teams" at bounding box center [241, 138] width 98 height 11
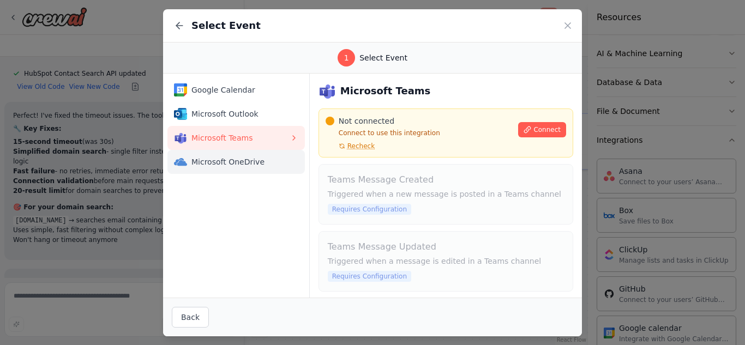
click at [229, 163] on span "Microsoft OneDrive" at bounding box center [241, 162] width 98 height 11
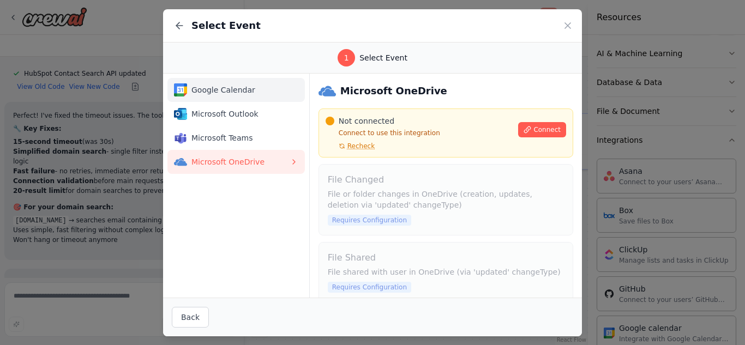
click at [216, 91] on span "Google Calendar" at bounding box center [241, 90] width 98 height 11
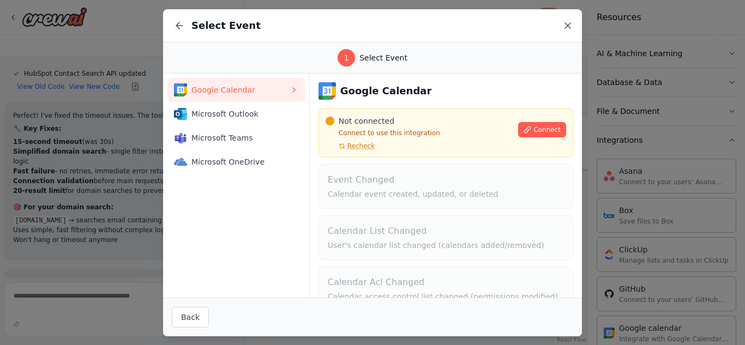
click at [568, 23] on icon at bounding box center [568, 25] width 11 height 11
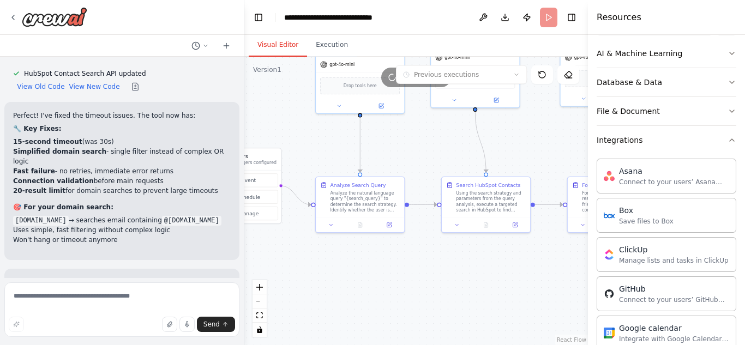
drag, startPoint x: 438, startPoint y: 229, endPoint x: 378, endPoint y: 292, distance: 87.6
click at [378, 292] on div ".deletable-edge-delete-btn { width: 20px; height: 20px; border: 0px solid #ffff…" at bounding box center [416, 201] width 344 height 289
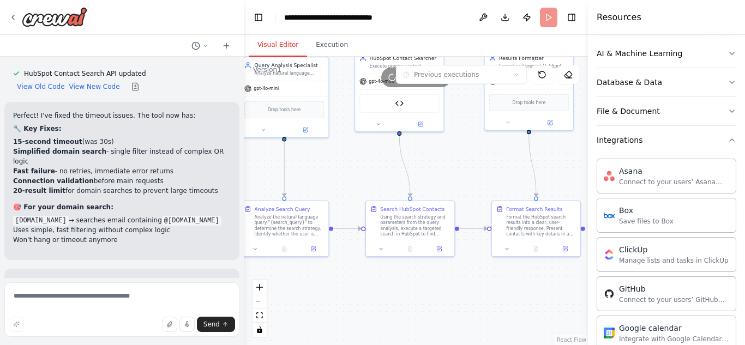
drag, startPoint x: 479, startPoint y: 283, endPoint x: 403, endPoint y: 307, distance: 79.6
click at [403, 307] on div ".deletable-edge-delete-btn { width: 20px; height: 20px; border: 0px solid #ffff…" at bounding box center [416, 201] width 344 height 289
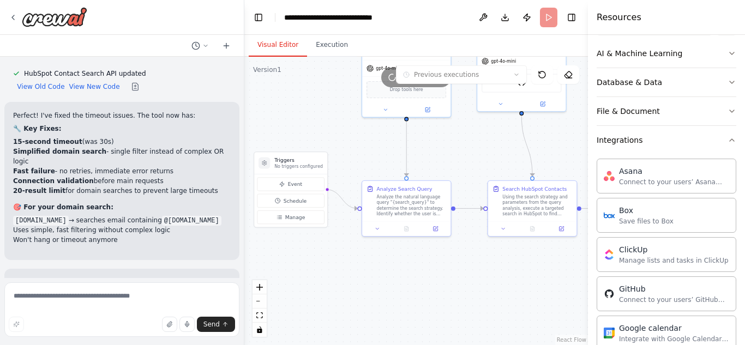
drag, startPoint x: 430, startPoint y: 296, endPoint x: 552, endPoint y: 276, distance: 123.9
click at [552, 276] on div ".deletable-edge-delete-btn { width: 20px; height: 20px; border: 0px solid #ffff…" at bounding box center [416, 201] width 344 height 289
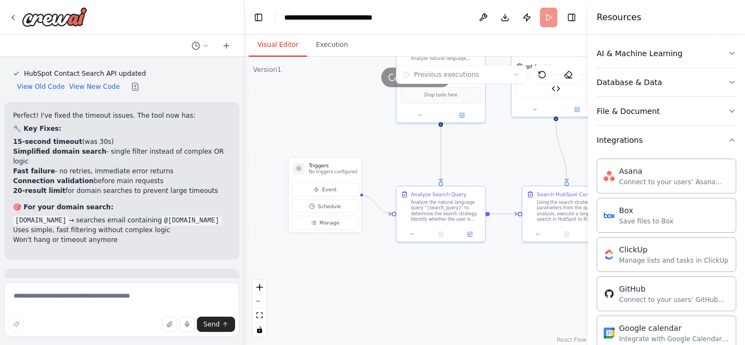
drag, startPoint x: 299, startPoint y: 118, endPoint x: 333, endPoint y: 123, distance: 34.8
click at [333, 123] on div ".deletable-edge-delete-btn { width: 20px; height: 20px; border: 0px solid #ffff…" at bounding box center [416, 201] width 344 height 289
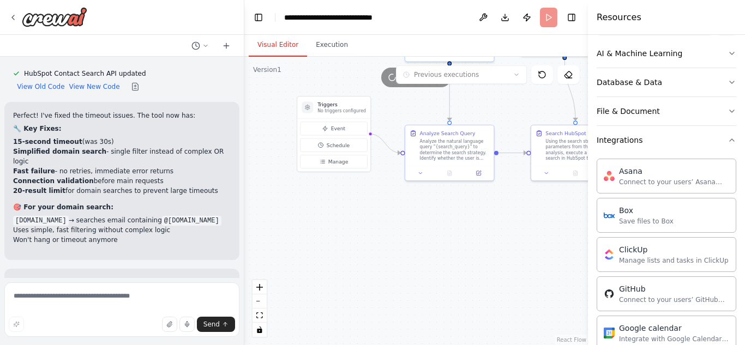
drag, startPoint x: 330, startPoint y: 284, endPoint x: 338, endPoint y: 224, distance: 61.2
click at [338, 224] on div ".deletable-edge-delete-btn { width: 20px; height: 20px; border: 0px solid #ffff…" at bounding box center [416, 201] width 344 height 289
click at [525, 16] on button "Publish" at bounding box center [526, 18] width 17 height 20
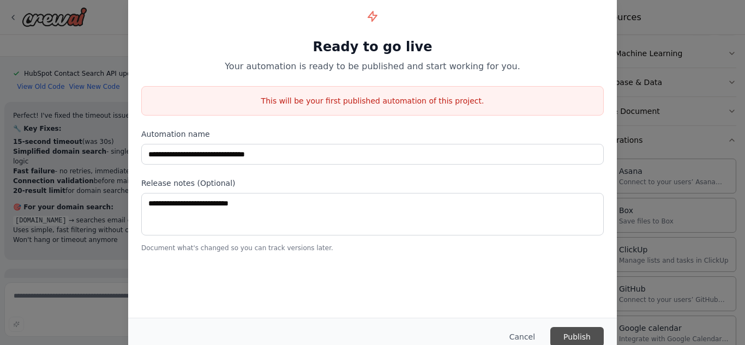
click at [580, 336] on button "Publish" at bounding box center [577, 337] width 53 height 20
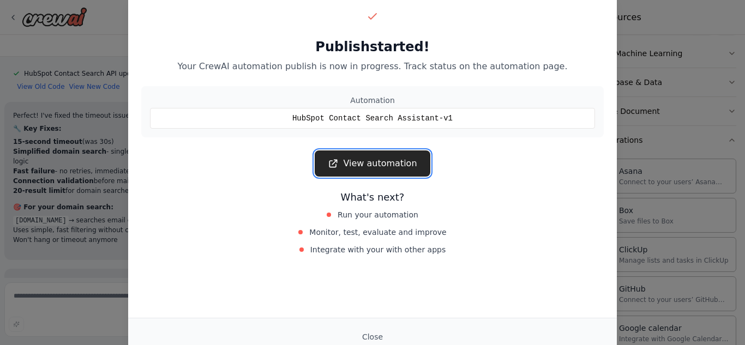
click at [363, 165] on link "View automation" at bounding box center [372, 164] width 115 height 26
click at [650, 207] on div "Publish started! Your CrewAI automation publish is now in progress. Track statu…" at bounding box center [372, 172] width 745 height 345
click at [365, 331] on button "Close" at bounding box center [373, 337] width 38 height 20
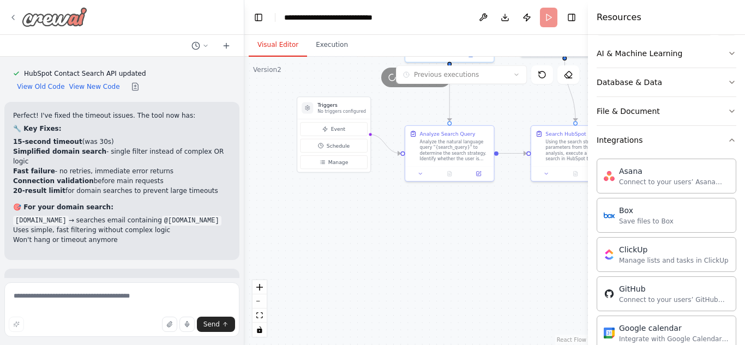
click at [15, 17] on icon at bounding box center [13, 17] width 9 height 9
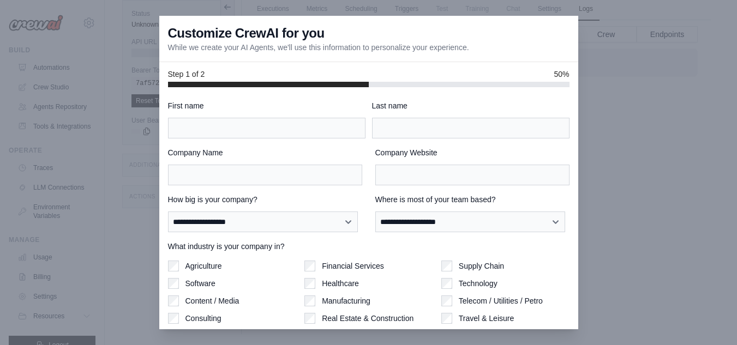
click at [128, 130] on div at bounding box center [368, 172] width 737 height 345
click at [504, 53] on div "Customize CrewAI for you While we create your AI Agents, we'll use this informa…" at bounding box center [368, 39] width 419 height 46
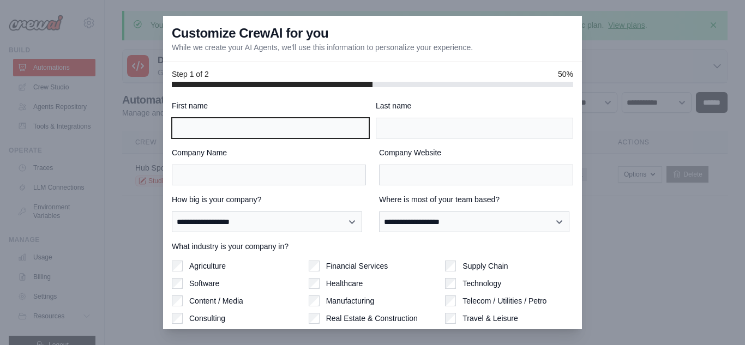
click at [247, 132] on input "First name" at bounding box center [271, 128] width 198 height 21
type input "******"
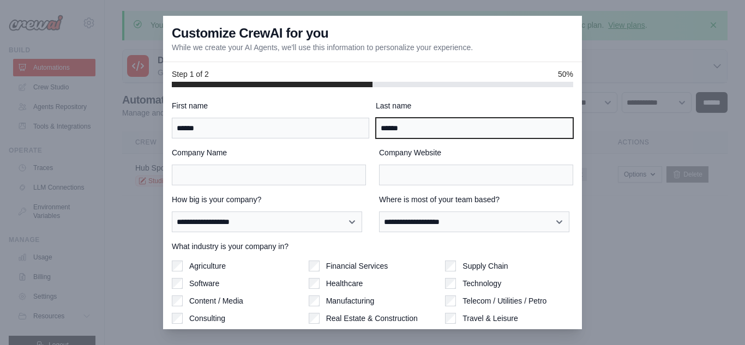
type input "******"
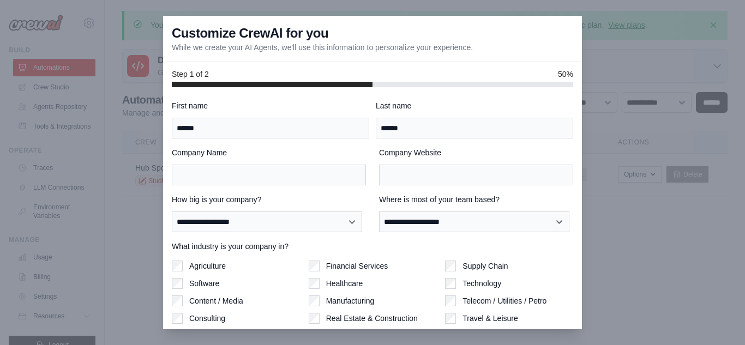
click at [271, 186] on div "**********" at bounding box center [373, 245] width 402 height 291
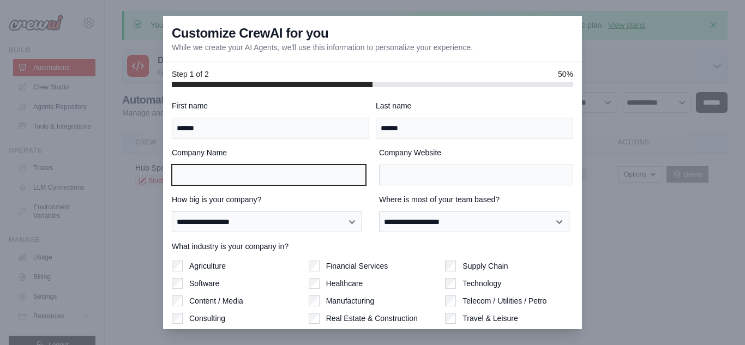
click at [247, 172] on input "Company Name" at bounding box center [269, 175] width 194 height 21
type input "**********"
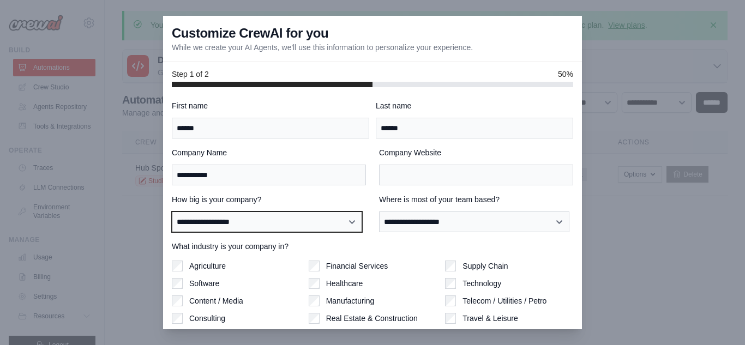
click at [316, 231] on select "**********" at bounding box center [267, 222] width 190 height 21
select select "**********"
click at [172, 212] on select "**********" at bounding box center [267, 222] width 190 height 21
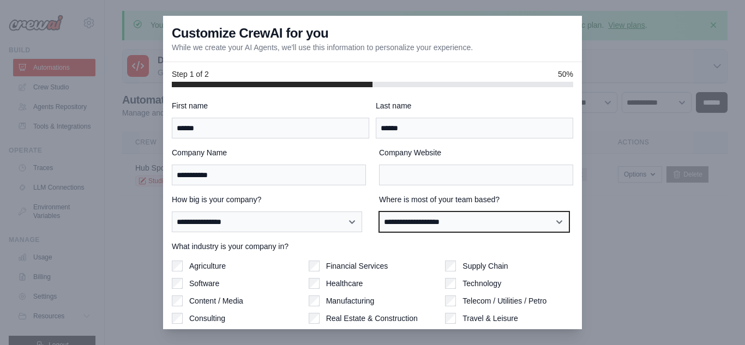
click at [463, 227] on select "**********" at bounding box center [474, 222] width 190 height 21
select select "**********"
click at [379, 212] on select "**********" at bounding box center [474, 222] width 190 height 21
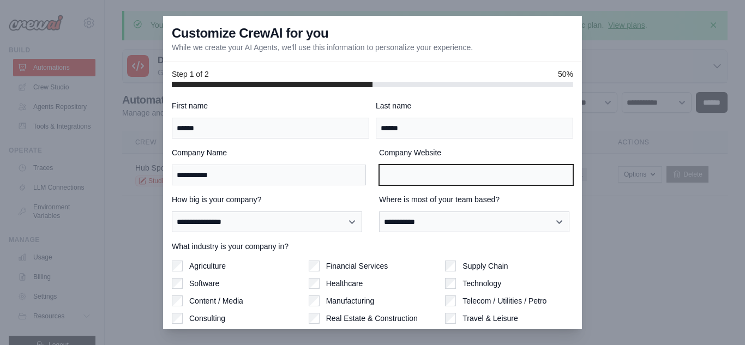
click at [428, 170] on input "Company Website" at bounding box center [476, 175] width 194 height 21
type input "*"
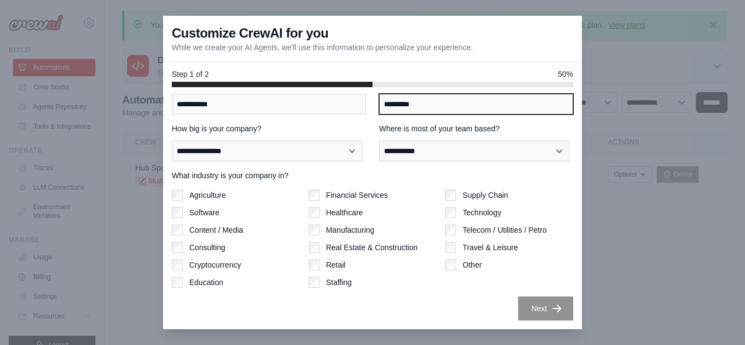
type input "*********"
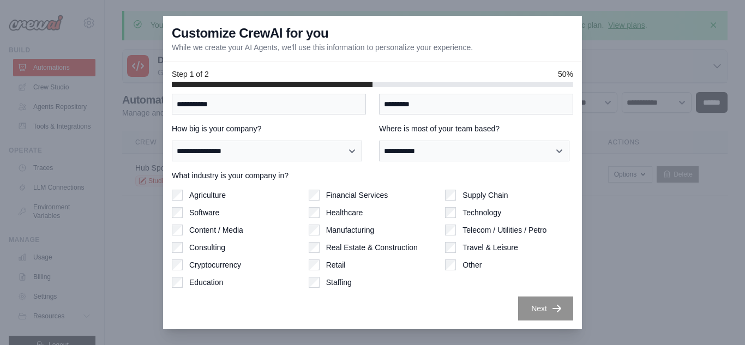
click at [431, 292] on div "**********" at bounding box center [373, 174] width 402 height 291
click at [552, 312] on icon "button" at bounding box center [557, 308] width 11 height 11
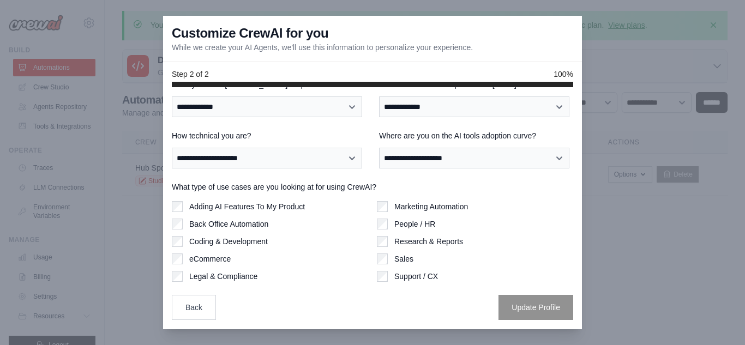
scroll to position [0, 0]
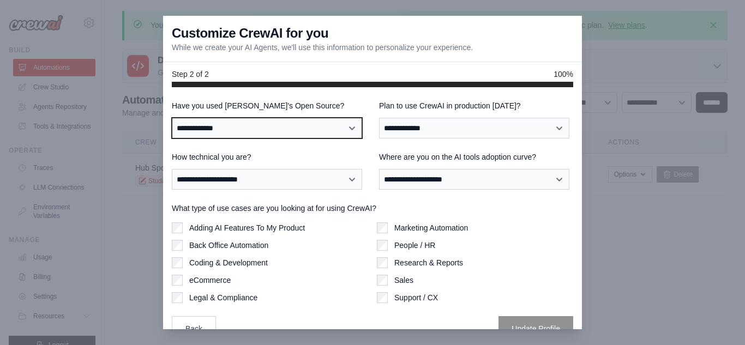
click at [296, 125] on select "**********" at bounding box center [267, 128] width 190 height 21
select select "**"
click at [172, 118] on select "**********" at bounding box center [267, 128] width 190 height 21
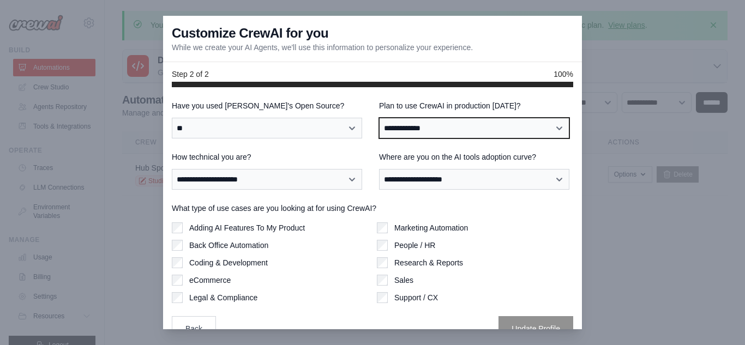
click at [498, 125] on select "**********" at bounding box center [474, 128] width 190 height 21
select select "****"
click at [379, 118] on select "**********" at bounding box center [474, 128] width 190 height 21
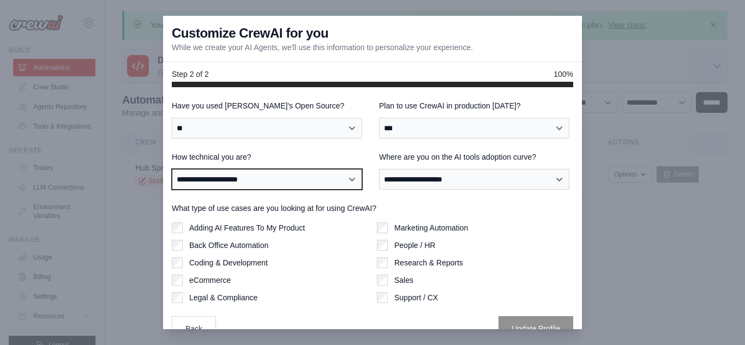
click at [289, 178] on select "**********" at bounding box center [267, 179] width 190 height 21
select select "**********"
click at [172, 169] on select "**********" at bounding box center [267, 179] width 190 height 21
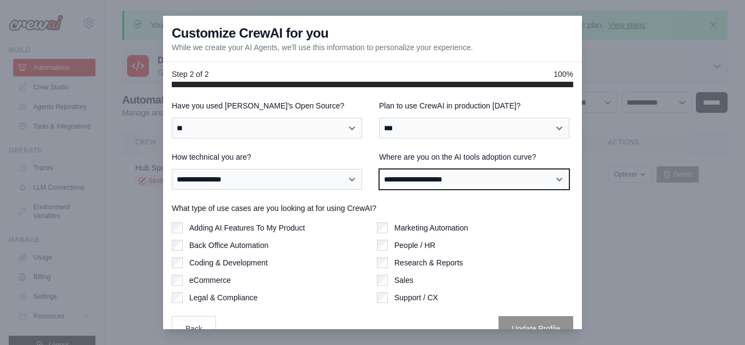
click at [485, 181] on select "**********" at bounding box center [474, 179] width 190 height 21
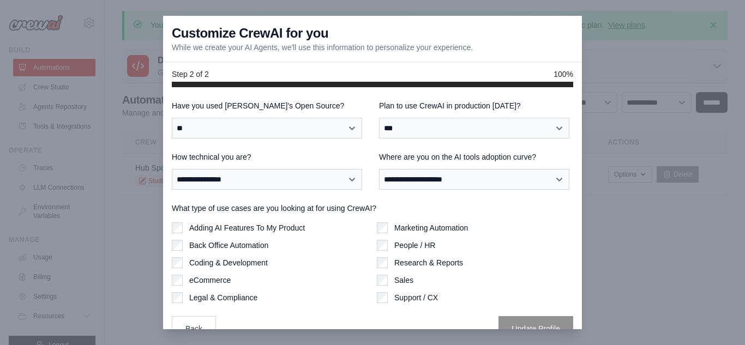
click at [461, 155] on label "Where are you on the AI tools adoption curve?" at bounding box center [476, 157] width 194 height 11
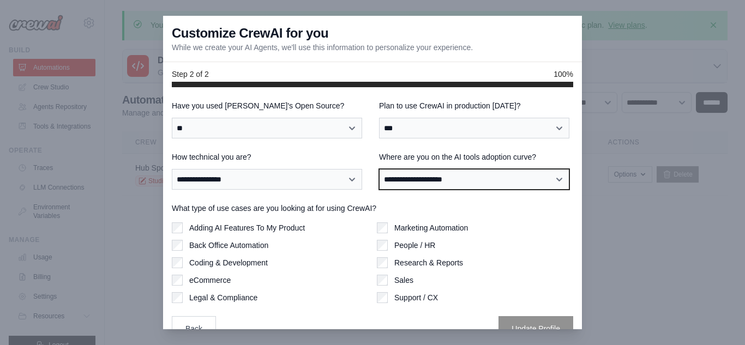
click at [461, 169] on select "**********" at bounding box center [474, 179] width 190 height 21
click at [485, 186] on select "**********" at bounding box center [474, 179] width 190 height 21
click at [379, 169] on select "**********" at bounding box center [474, 179] width 190 height 21
click at [489, 178] on select "**********" at bounding box center [474, 179] width 190 height 21
select select "**********"
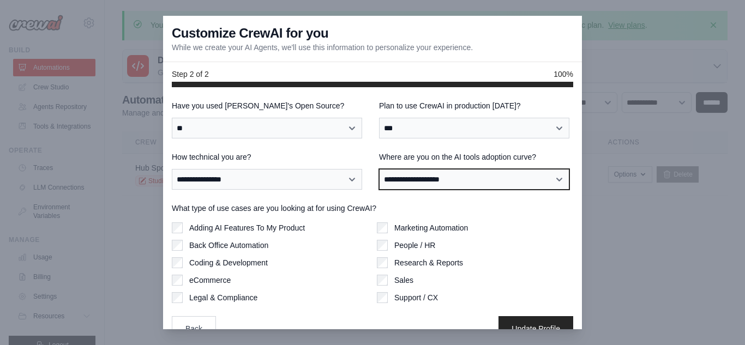
click at [379, 169] on select "**********" at bounding box center [474, 179] width 190 height 21
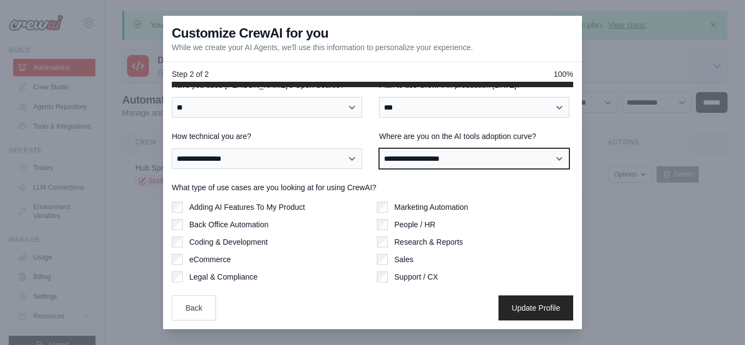
scroll to position [20, 0]
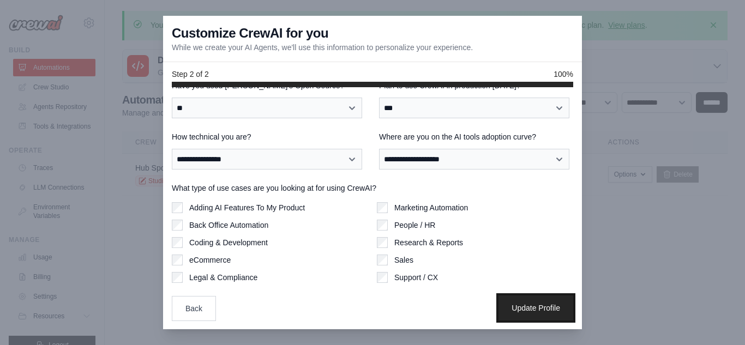
click at [519, 309] on button "Update Profile" at bounding box center [536, 308] width 75 height 25
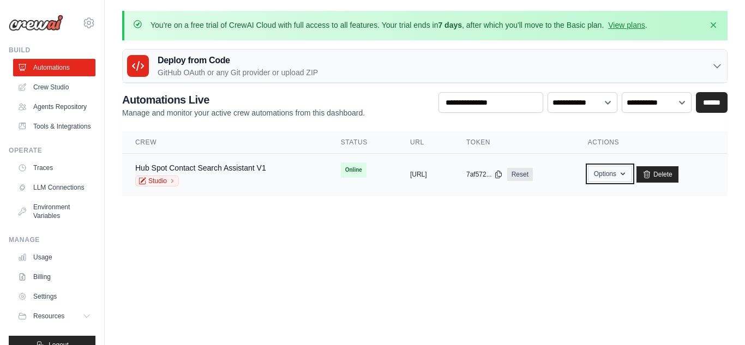
click at [632, 175] on button "Options" at bounding box center [610, 174] width 44 height 16
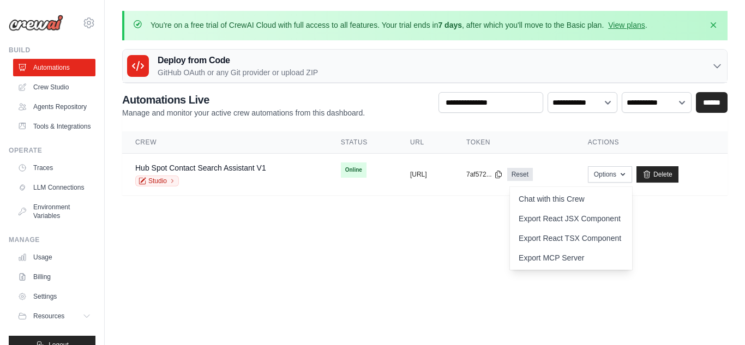
click at [398, 230] on body "[EMAIL_ADDRESS][DOMAIN_NAME] Settings Build Automations" at bounding box center [372, 172] width 745 height 345
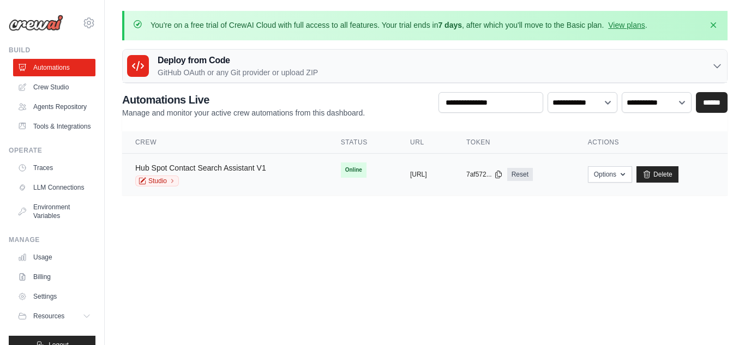
click at [248, 166] on link "Hub Spot Contact Search Assistant V1" at bounding box center [200, 168] width 131 height 9
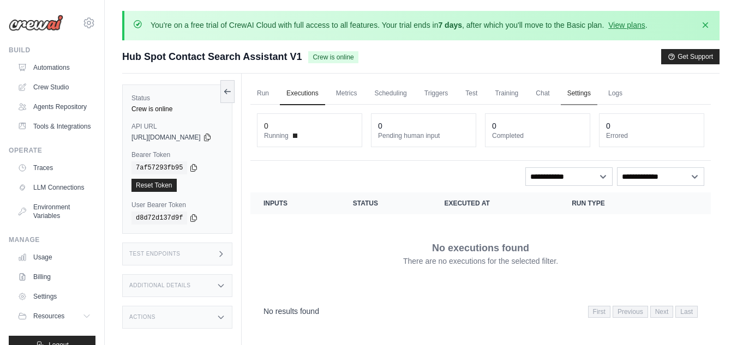
click at [597, 94] on link "Settings" at bounding box center [579, 93] width 37 height 23
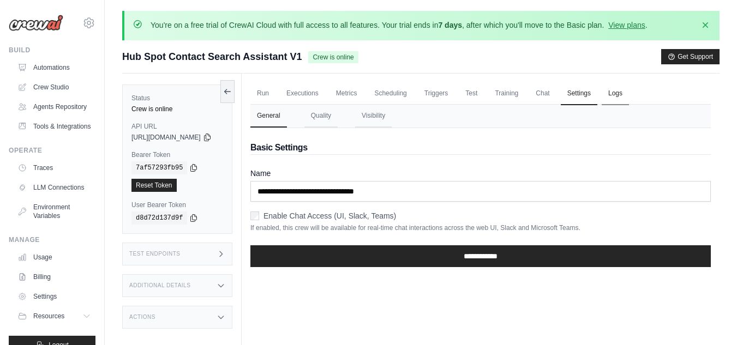
click at [628, 93] on link "Logs" at bounding box center [615, 93] width 27 height 23
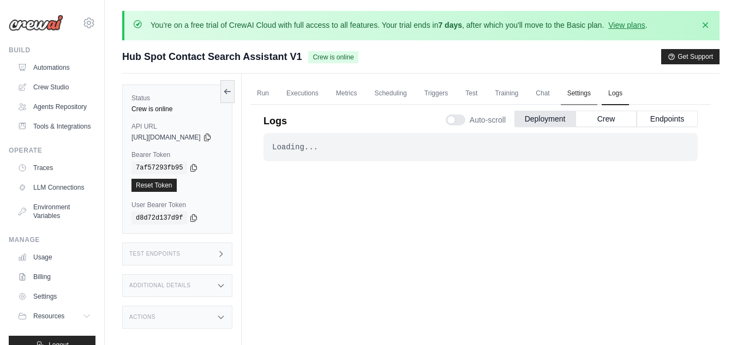
click at [597, 94] on link "Settings" at bounding box center [579, 93] width 37 height 23
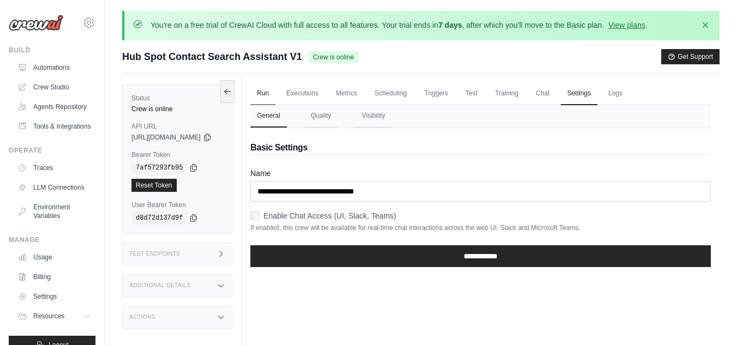
click at [273, 95] on link "Run" at bounding box center [262, 93] width 25 height 23
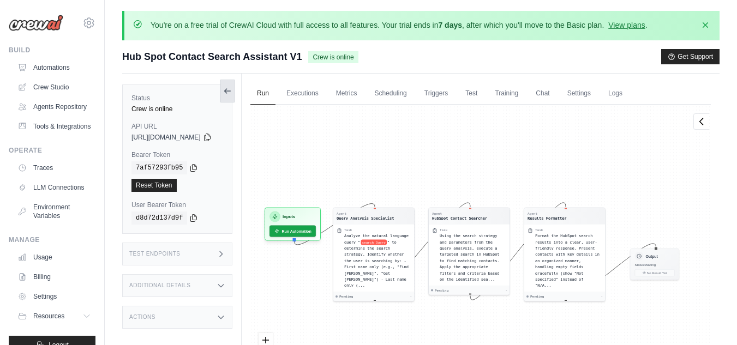
click at [232, 87] on icon at bounding box center [227, 91] width 9 height 9
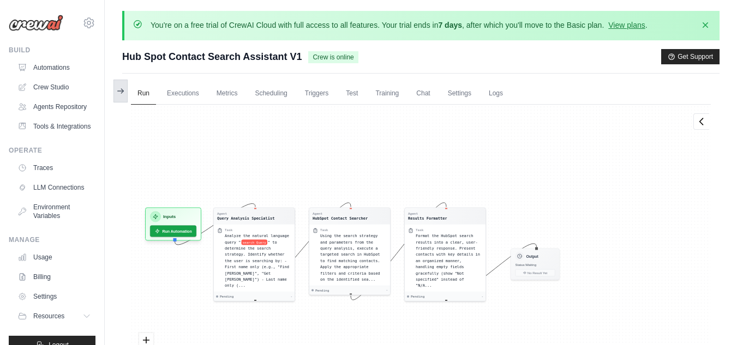
click at [121, 94] on icon at bounding box center [120, 91] width 9 height 9
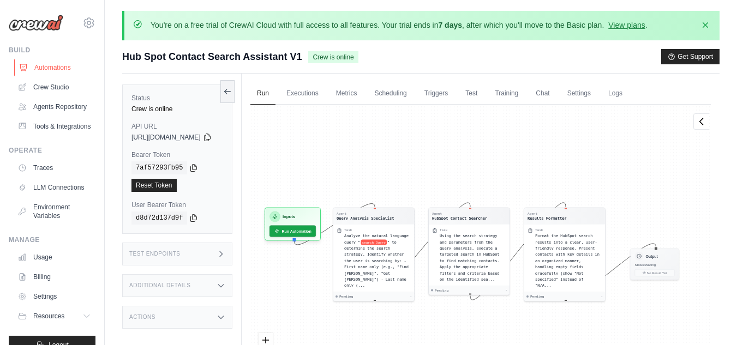
click at [42, 67] on link "Automations" at bounding box center [55, 67] width 82 height 17
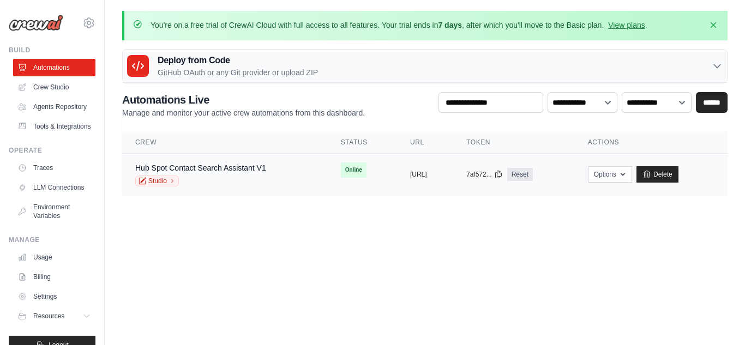
click at [341, 167] on span "Online" at bounding box center [354, 170] width 26 height 15
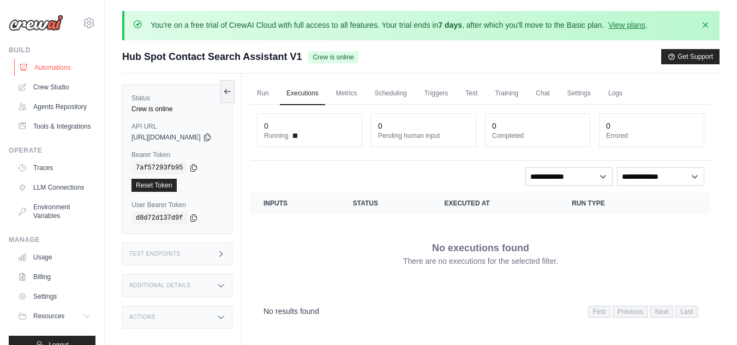
click at [46, 67] on link "Automations" at bounding box center [55, 67] width 82 height 17
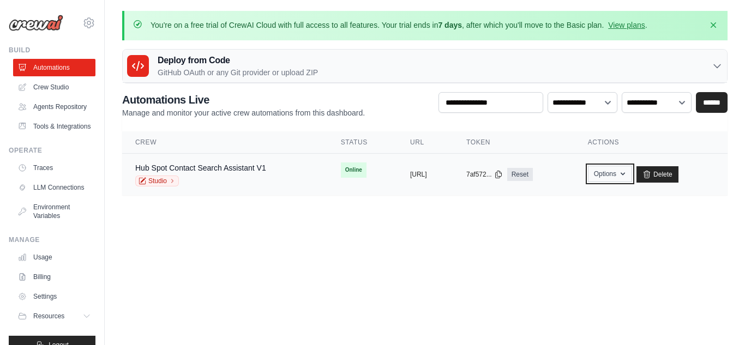
click at [620, 172] on button "Options" at bounding box center [610, 174] width 44 height 16
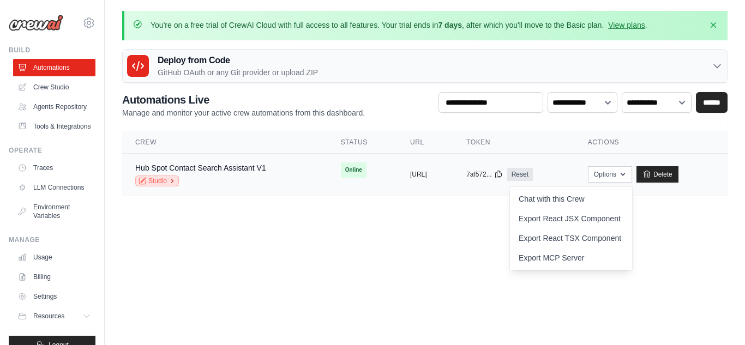
click at [166, 181] on link "Studio" at bounding box center [157, 181] width 44 height 11
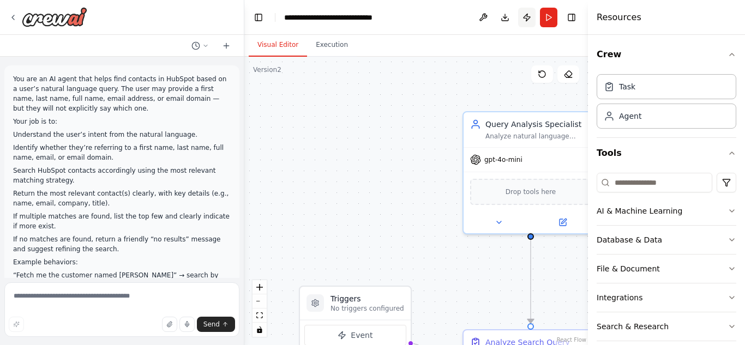
click at [525, 18] on button "Publish" at bounding box center [526, 18] width 17 height 20
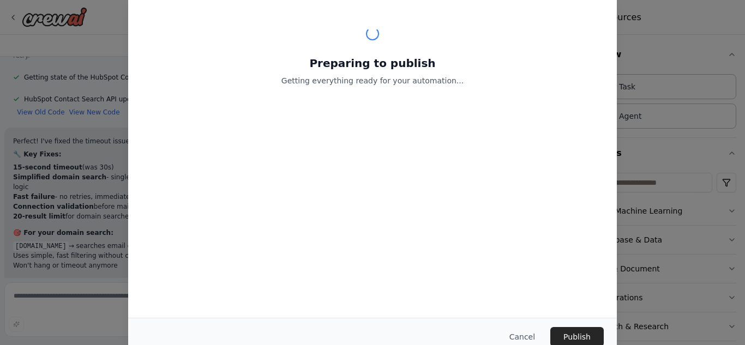
scroll to position [9110, 0]
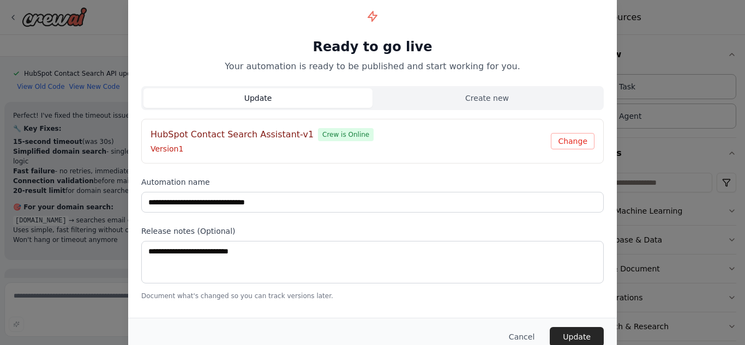
click at [318, 132] on span "Crew is Online" at bounding box center [346, 134] width 56 height 13
drag, startPoint x: 555, startPoint y: 137, endPoint x: 571, endPoint y: 143, distance: 17.4
click at [571, 143] on button "Change" at bounding box center [573, 141] width 44 height 16
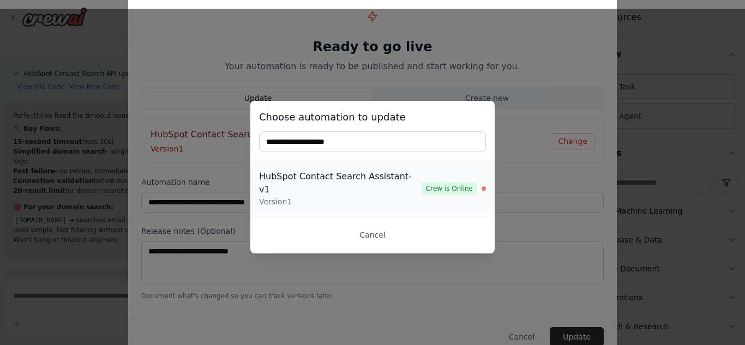
click at [389, 189] on div "HubSpot Contact Search Assistant-v1" at bounding box center [340, 183] width 163 height 26
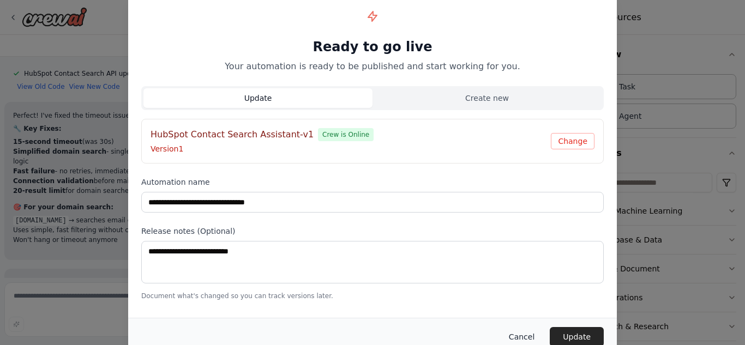
click at [525, 338] on button "Cancel" at bounding box center [521, 337] width 43 height 20
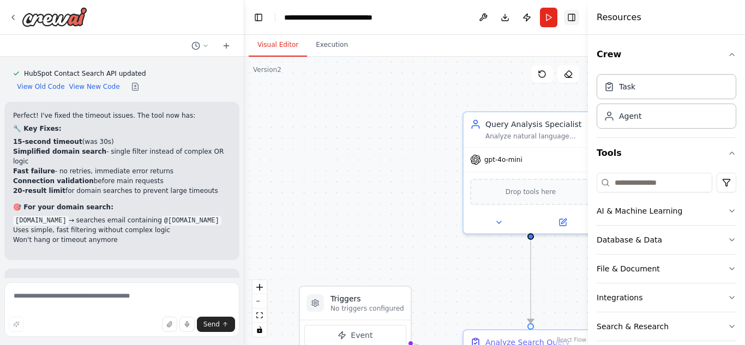
click at [572, 19] on button "Toggle Right Sidebar" at bounding box center [571, 17] width 15 height 15
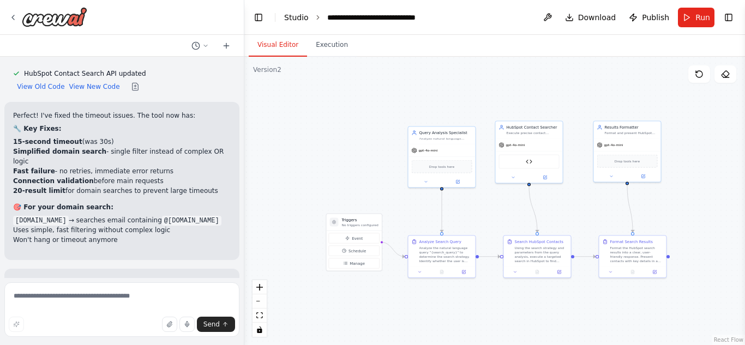
click at [297, 13] on link "Studio" at bounding box center [296, 17] width 25 height 9
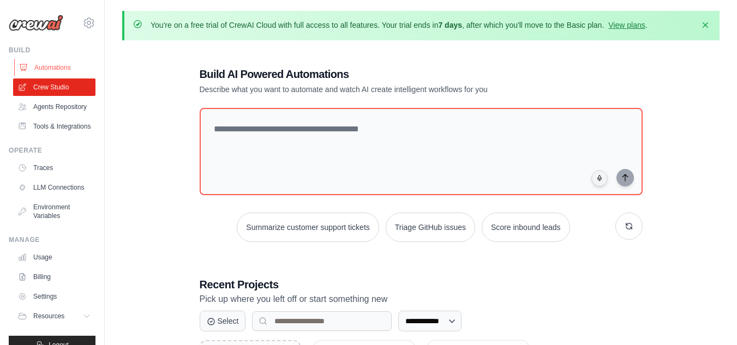
click at [45, 68] on link "Automations" at bounding box center [55, 67] width 82 height 17
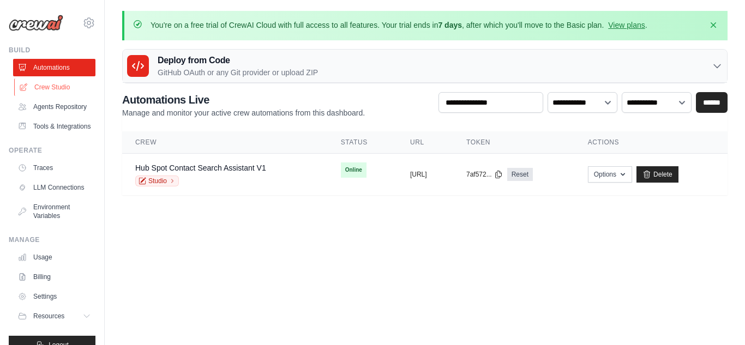
click at [41, 87] on link "Crew Studio" at bounding box center [55, 87] width 82 height 17
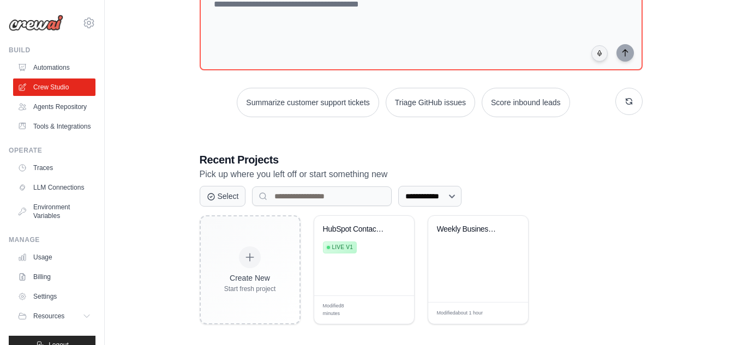
scroll to position [133, 0]
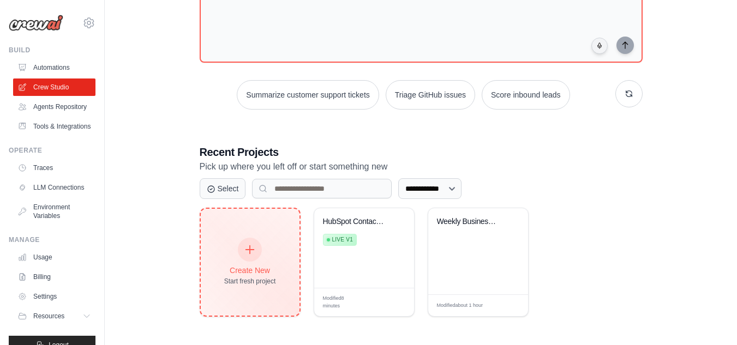
click at [233, 273] on div "Create New" at bounding box center [250, 270] width 52 height 11
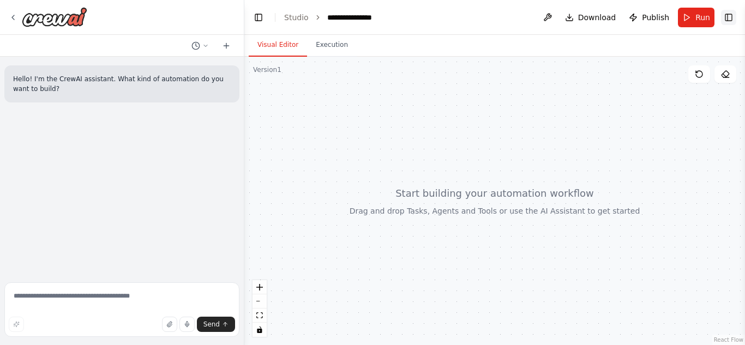
click at [729, 17] on button "Toggle Right Sidebar" at bounding box center [728, 17] width 15 height 15
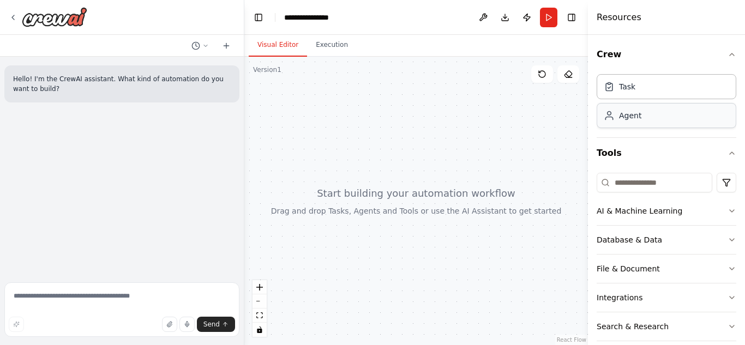
click at [644, 119] on div "Agent" at bounding box center [667, 115] width 140 height 25
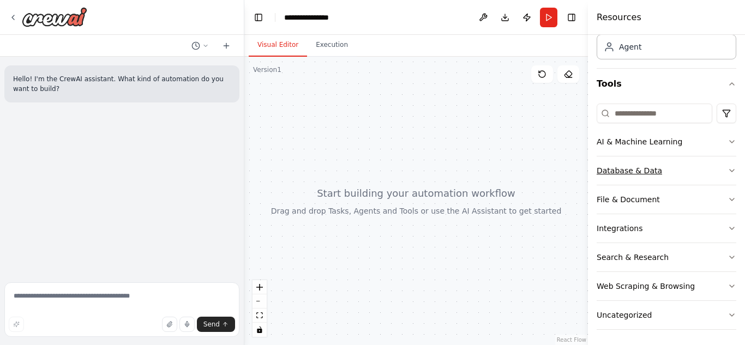
scroll to position [71, 0]
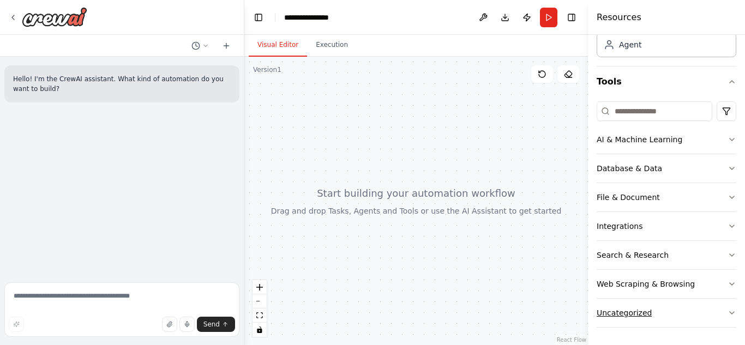
click at [652, 311] on button "Uncategorized" at bounding box center [667, 313] width 140 height 28
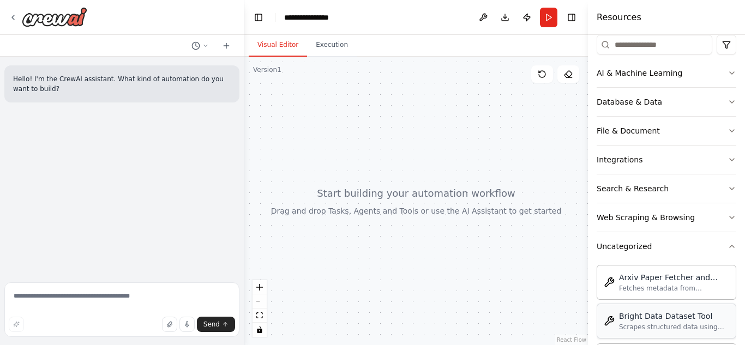
scroll to position [132, 0]
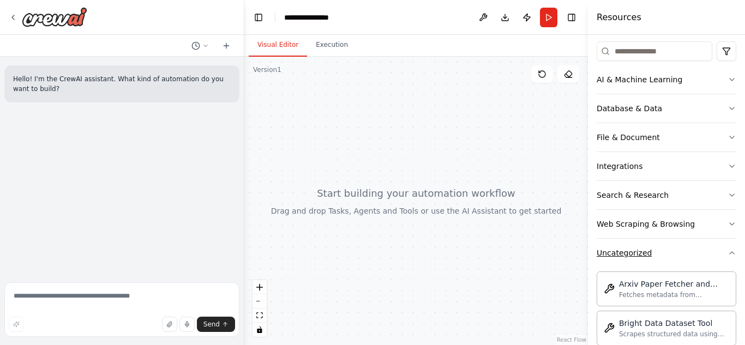
click at [671, 255] on button "Uncategorized" at bounding box center [667, 253] width 140 height 28
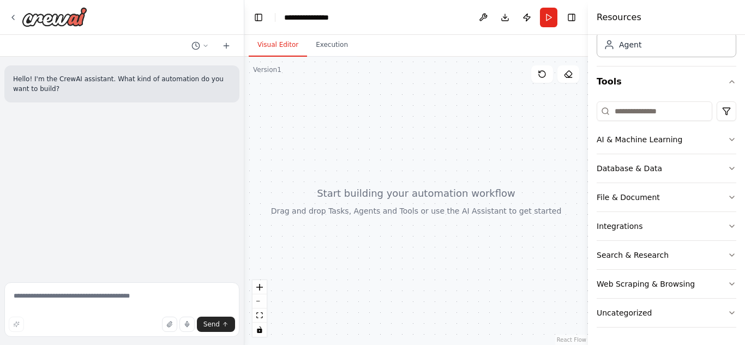
click at [348, 133] on div at bounding box center [416, 201] width 344 height 289
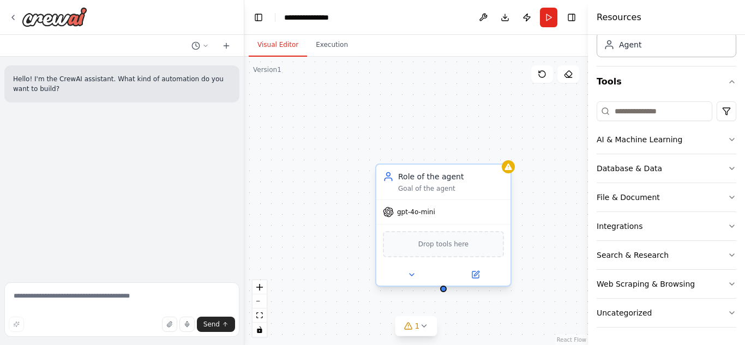
drag, startPoint x: 431, startPoint y: 182, endPoint x: 396, endPoint y: 178, distance: 34.5
click at [396, 178] on div "Role of the agent Goal of the agent" at bounding box center [443, 182] width 121 height 22
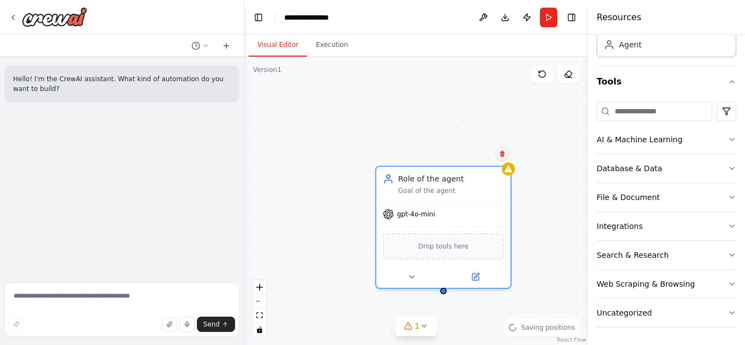
click at [503, 157] on icon at bounding box center [502, 154] width 4 height 6
click at [473, 159] on button "Confirm" at bounding box center [471, 153] width 39 height 13
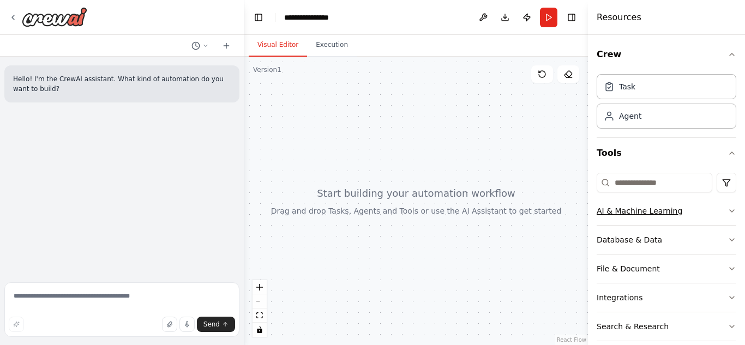
scroll to position [1, 0]
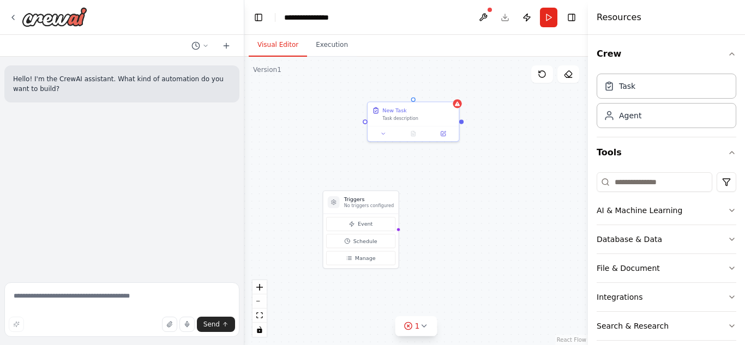
drag, startPoint x: 308, startPoint y: 262, endPoint x: 329, endPoint y: 102, distance: 161.2
click at [329, 102] on div "Triggers No triggers configured Event Schedule Manage New Task Task description" at bounding box center [416, 201] width 344 height 289
click at [359, 146] on div "Triggers No triggers configured" at bounding box center [367, 139] width 75 height 22
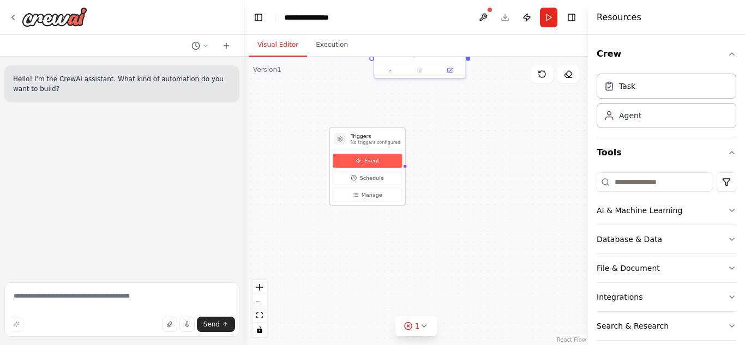
click at [366, 162] on span "Event" at bounding box center [372, 161] width 15 height 8
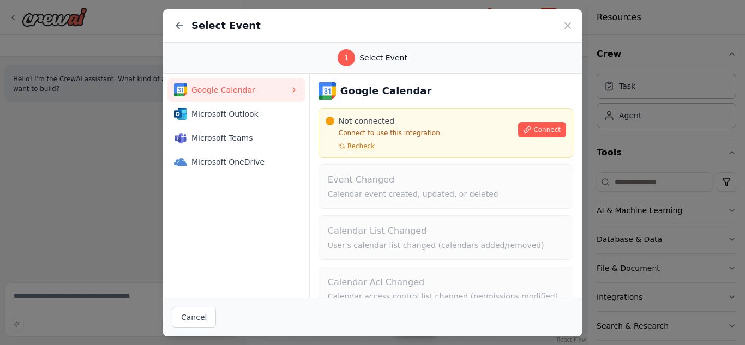
scroll to position [74, 0]
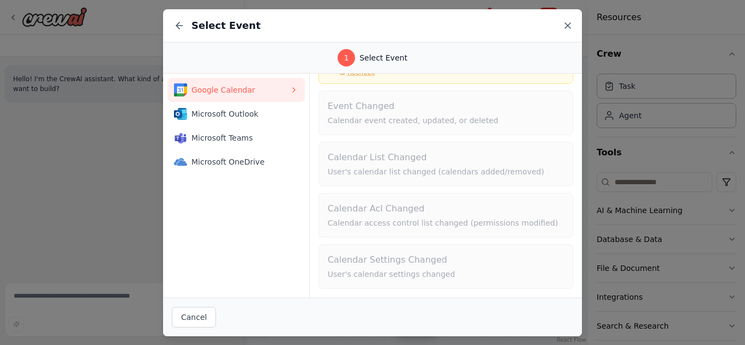
click at [570, 25] on icon at bounding box center [568, 25] width 11 height 11
